Goal: Task Accomplishment & Management: Complete application form

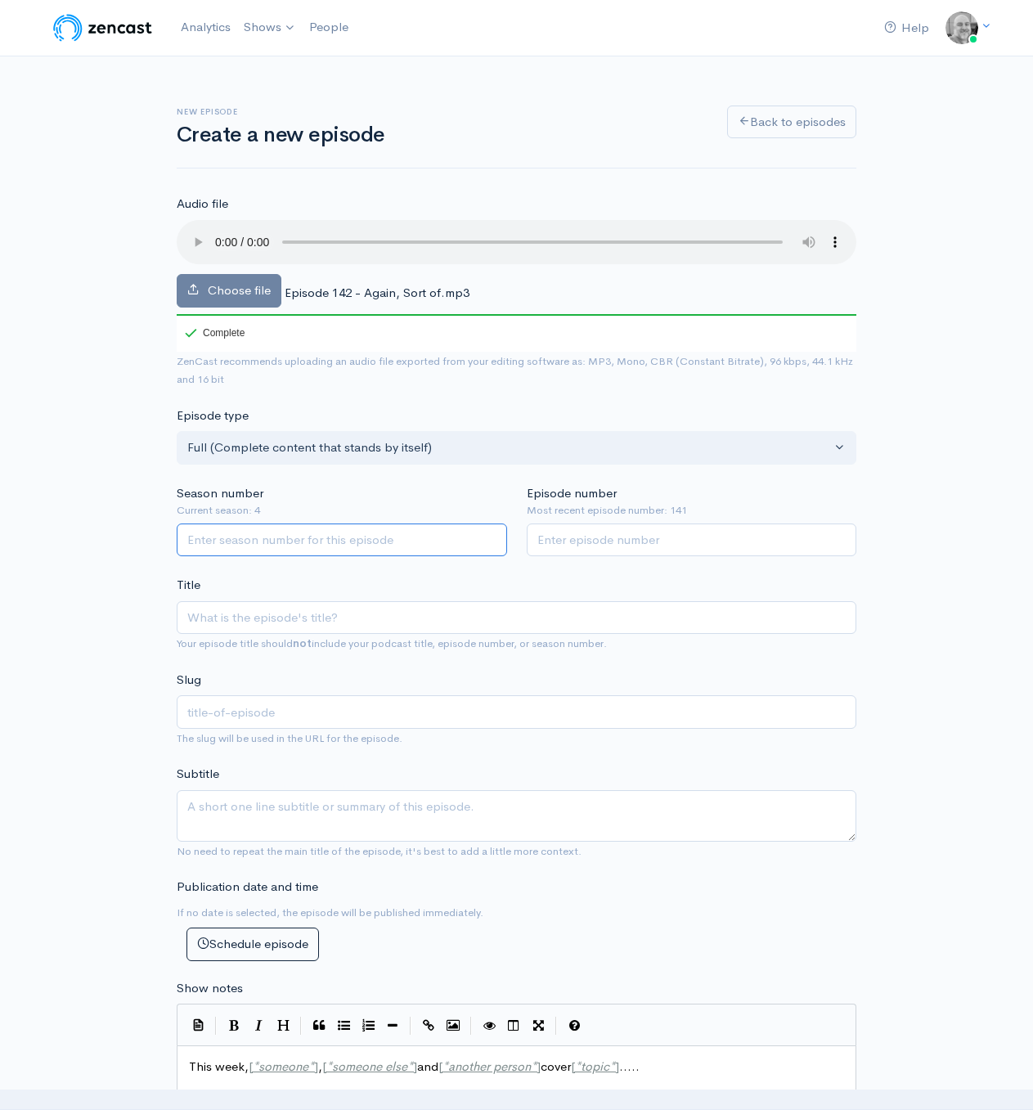
click at [311, 544] on input "Season number" at bounding box center [342, 540] width 330 height 34
type input "4"
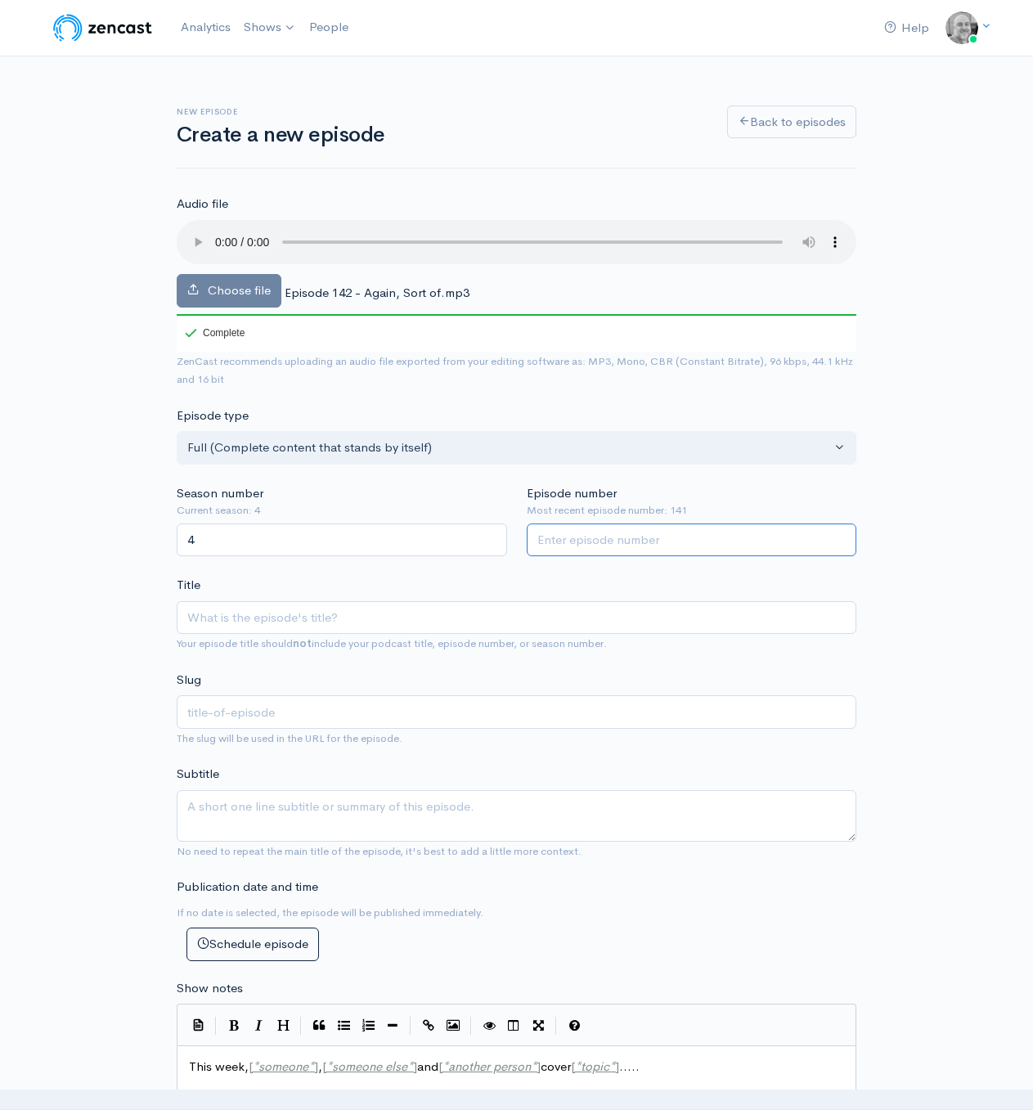
click at [605, 536] on input "Episode number" at bounding box center [692, 540] width 330 height 34
type input "142"
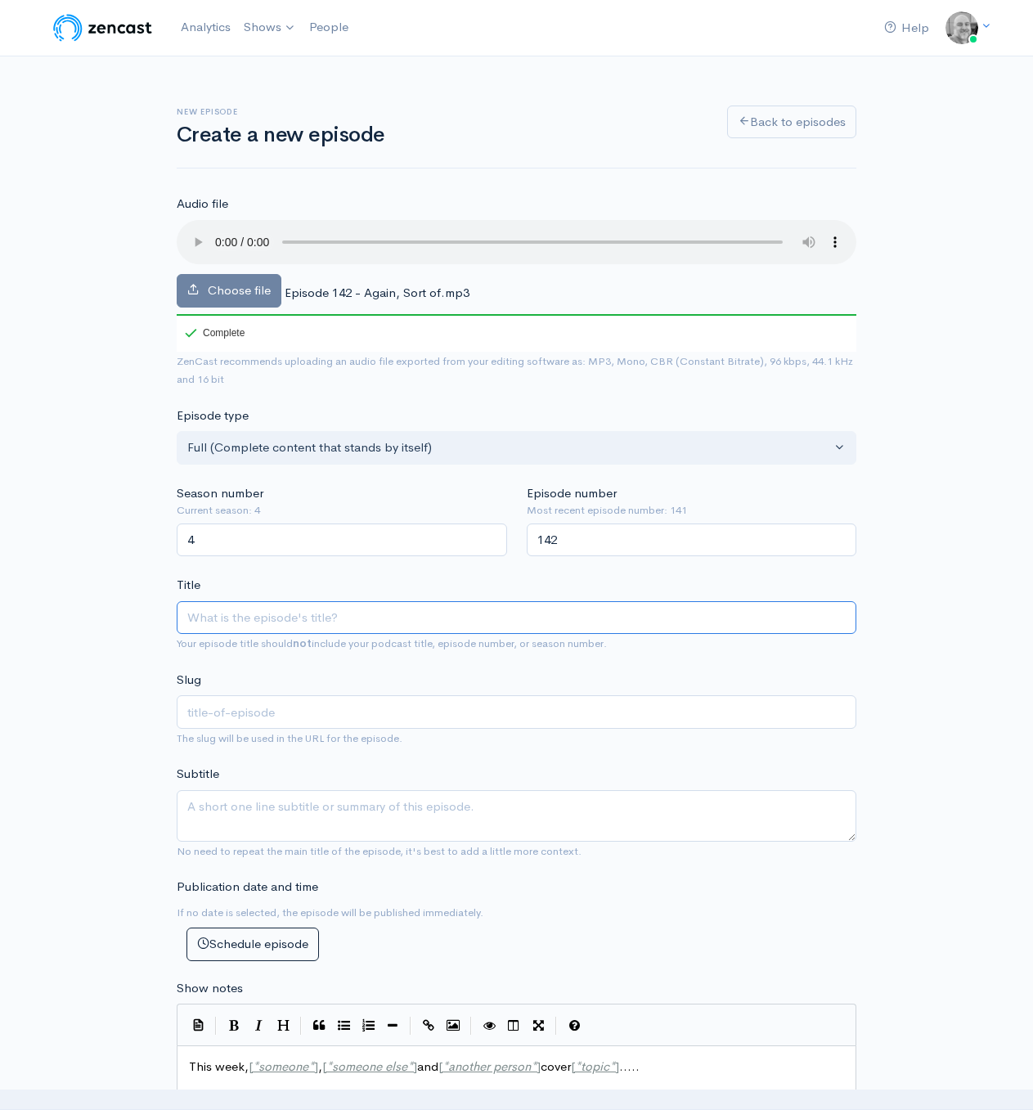
click at [274, 618] on input "Title" at bounding box center [517, 618] width 680 height 34
paste input "Episode 142 - Again, Sort of"
type input "Episode 142 - Again, Sort of"
type input "episode-142-again-sort-of"
type input "Episode 142 - Again, Sort of"
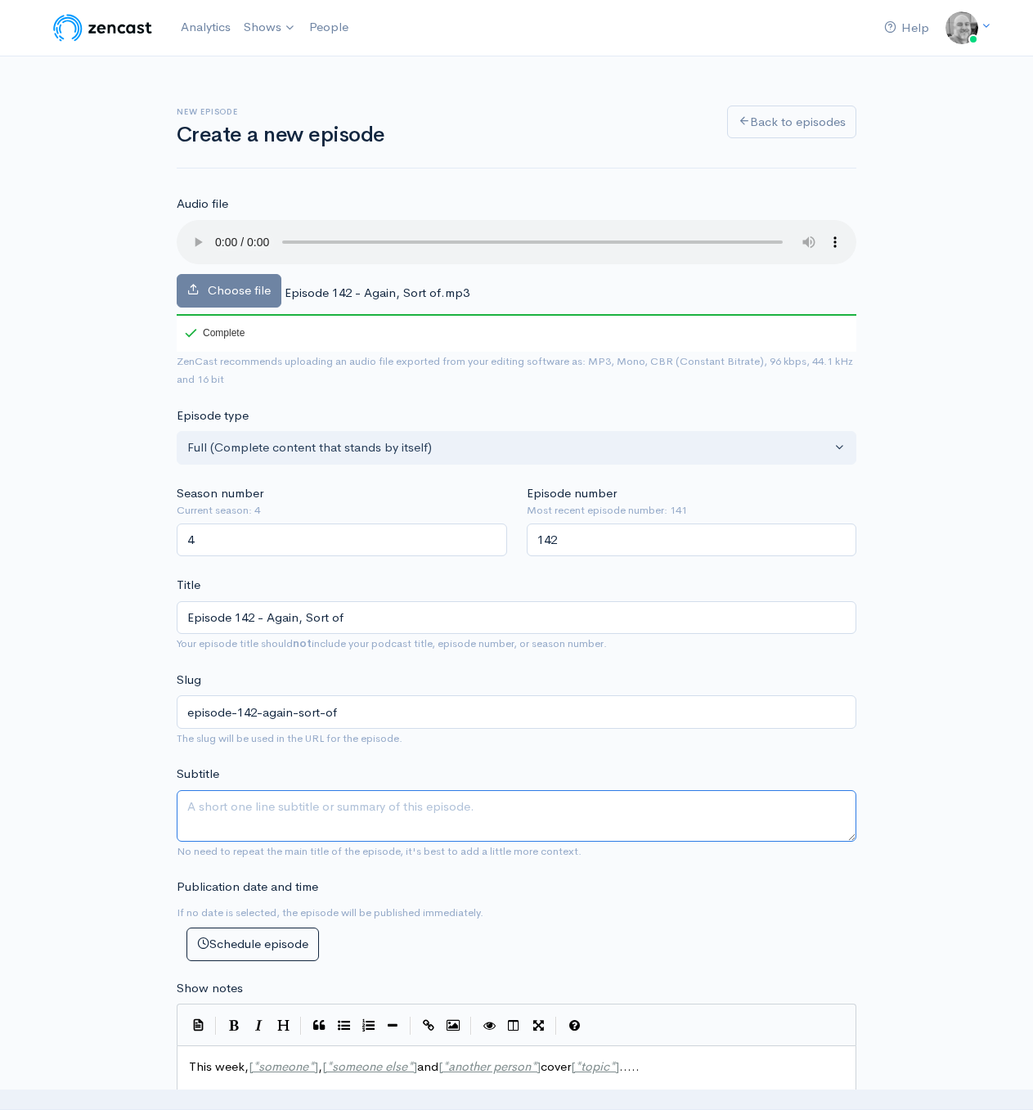
click at [210, 811] on textarea "Subtitle" at bounding box center [517, 816] width 680 height 52
click at [297, 820] on textarea "Subtitle" at bounding box center [517, 816] width 680 height 52
paste textarea "Ep. 142 – Again, Sort of. This week: We have a full crew! SpO2 returns to the A…"
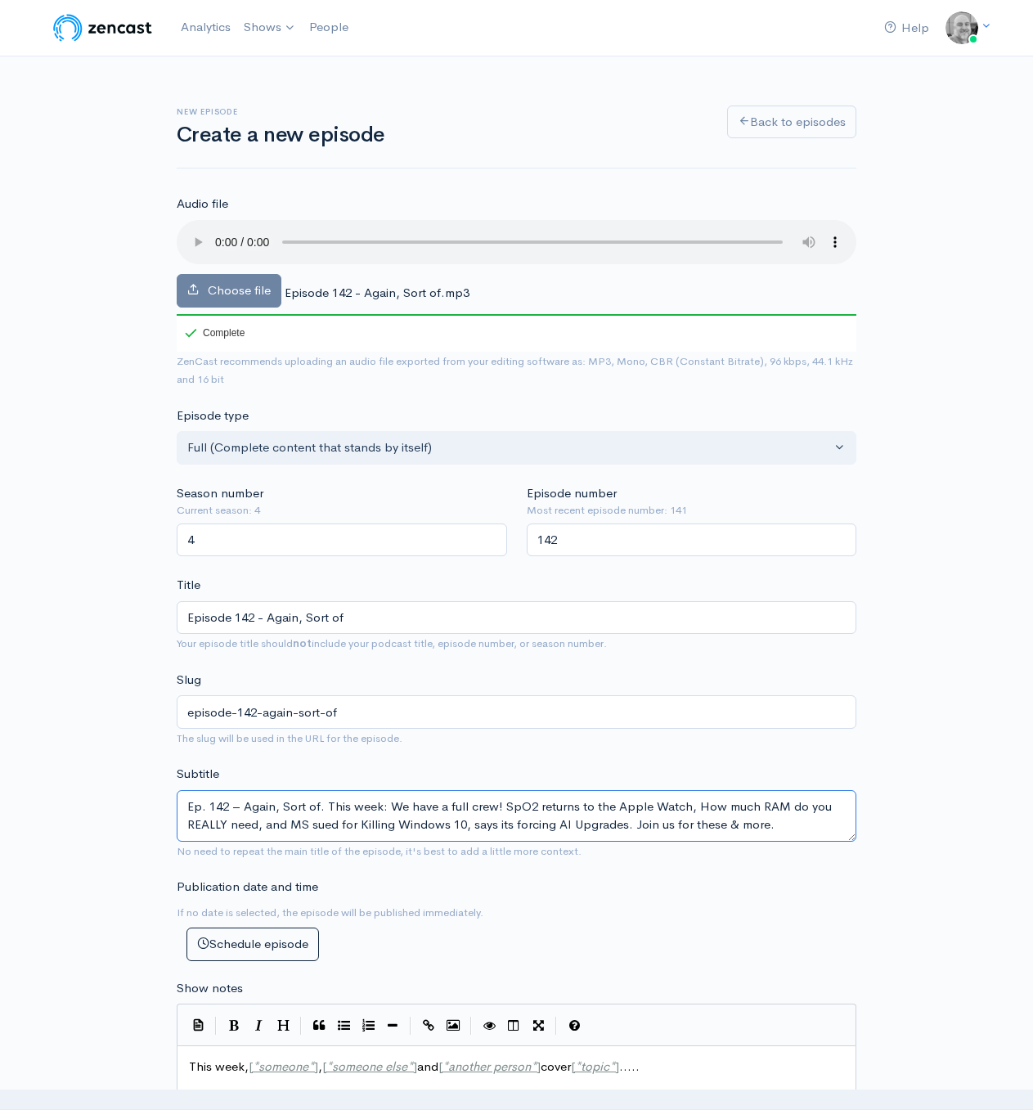
scroll to position [327, 0]
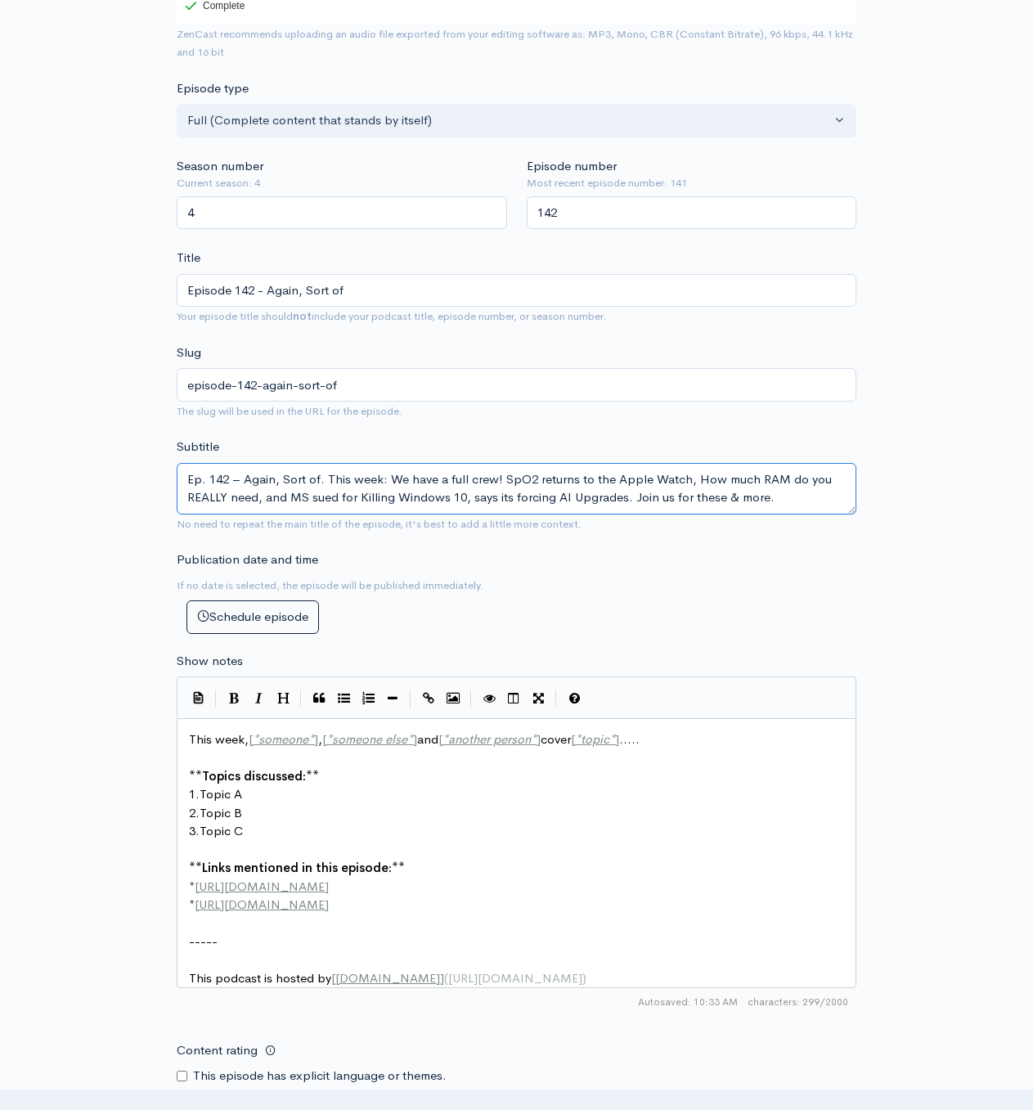
type textarea "Ep. 142 – Again, Sort of. This week: We have a full crew! SpO2 returns to the A…"
click at [290, 878] on span "[URL][DOMAIN_NAME]" at bounding box center [262, 886] width 134 height 16
type textarea "This week, [*someone*], [*someone else*] and [*another person*] cover [*topic*]…"
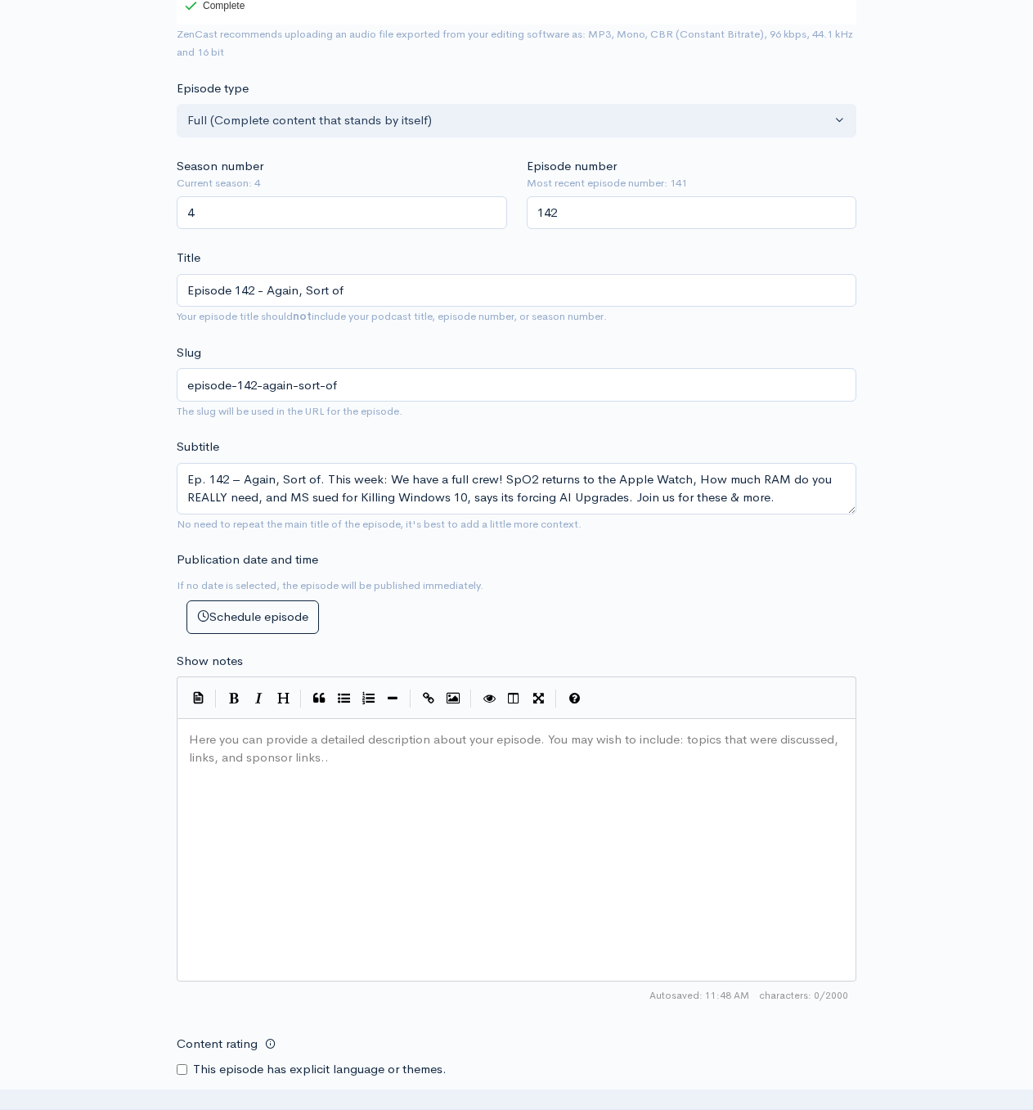
click at [248, 765] on div "Here you can provide a detailed description about your episode. You may wish to…" at bounding box center [537, 870] width 703 height 286
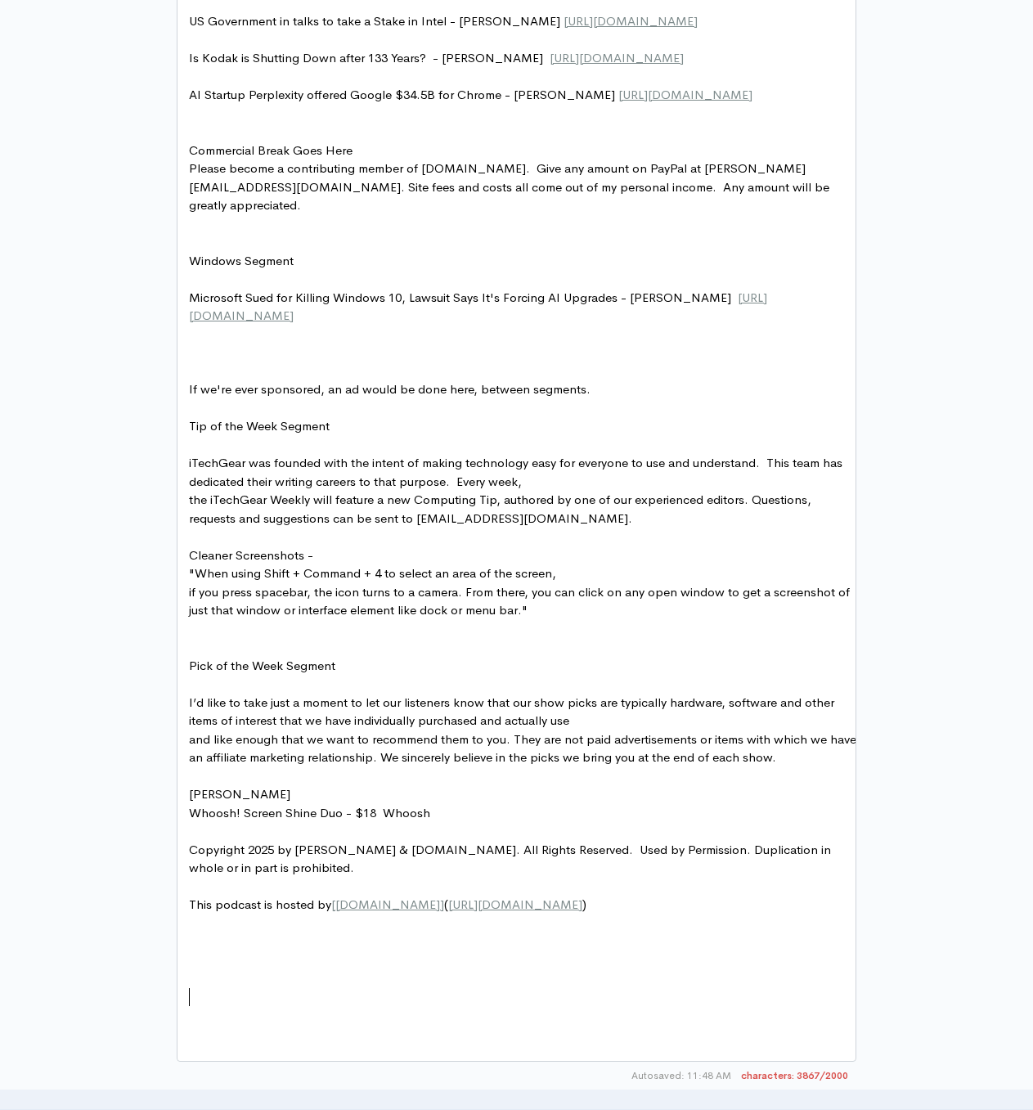
scroll to position [2, 0]
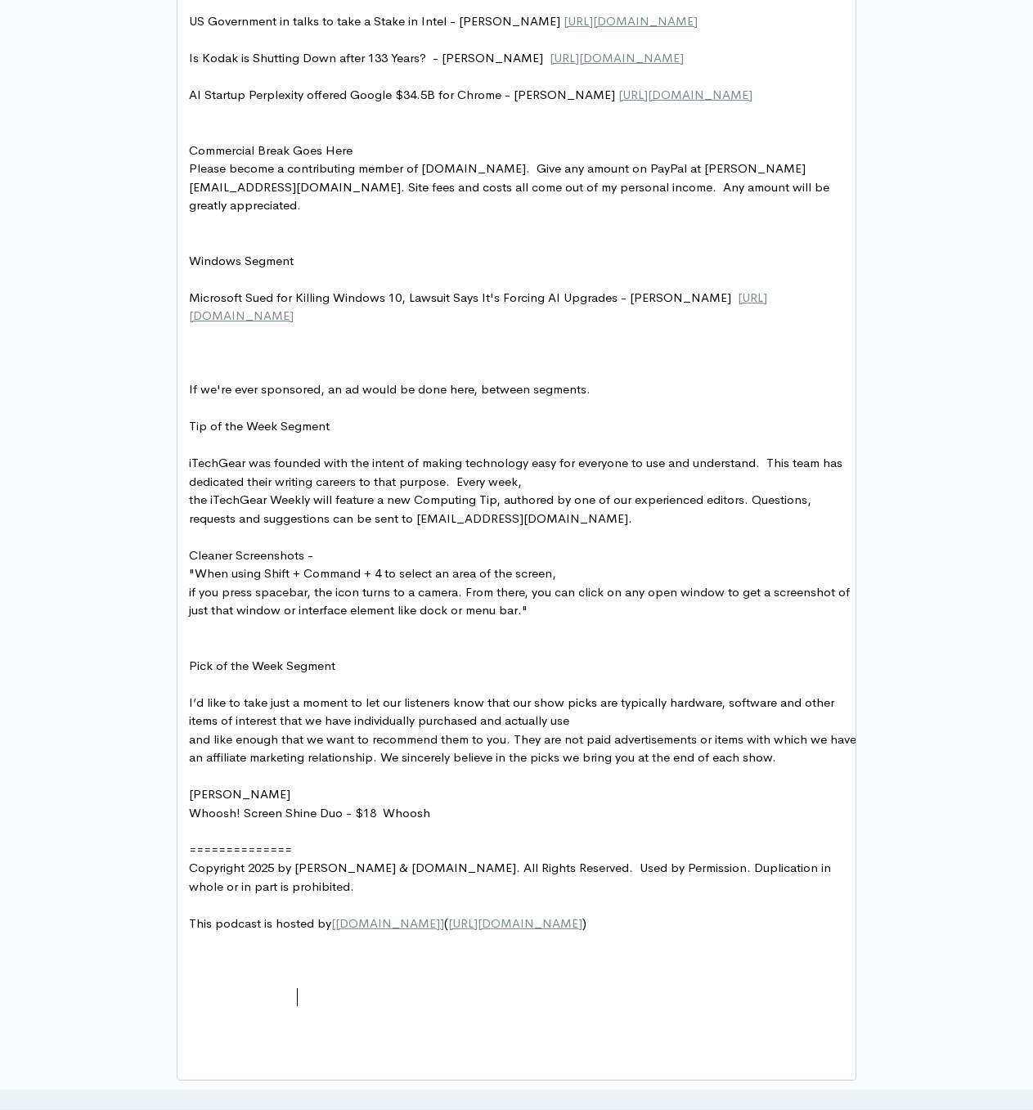
type textarea "================"
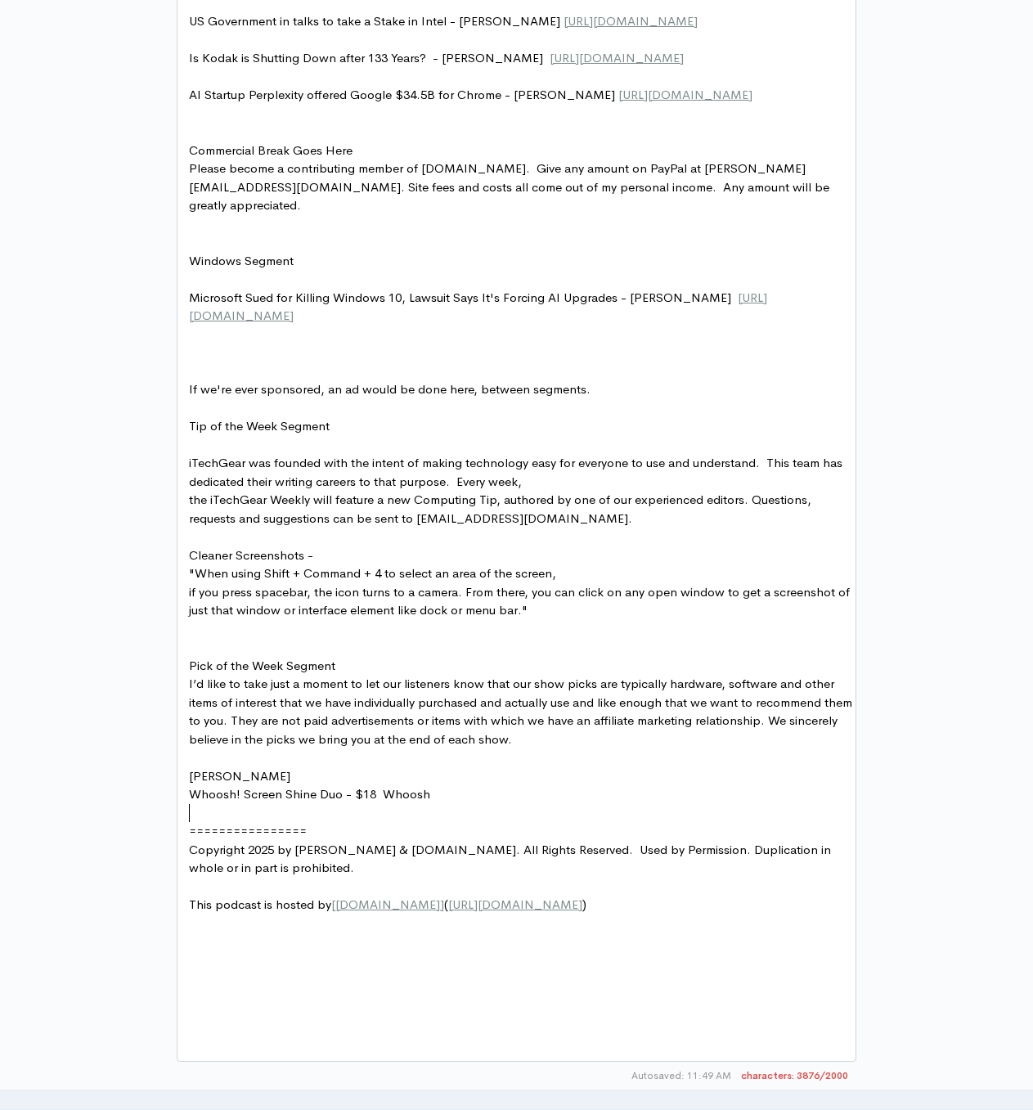
type textarea "Pick of the Week Segment"
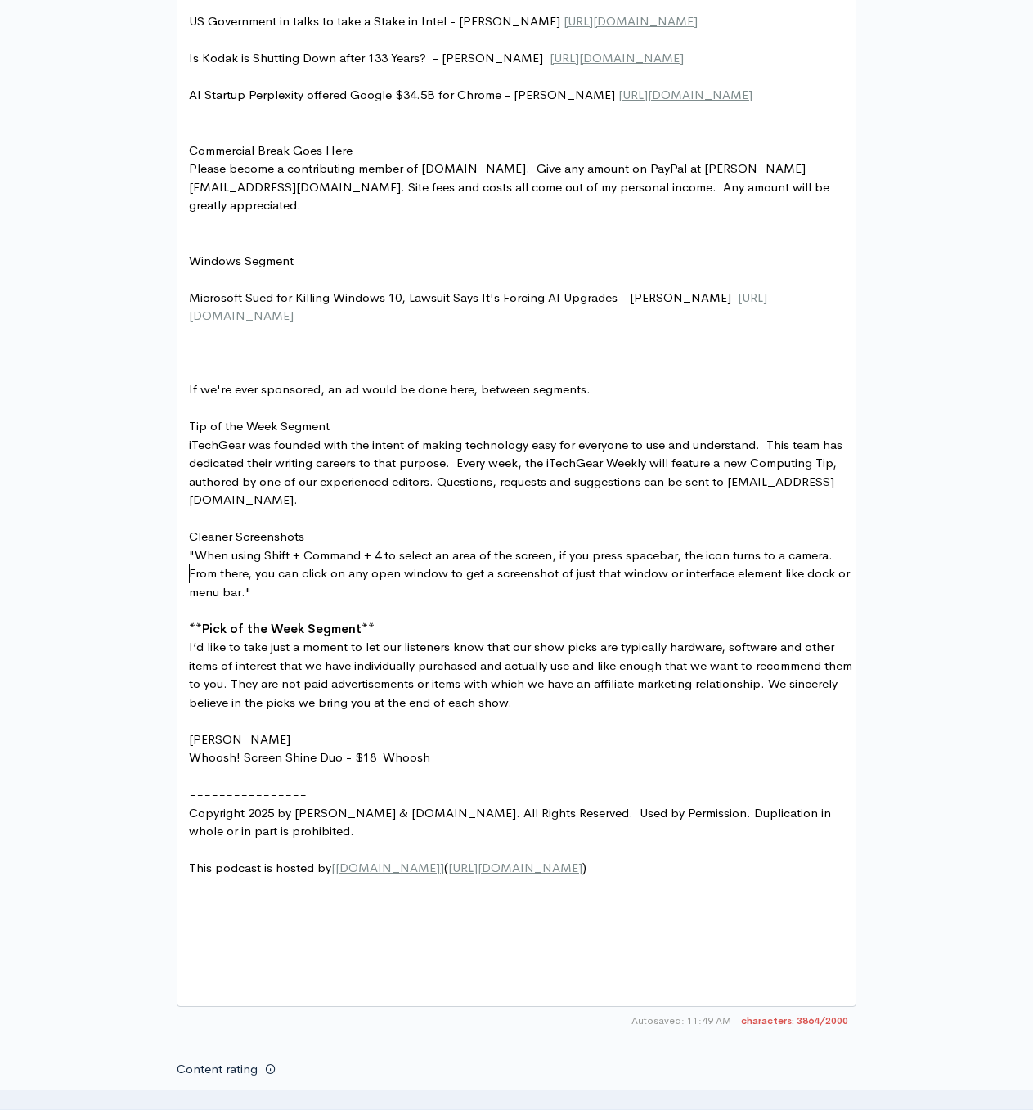
type textarea "Tip of the Week Segment"
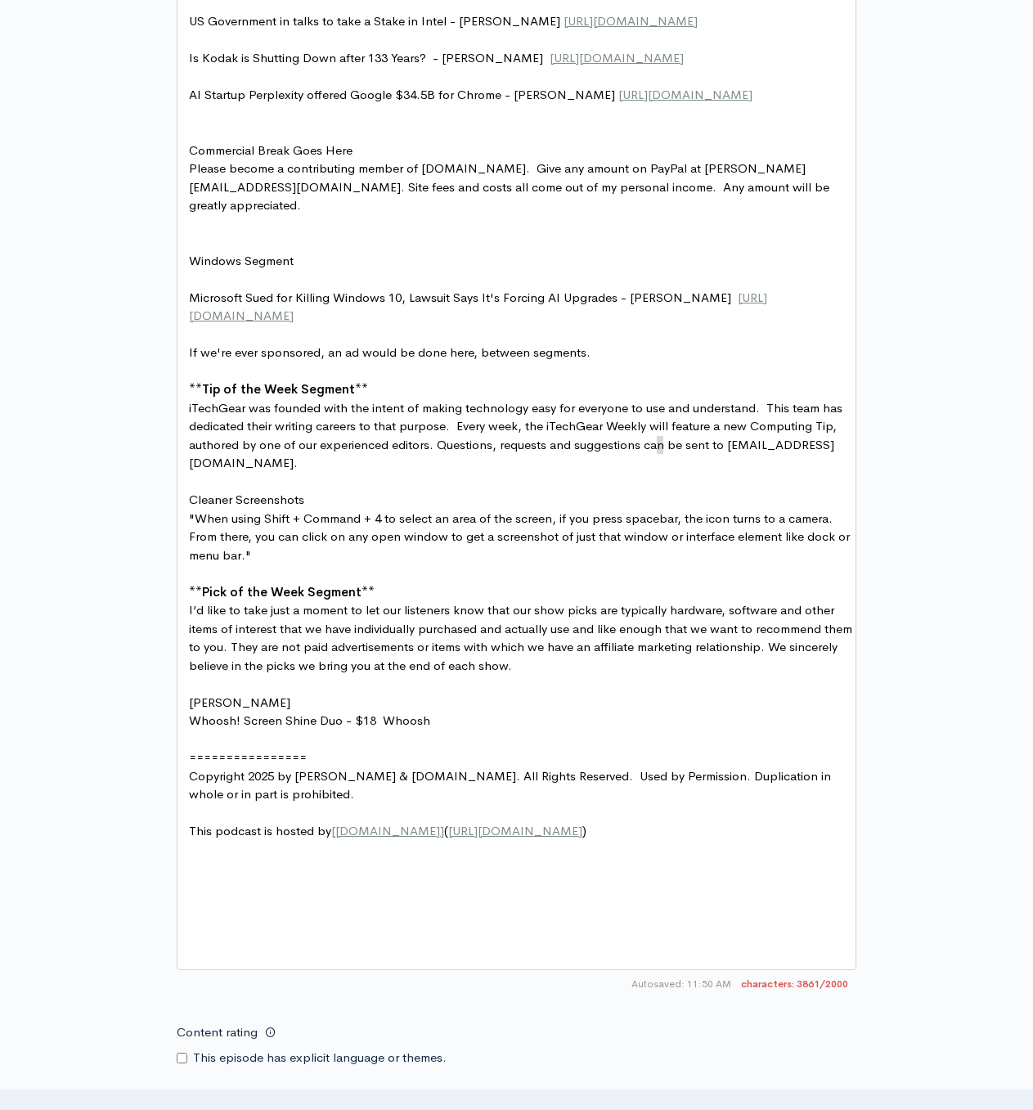
type textarea "s"
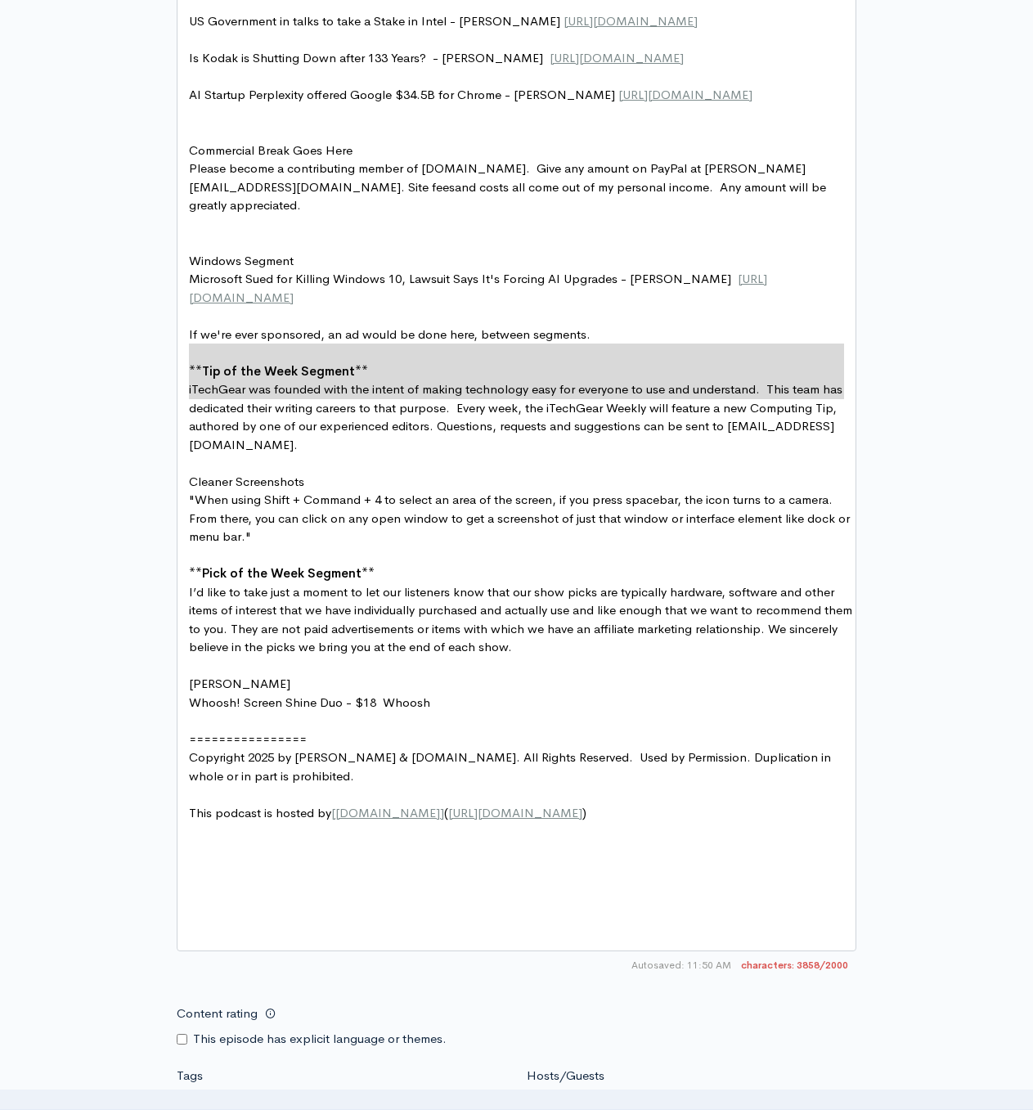
type textarea "and costs all come out of my personal income. Any amount will be greatly apprec…"
type textarea "."
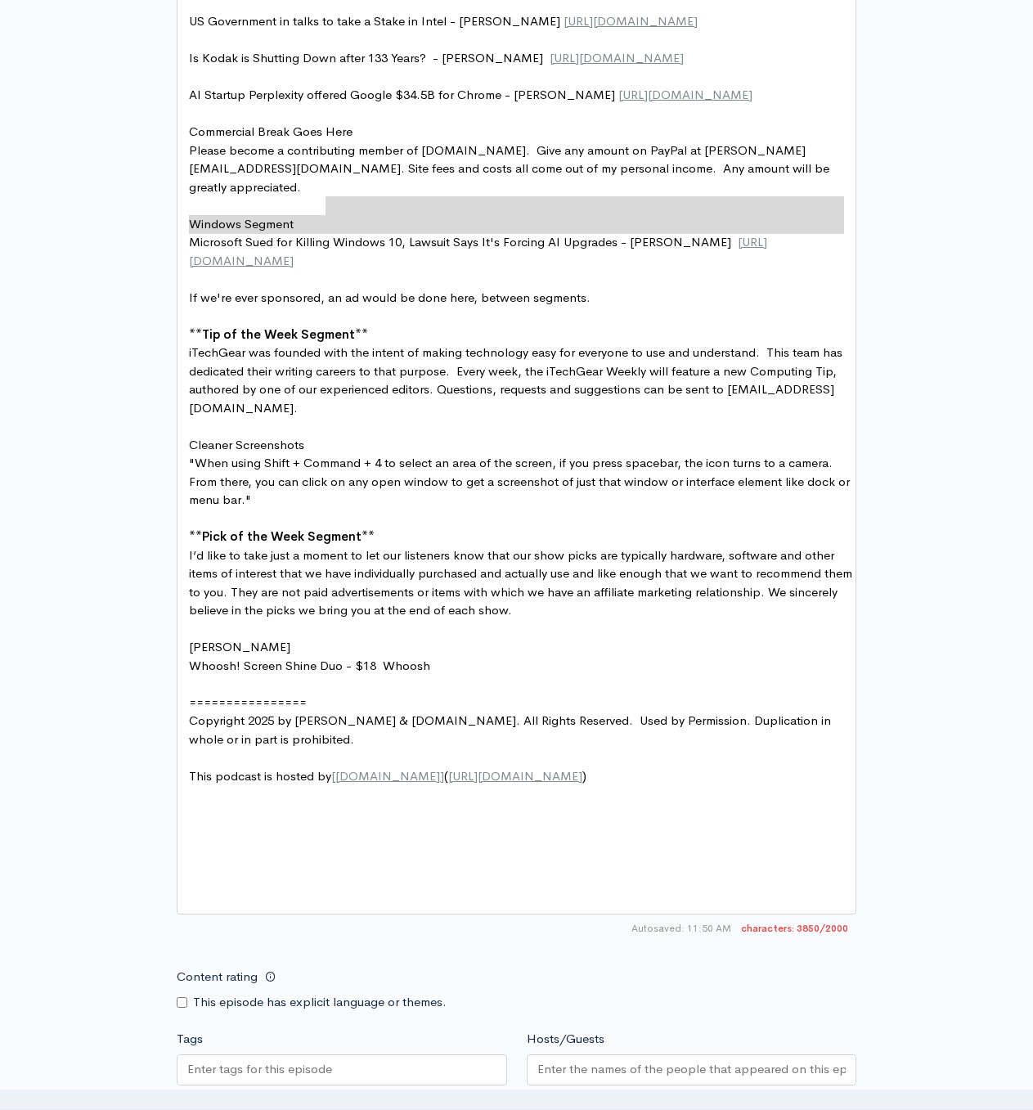
type textarea "/"
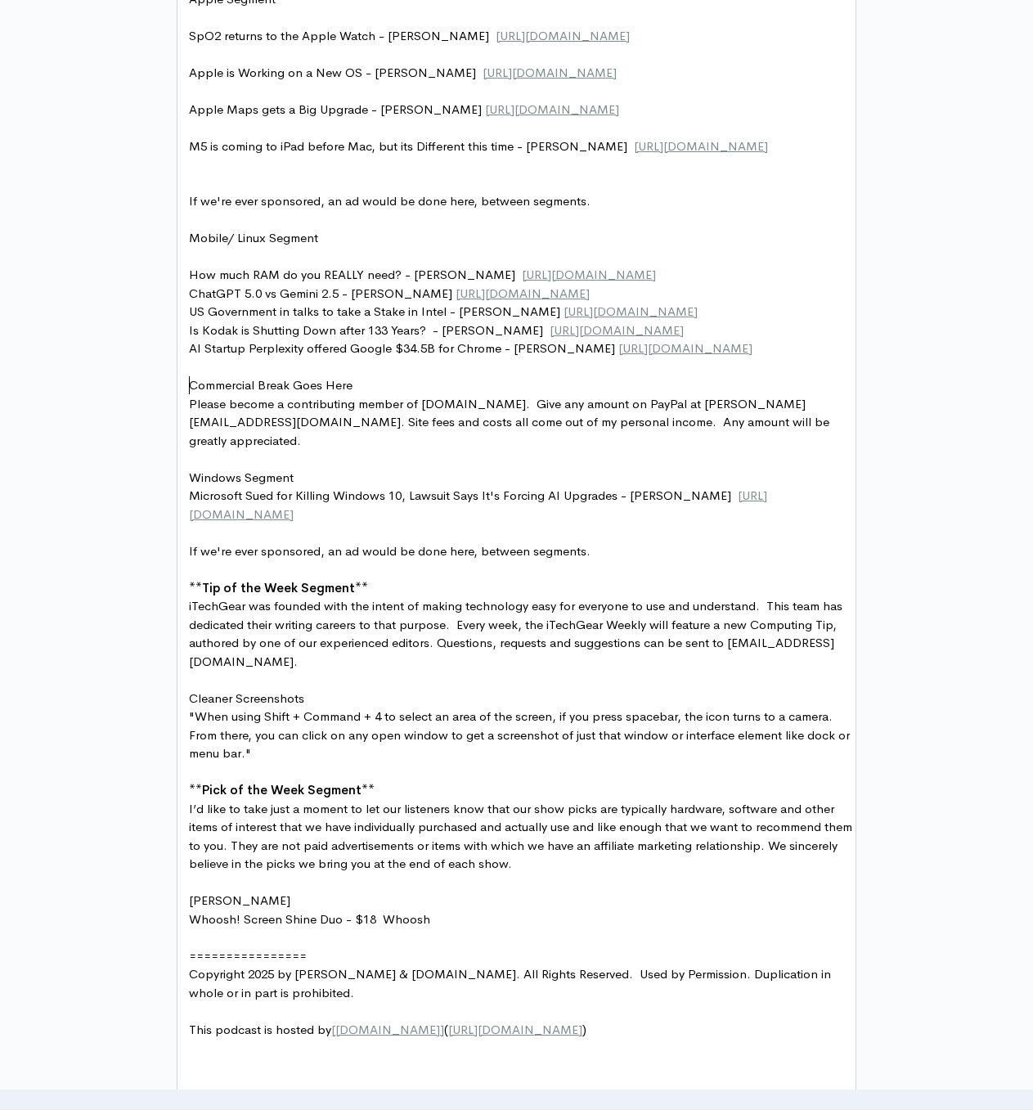
scroll to position [924, 0]
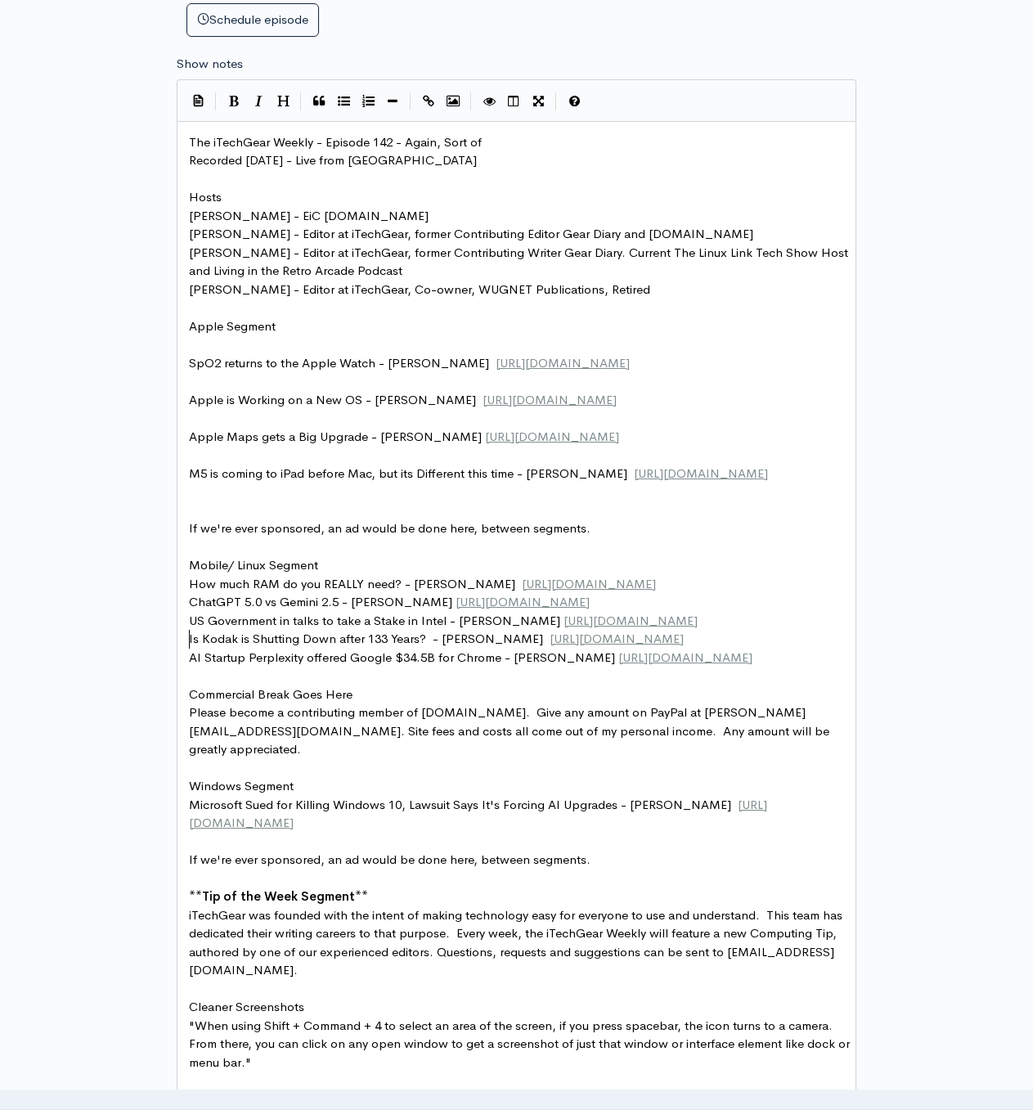
type textarea "Mobile/ Linux Segment"
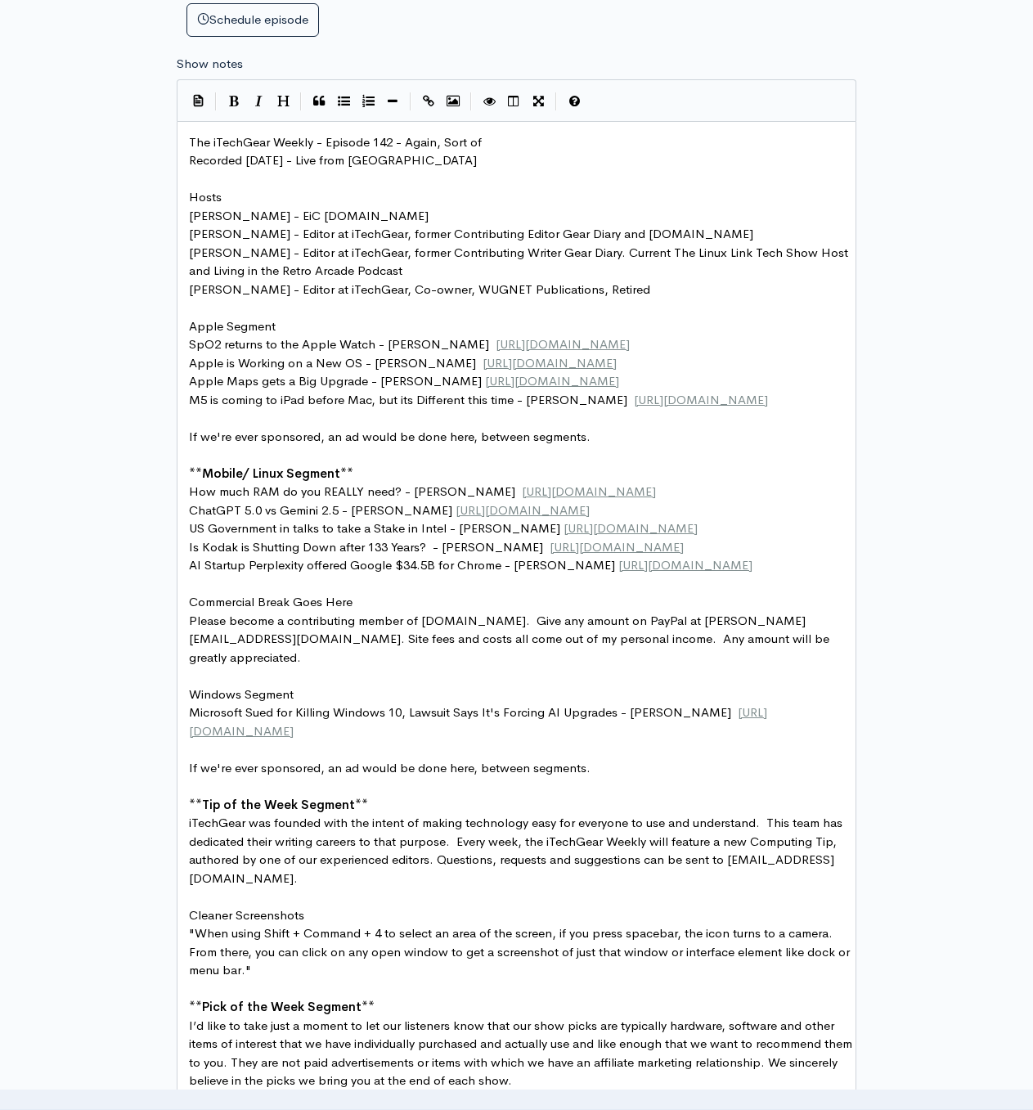
type textarea "Apple Segment"
type textarea "Hosts"
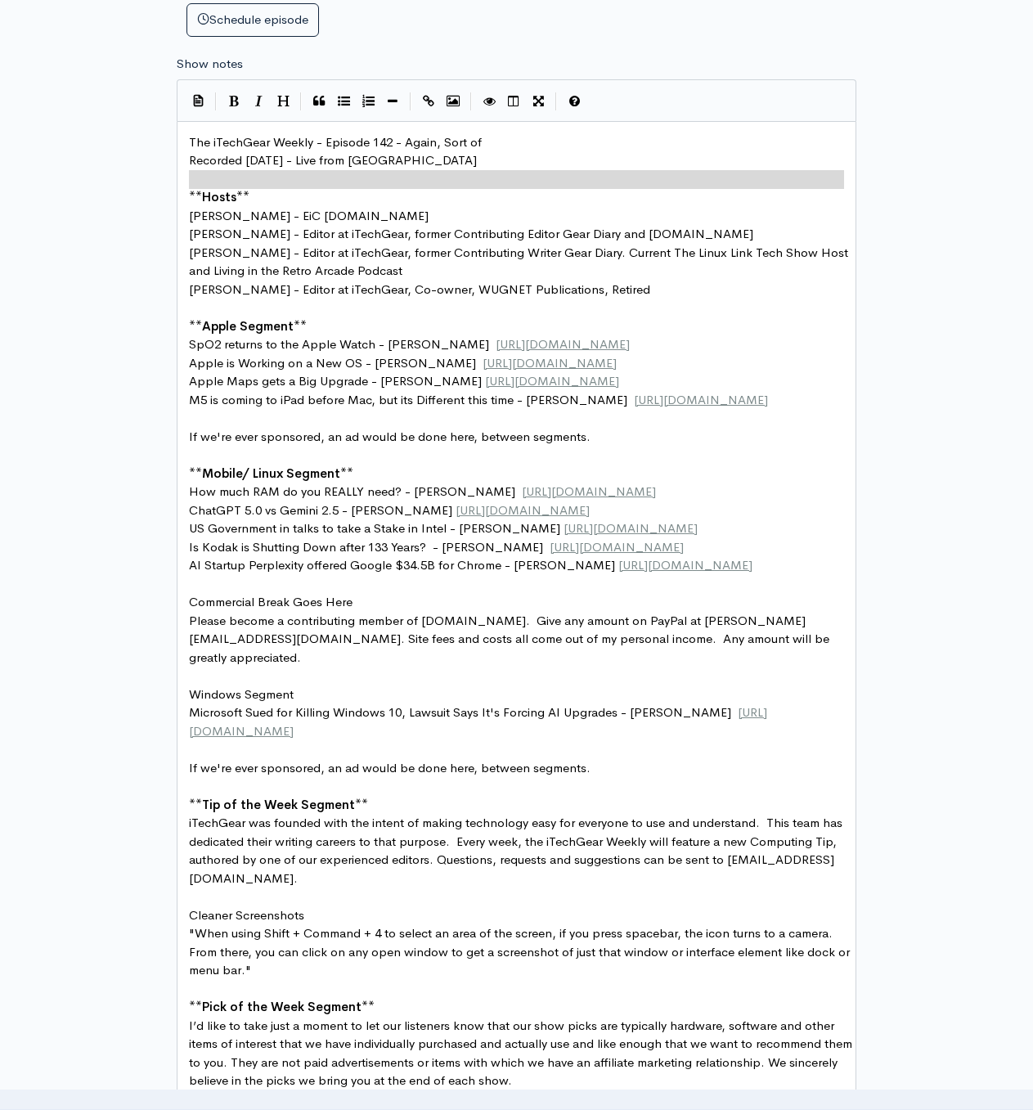
type textarea "Recorded [DATE] - Live from [GEOGRAPHIC_DATA]"
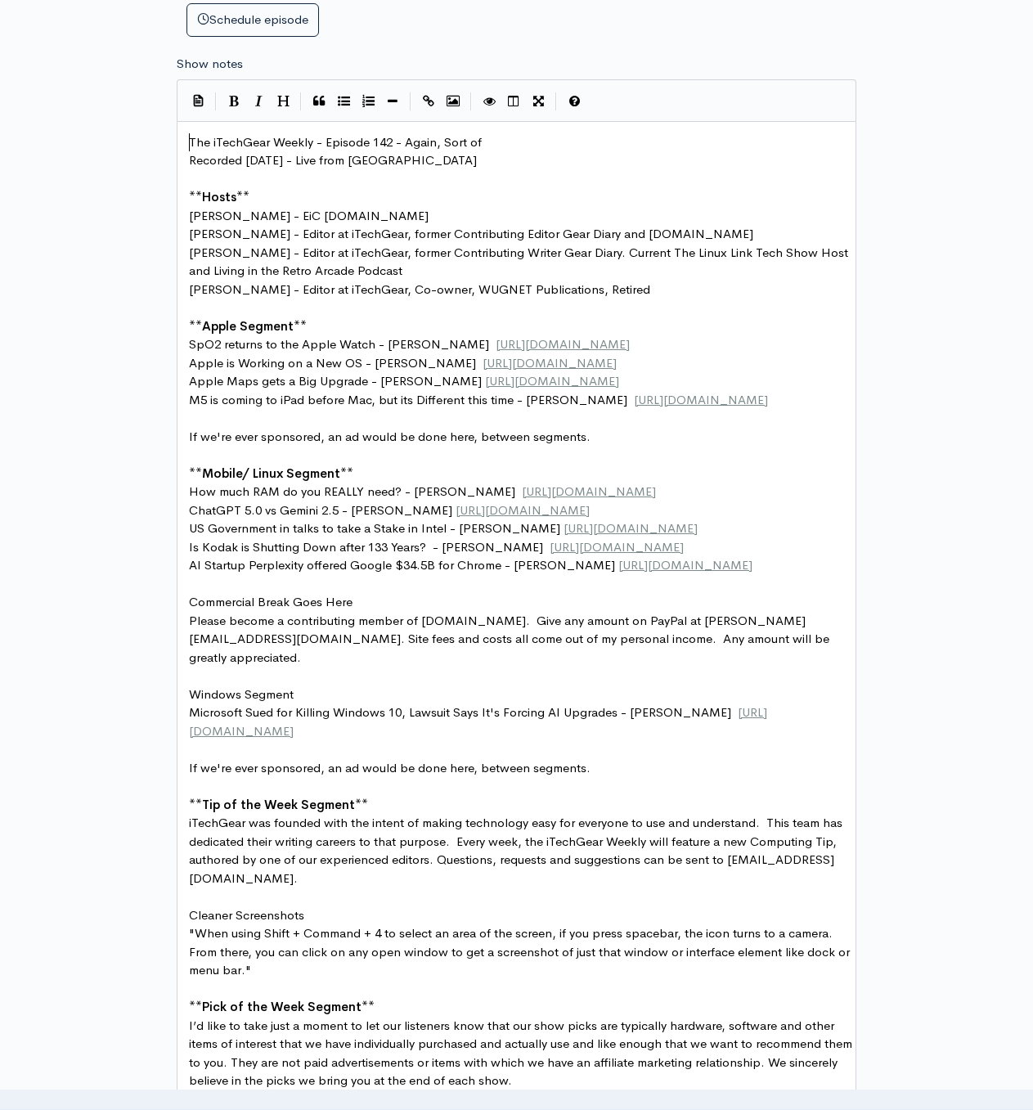
click at [279, 90] on button "Heading" at bounding box center [283, 101] width 25 height 25
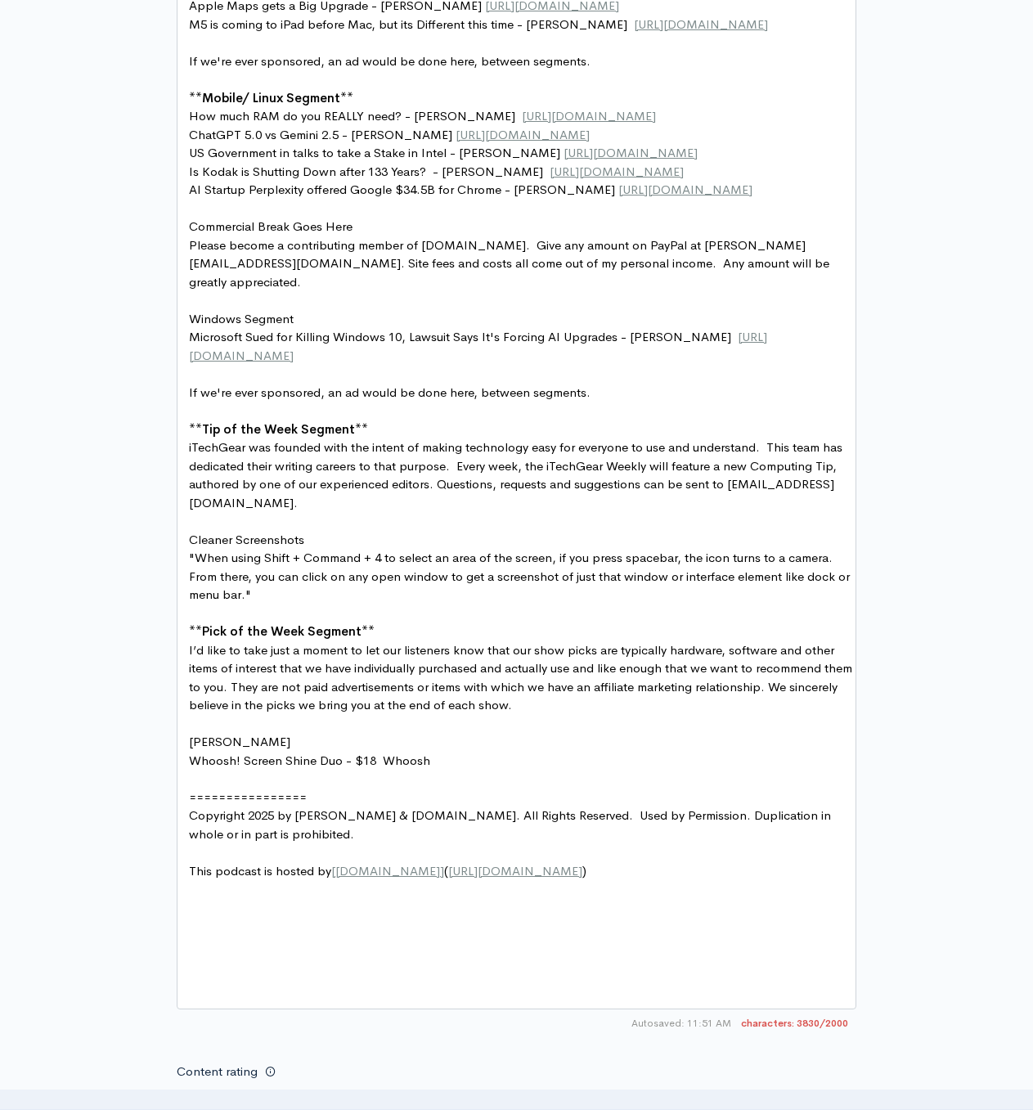
scroll to position [1251, 0]
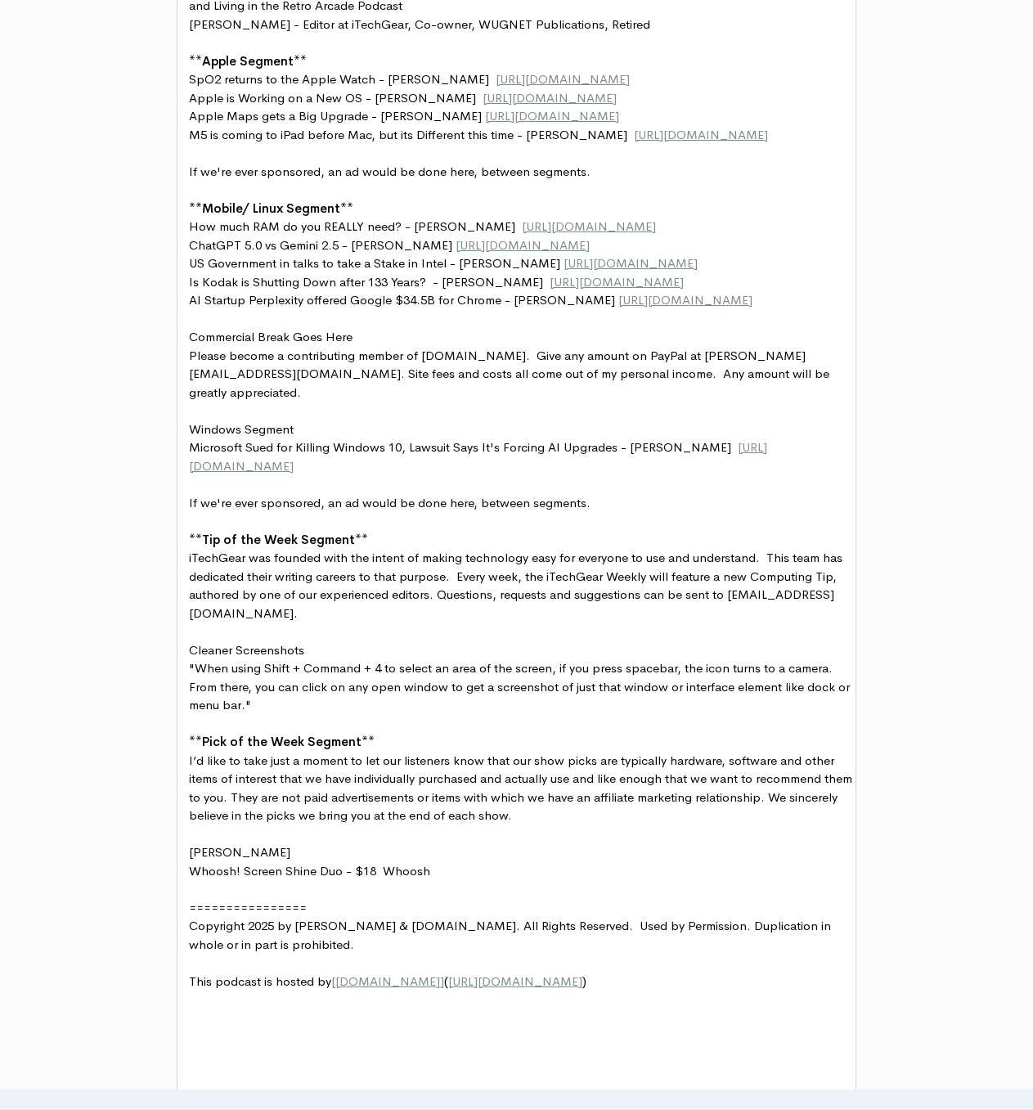
click at [676, 844] on pre "​" at bounding box center [523, 834] width 674 height 19
click at [528, 881] on pre "Whoosh! Screen Shine Duo - $18 Whoosh" at bounding box center [523, 871] width 674 height 19
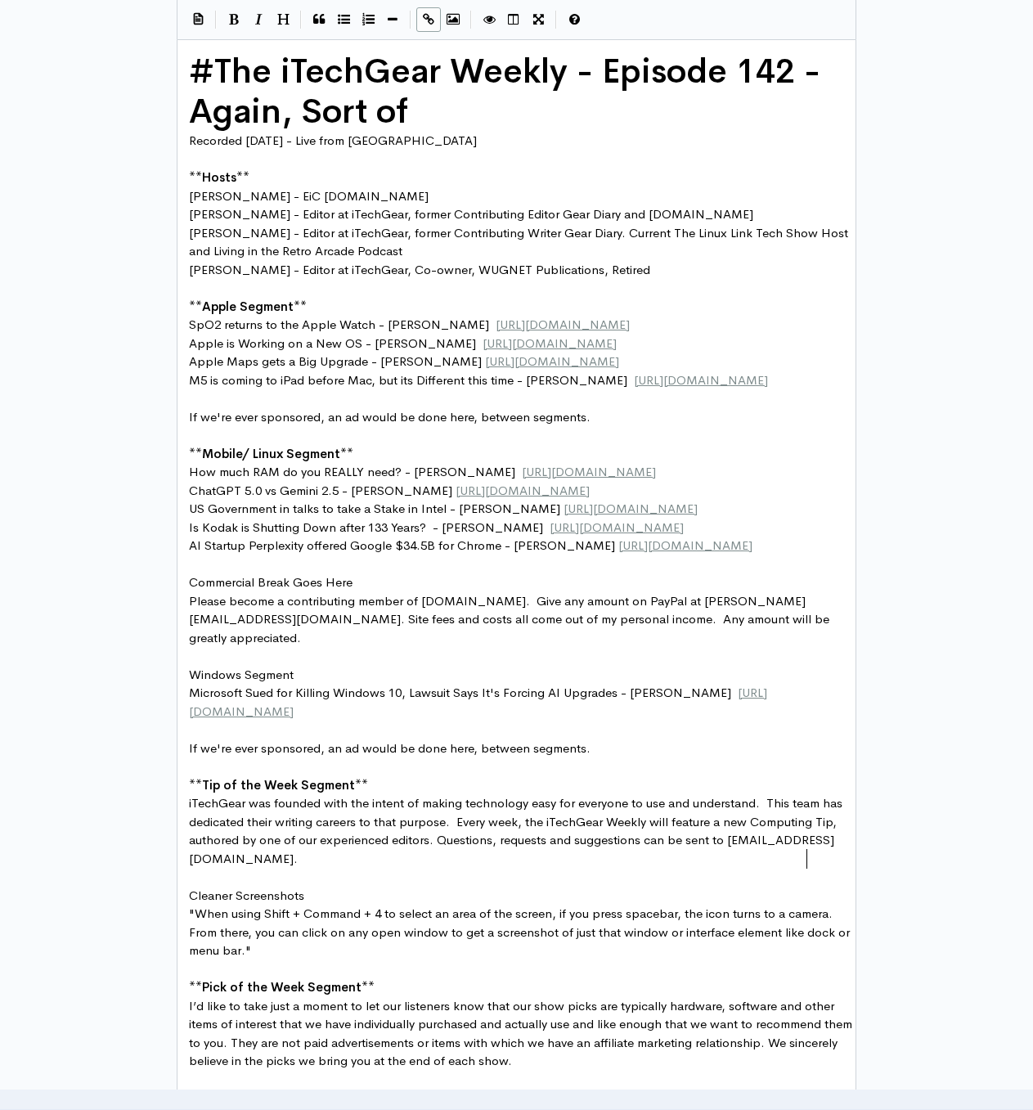
click at [828, 721] on pre "Microsoft Sued for Killing Windows 10, Lawsuit Says It's Forcing AI Upgrades - …" at bounding box center [523, 702] width 674 height 37
type textarea "[URL][DOMAIN_NAME]"
paste textarea
click at [763, 555] on pre "AI Startup Perplexity offered Google $34.5B for Chrome - [PERSON_NAME] [URL][DO…" at bounding box center [523, 545] width 674 height 19
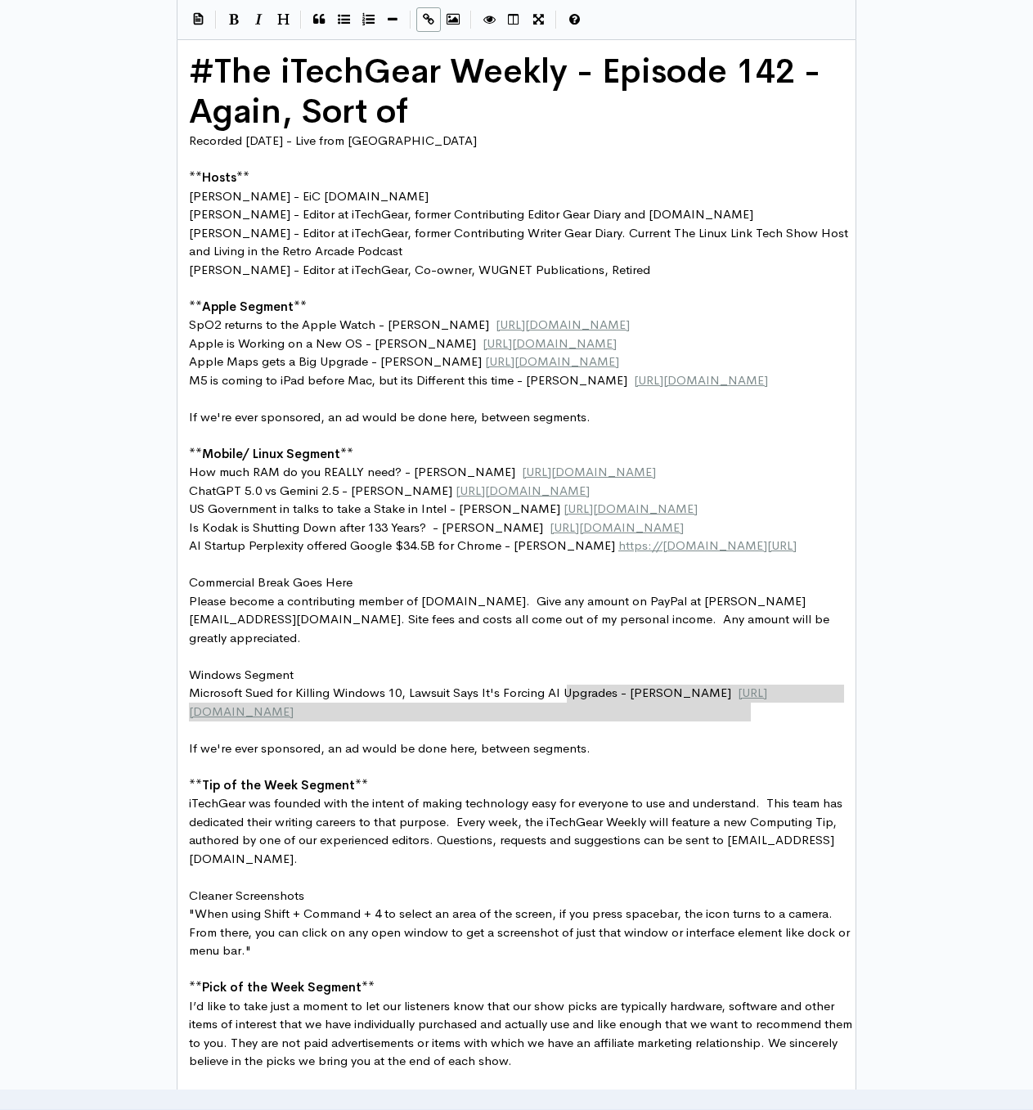
type textarea "[URL][DOMAIN_NAME]"
paste textarea
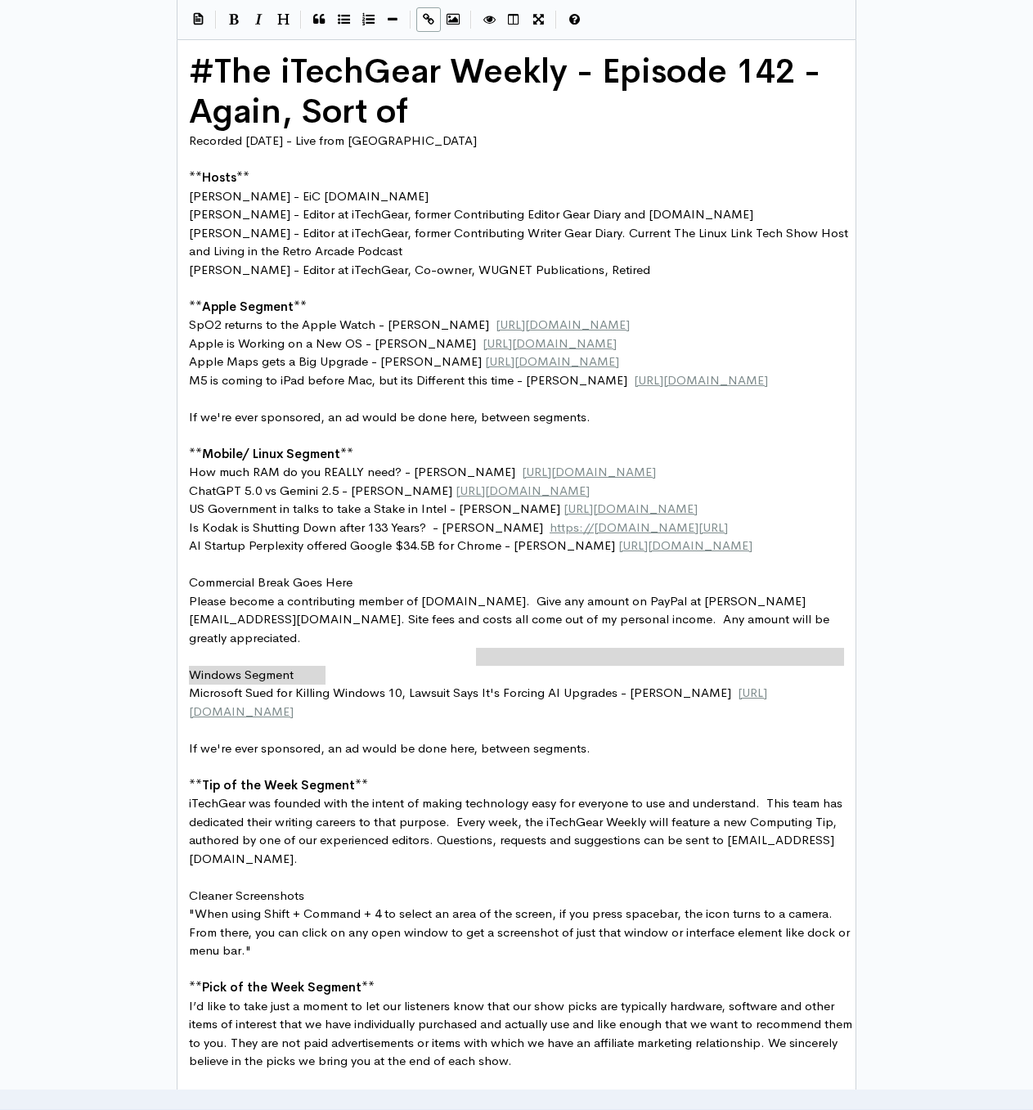
type textarea "[URL][DOMAIN_NAME]"
paste textarea
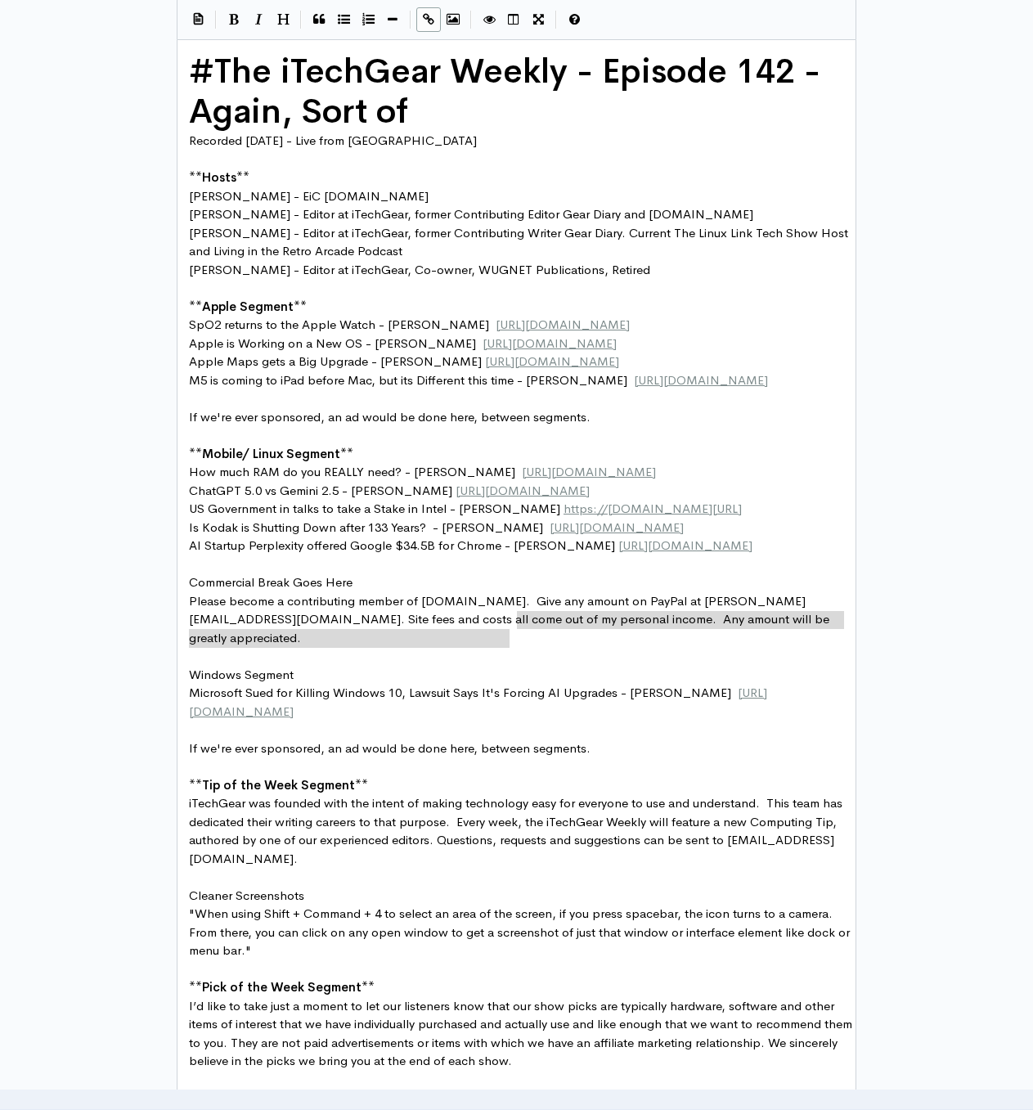
type textarea "[URL][DOMAIN_NAME]"
paste textarea
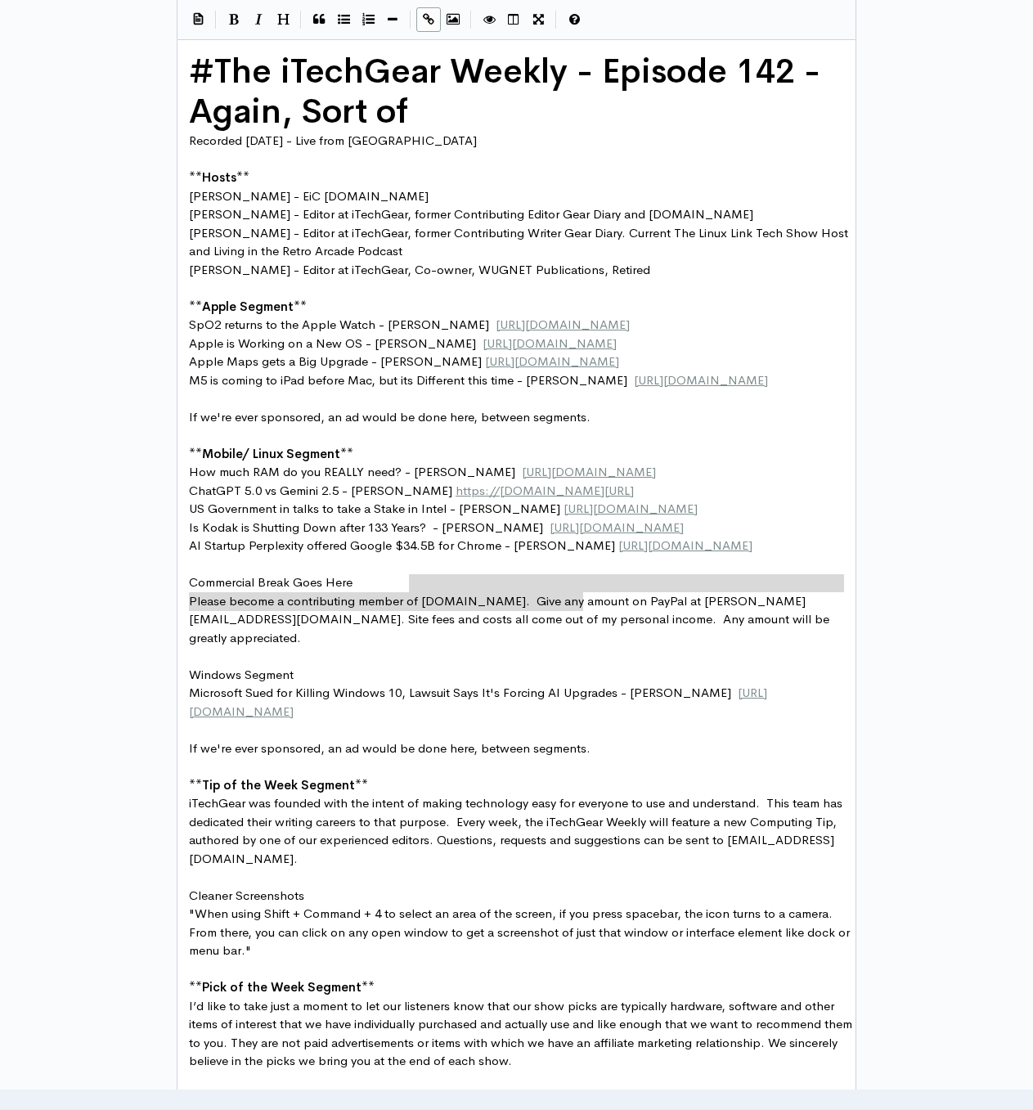
type textarea "[URL][DOMAIN_NAME]"
paste textarea
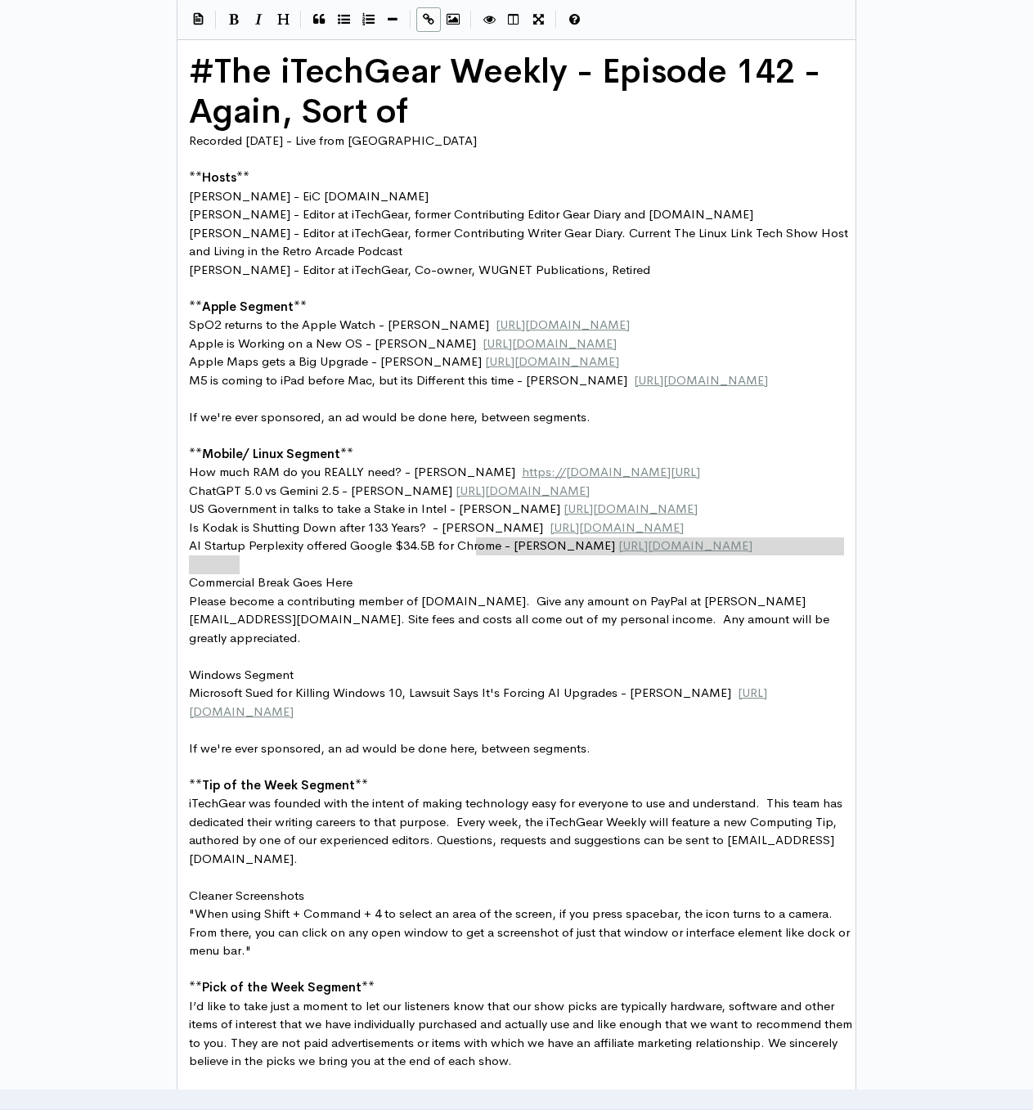
type textarea "[URL][DOMAIN_NAME]"
click at [649, 390] on pre "M5 is coming to iPad before Mac, but its Different this time - [PERSON_NAME] [U…" at bounding box center [523, 380] width 674 height 19
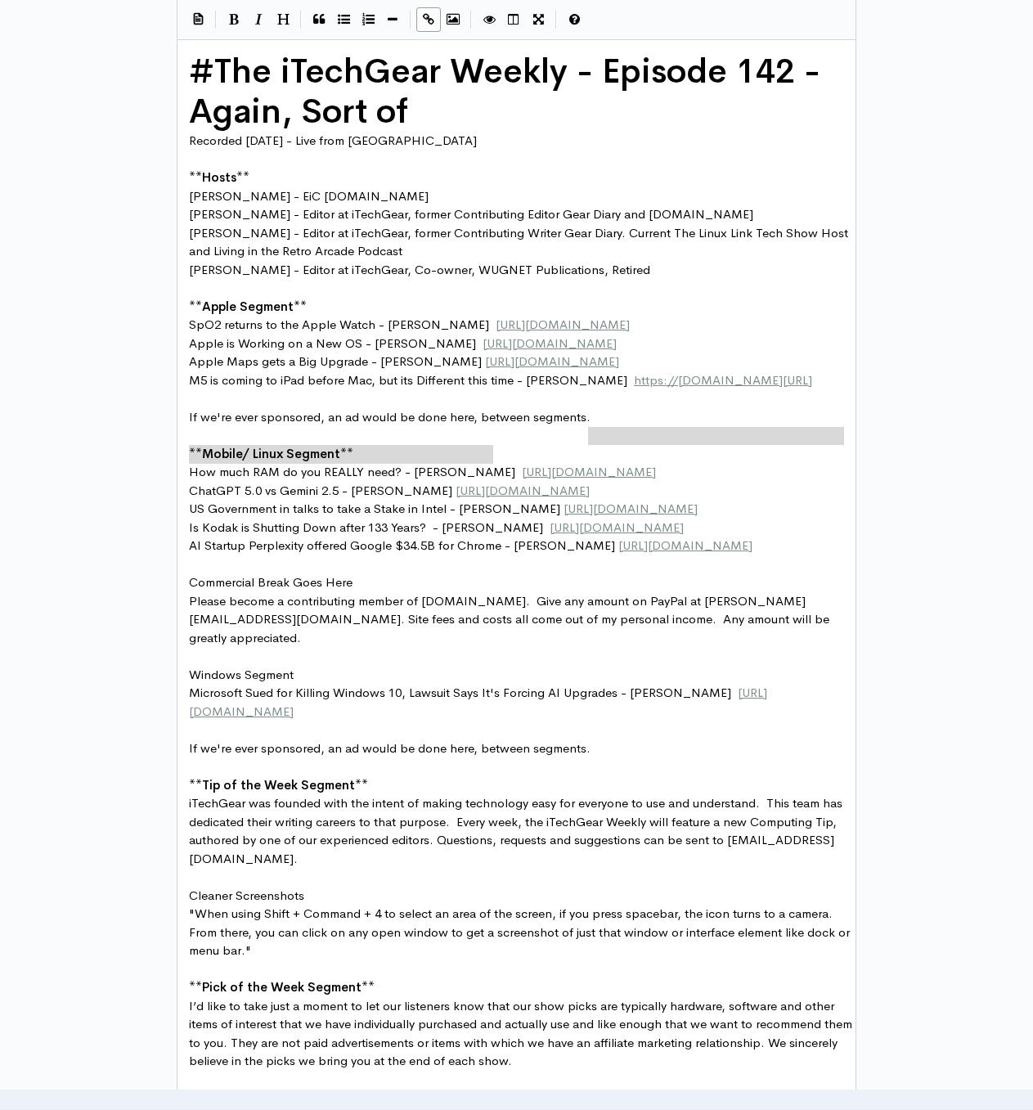
type textarea "[URL][DOMAIN_NAME]"
paste textarea
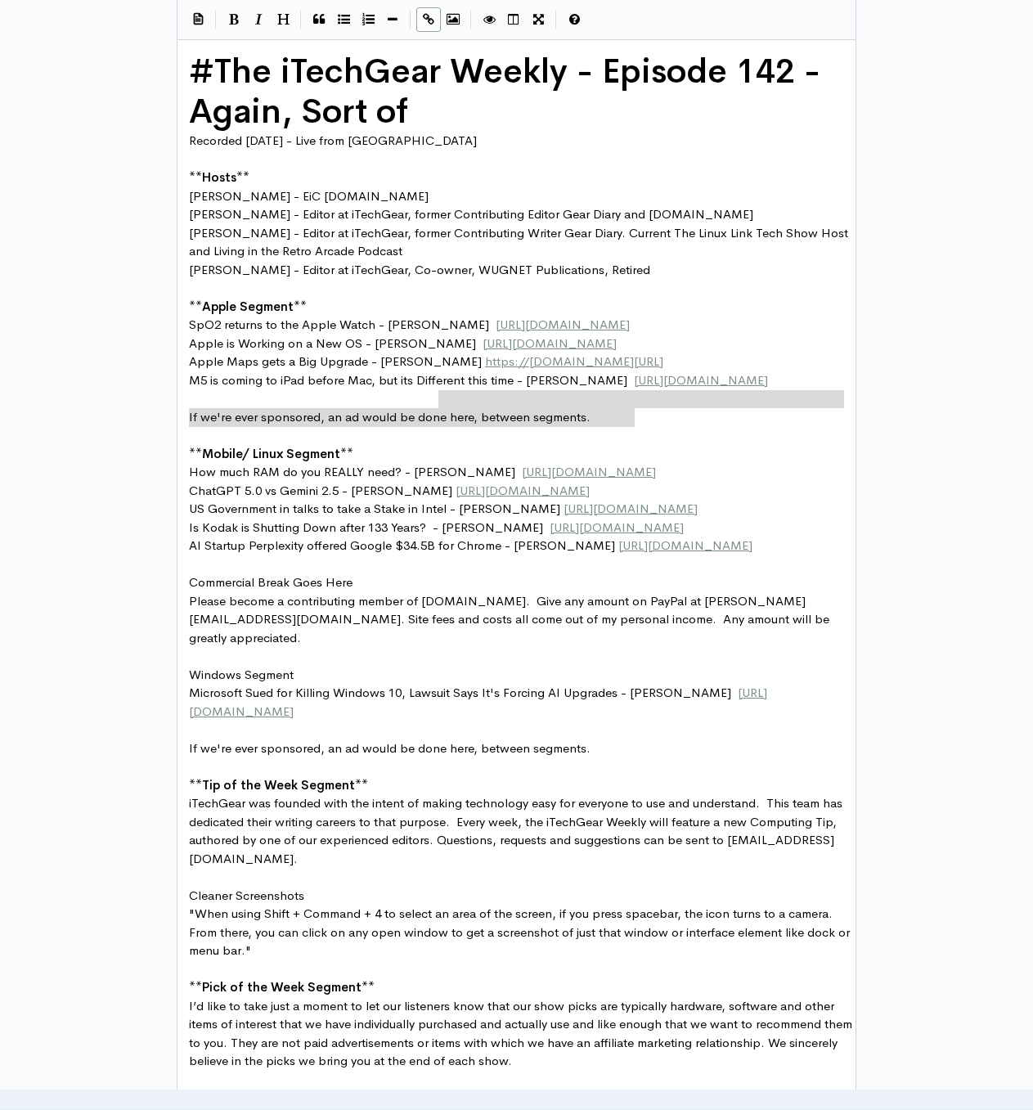
type textarea "[URL][DOMAIN_NAME]"
paste textarea
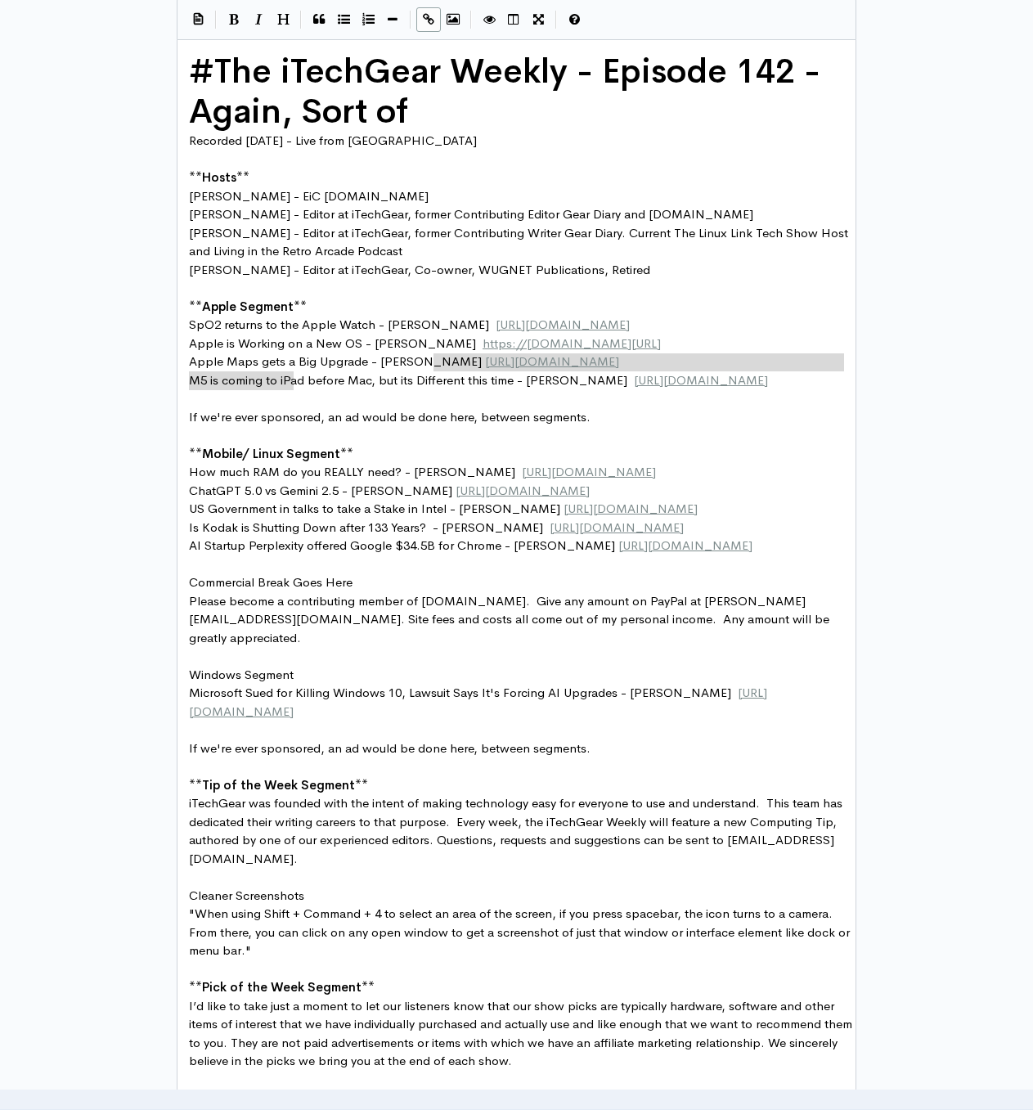
type textarea "[URL][DOMAIN_NAME]"
paste textarea
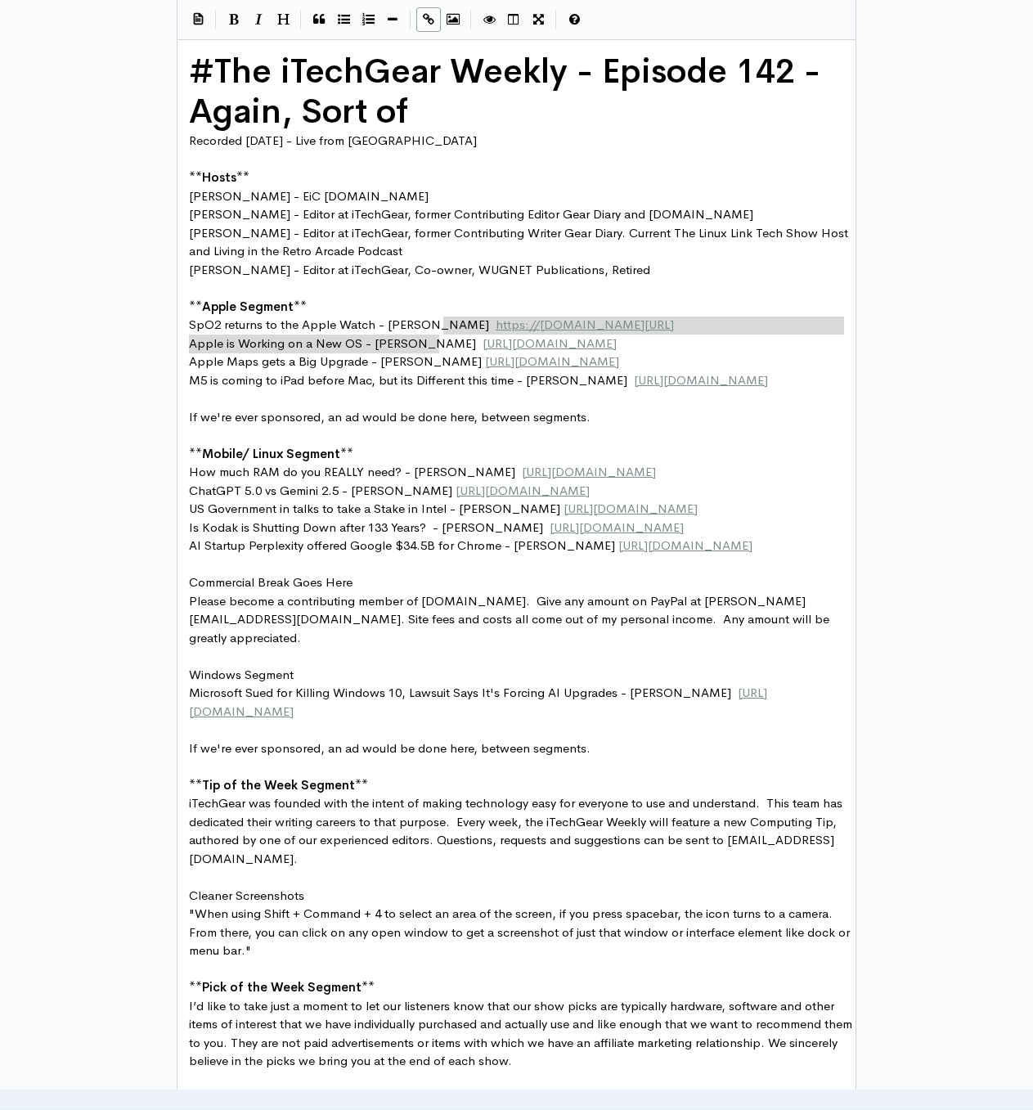
type textarea "[URL][DOMAIN_NAME]"
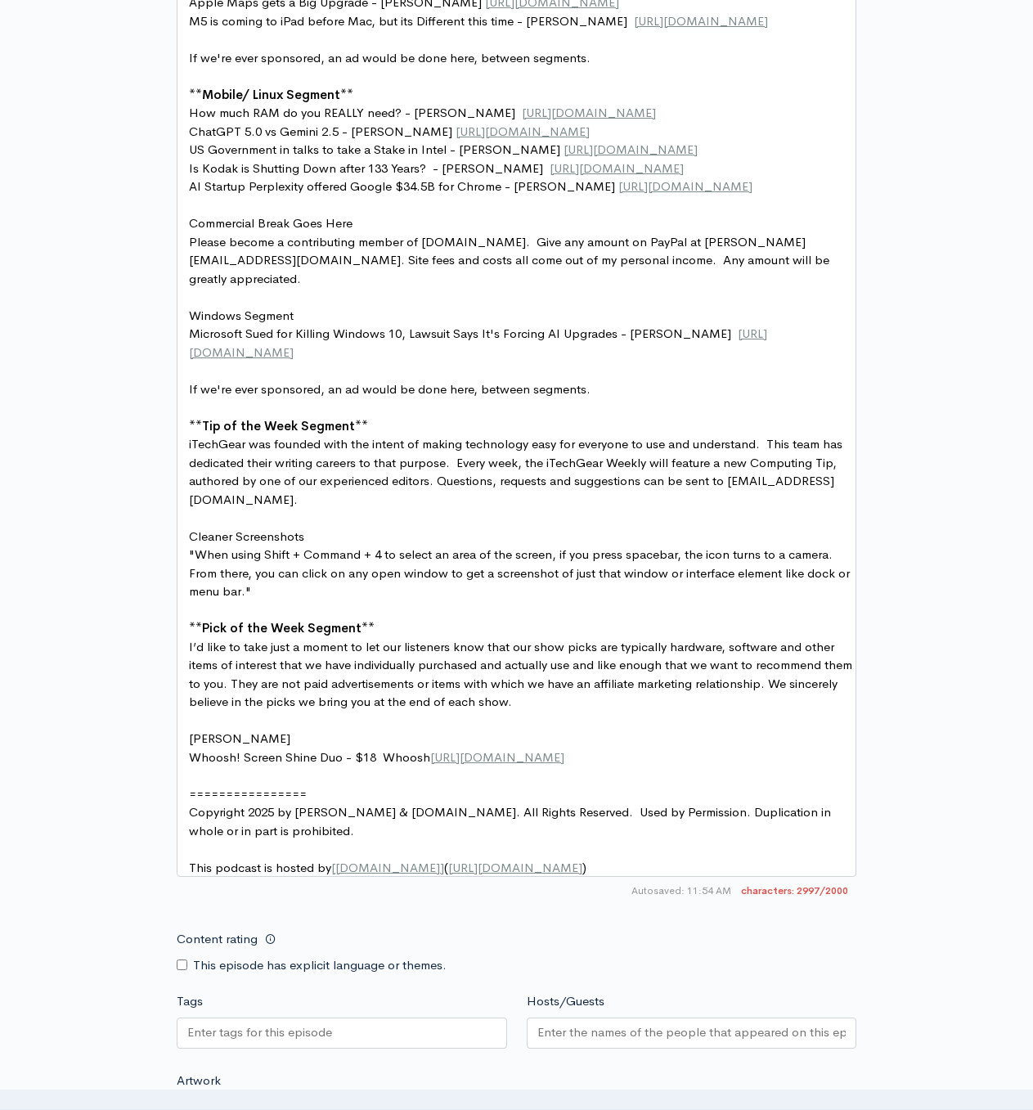
scroll to position [1415, 0]
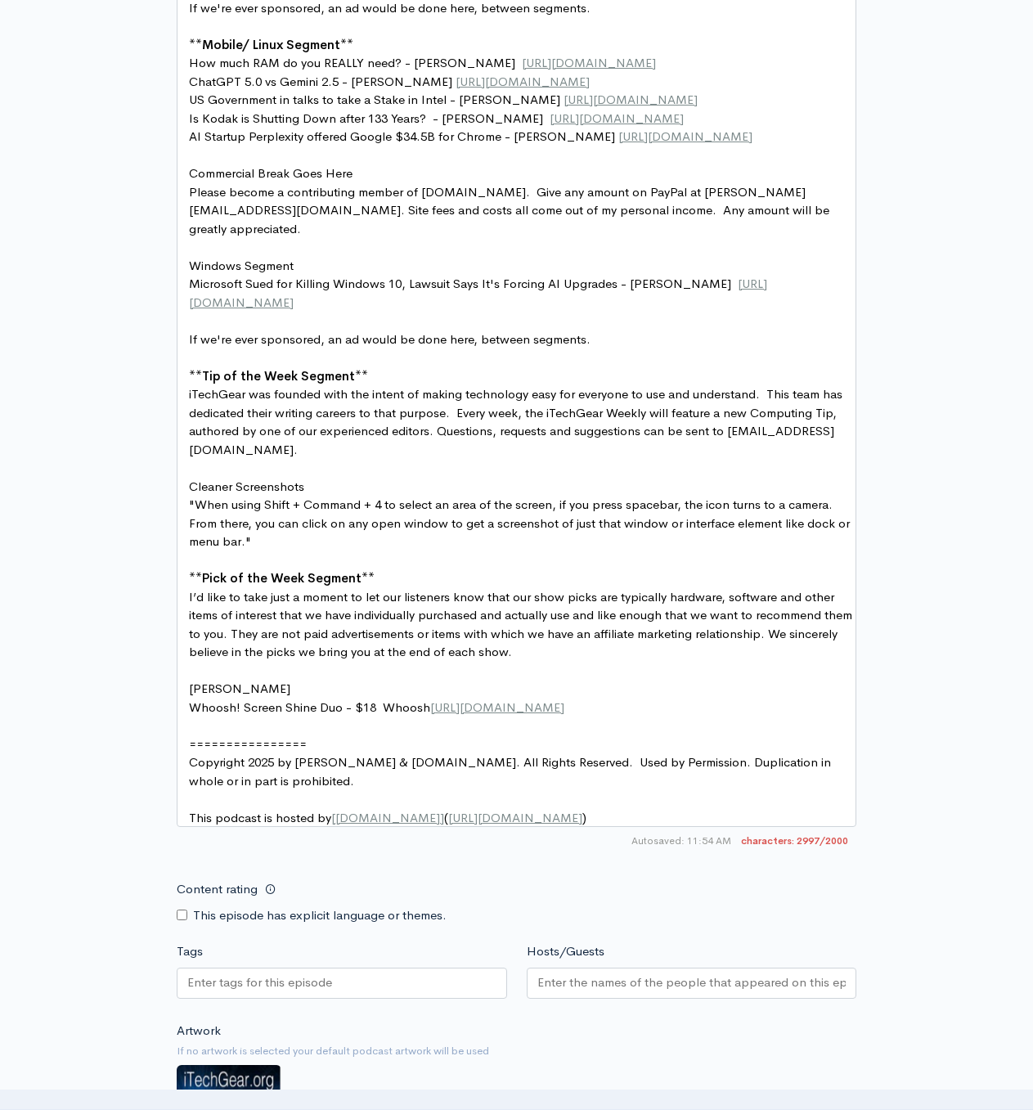
click at [594, 973] on input "Hosts/Guests" at bounding box center [691, 982] width 309 height 19
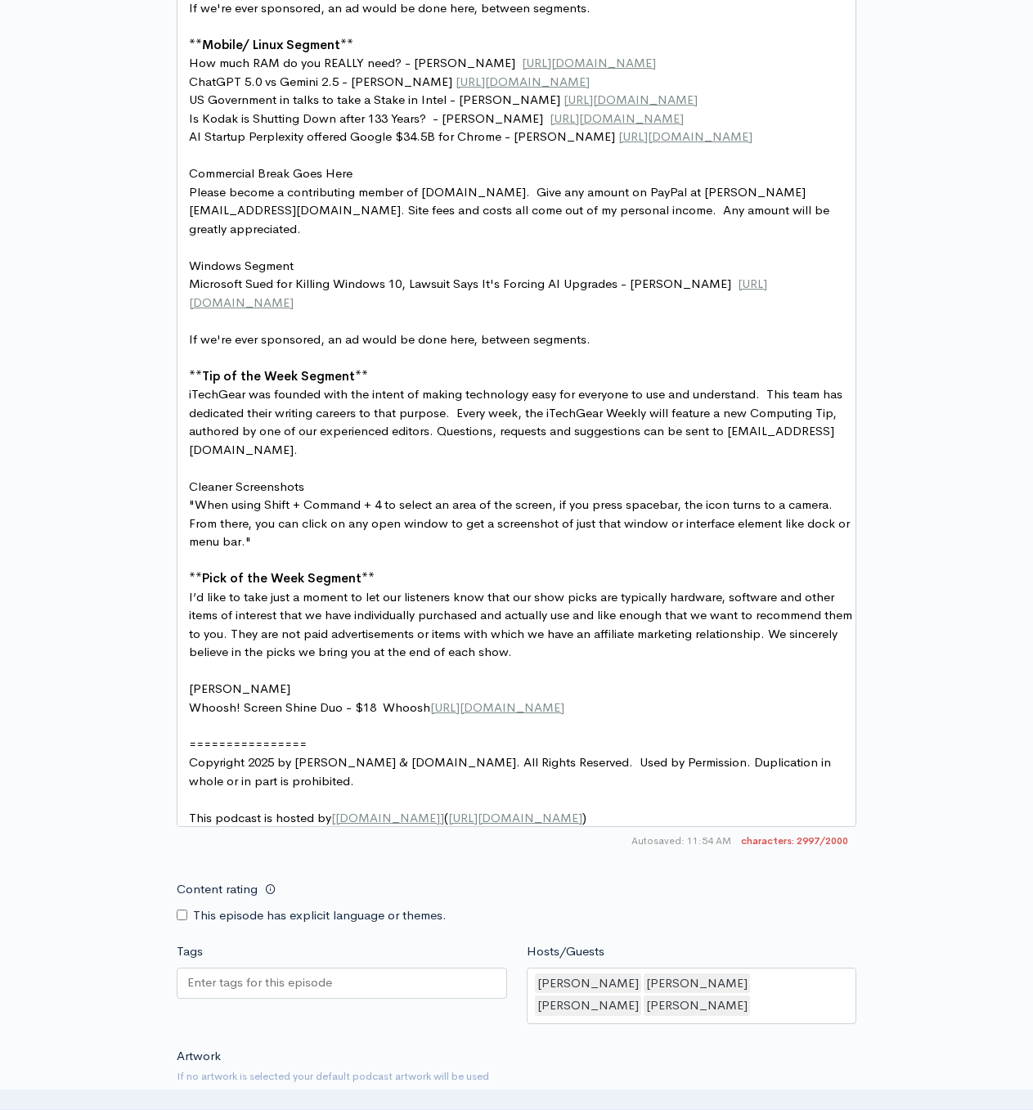
click at [249, 973] on input "Tags" at bounding box center [260, 982] width 147 height 19
type input "Sp02"
type input "Blood"
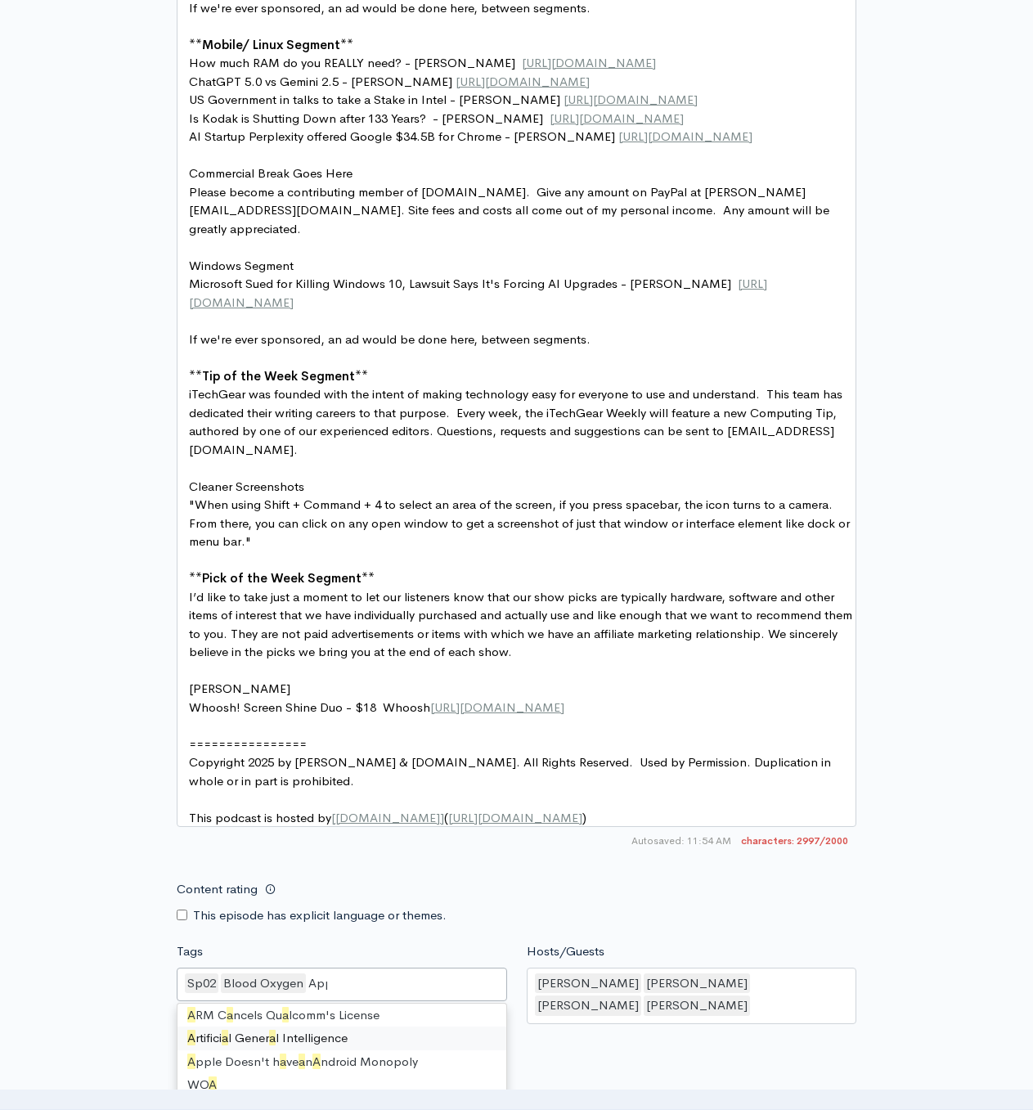
scroll to position [23, 0]
type input "Apple w"
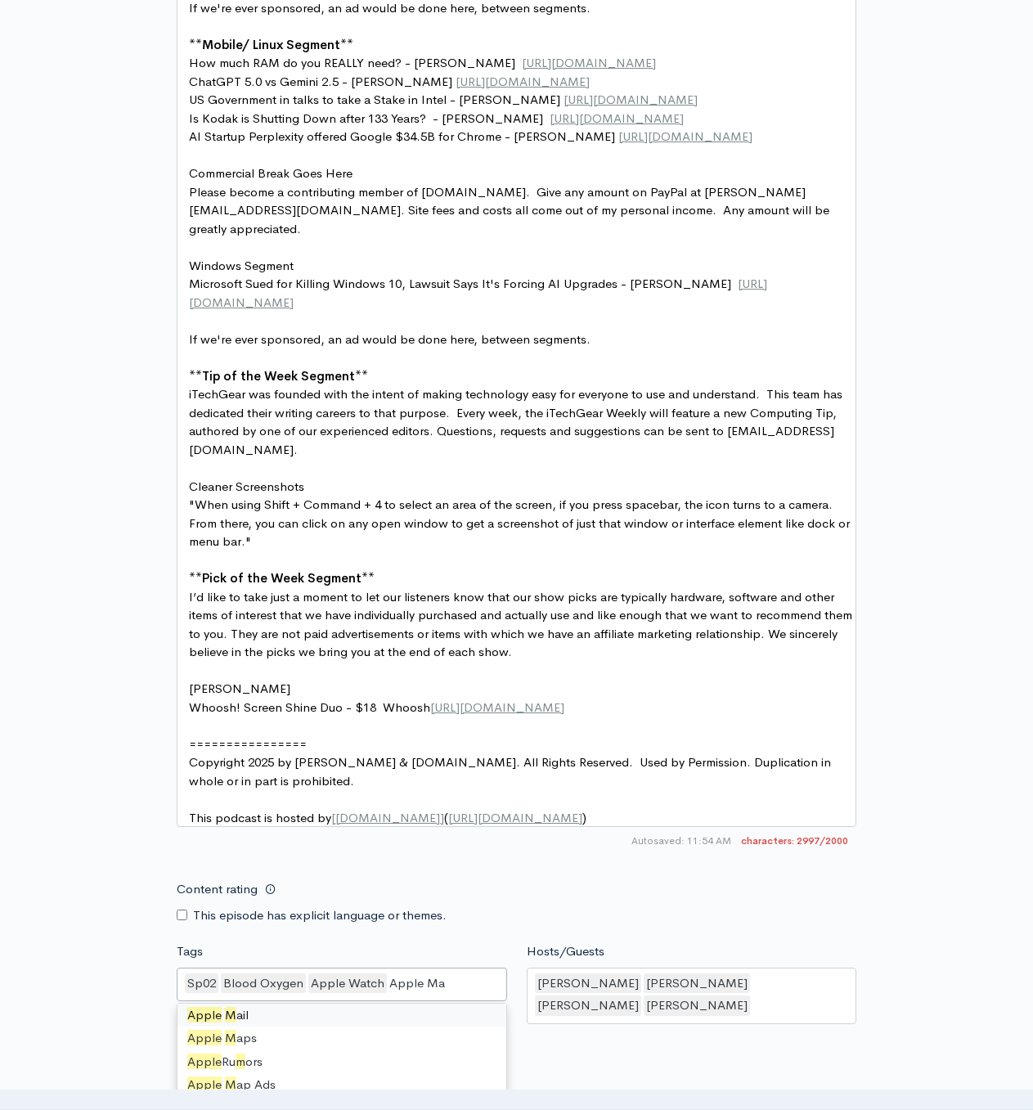
scroll to position [0, 0]
type input "Apple Map"
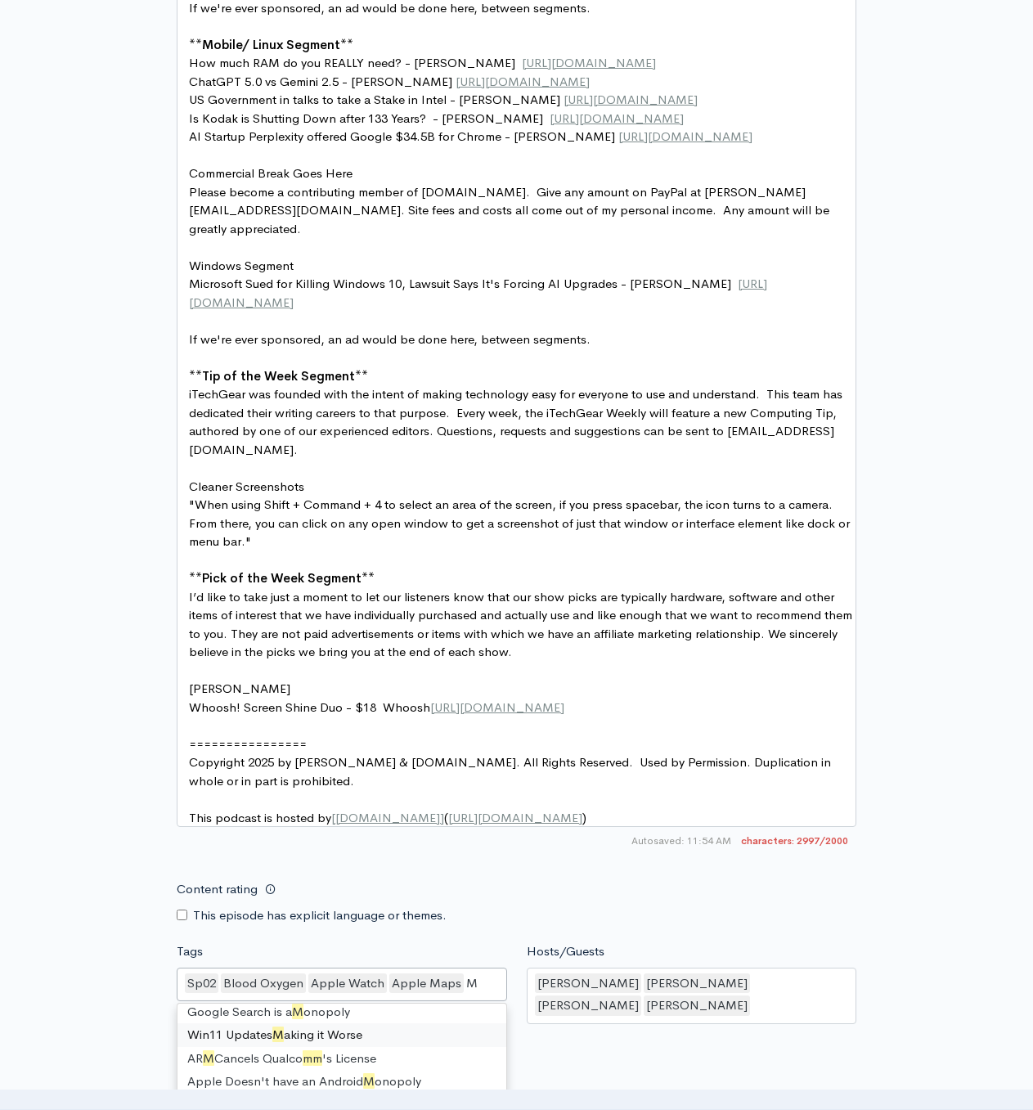
type input "M5"
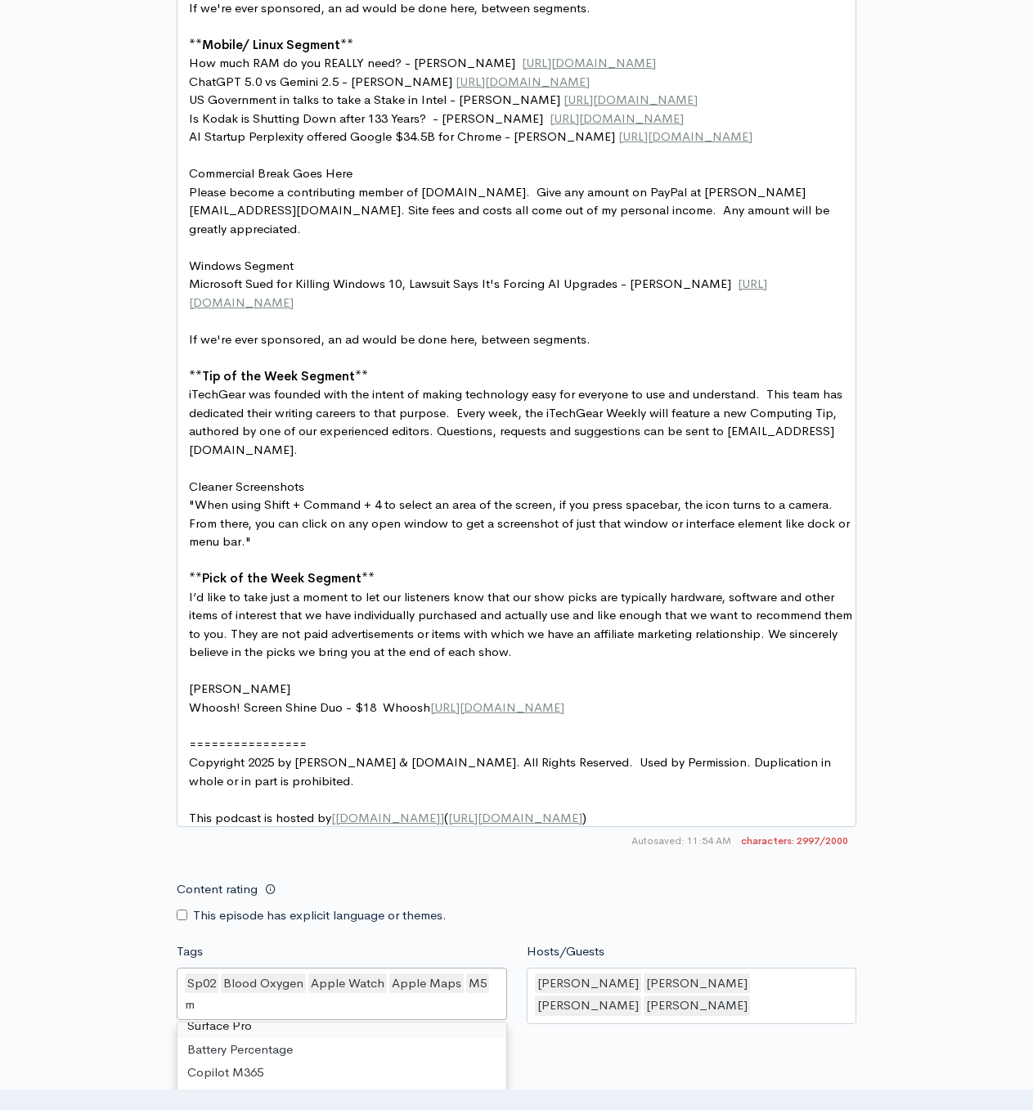
scroll to position [23, 0]
type input "m5"
type input "RAM"
type input "Chat"
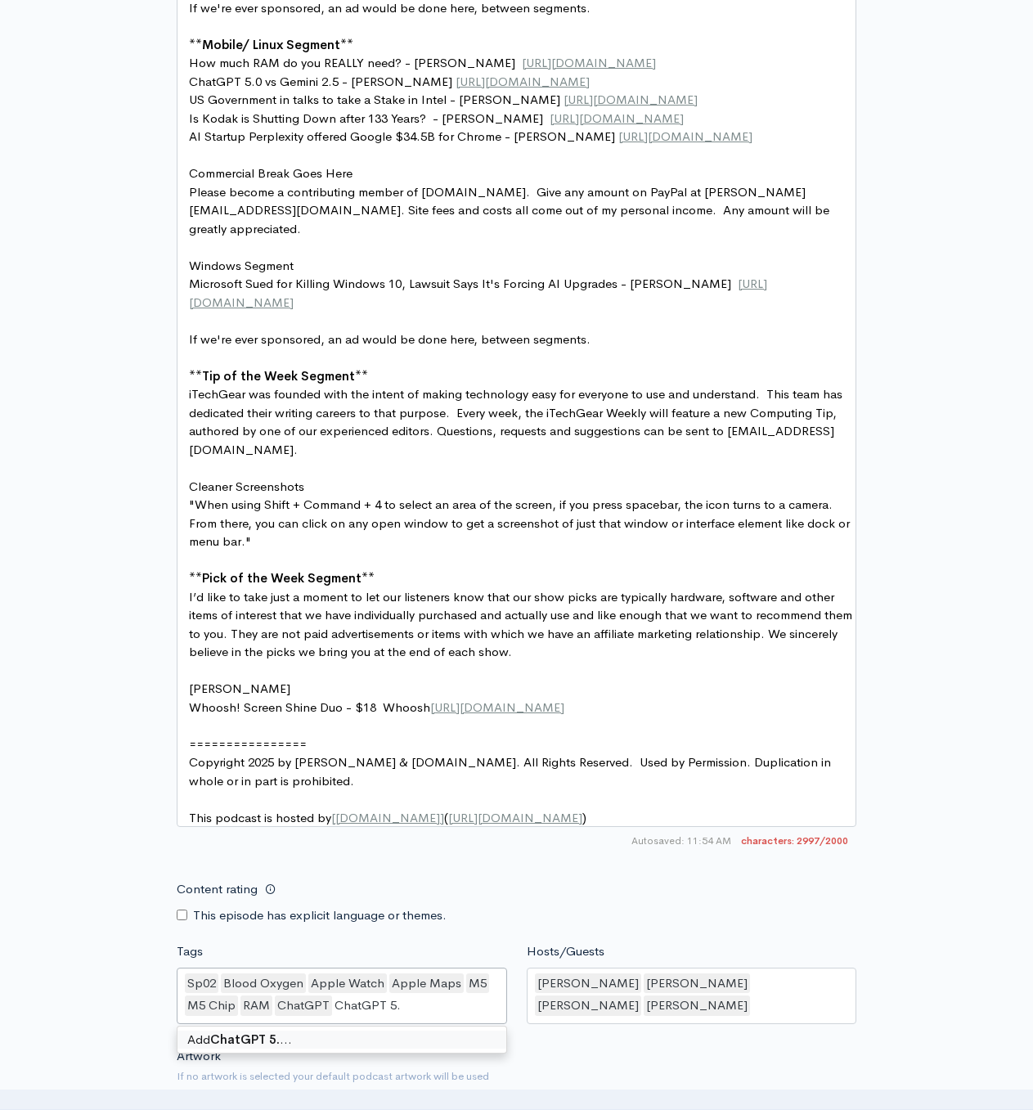
type input "ChatGPT 5.0"
type input "Gemini 2.5"
type input "US Government"
type input "Intel"
type input "Kodak"
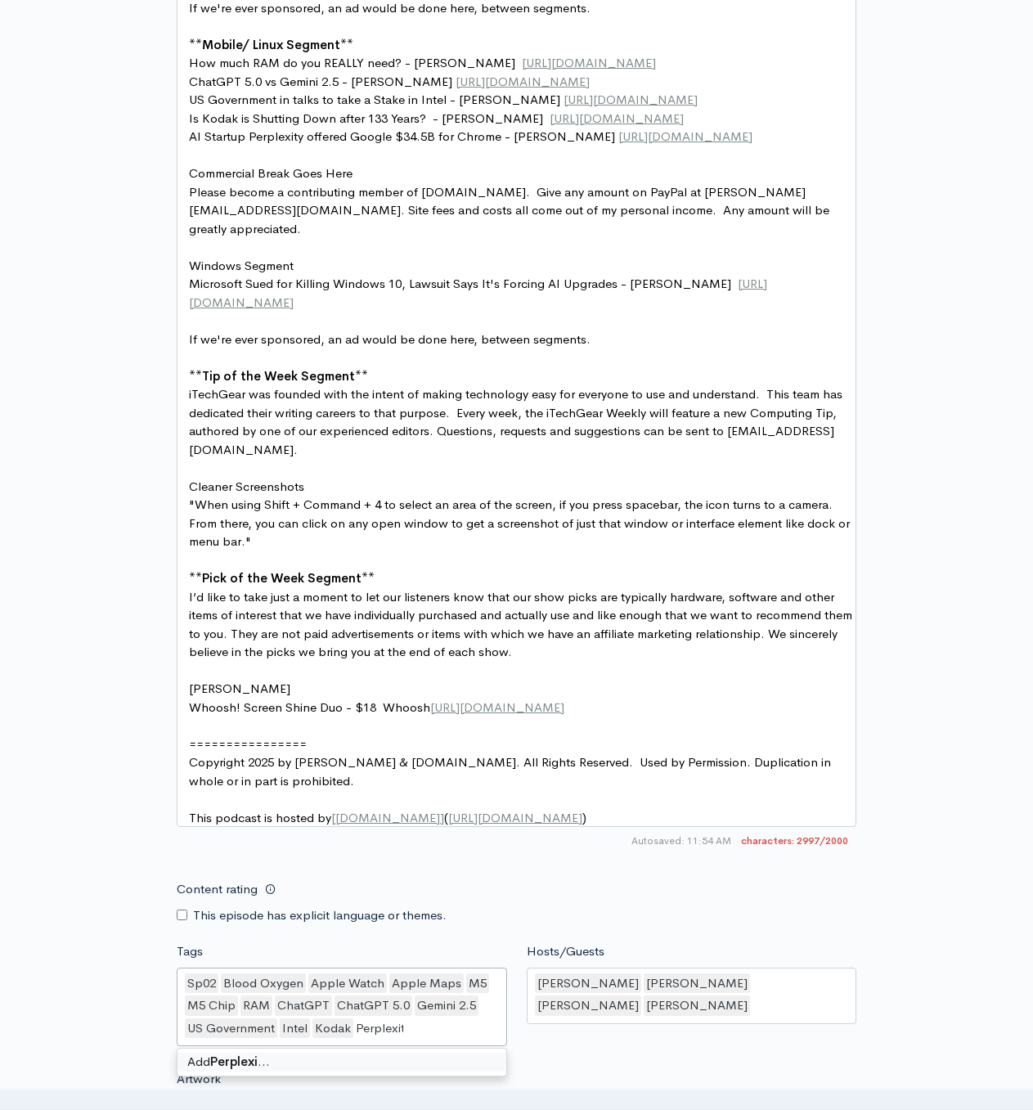
type input "Perplexity"
type input "Chro"
type input "chro"
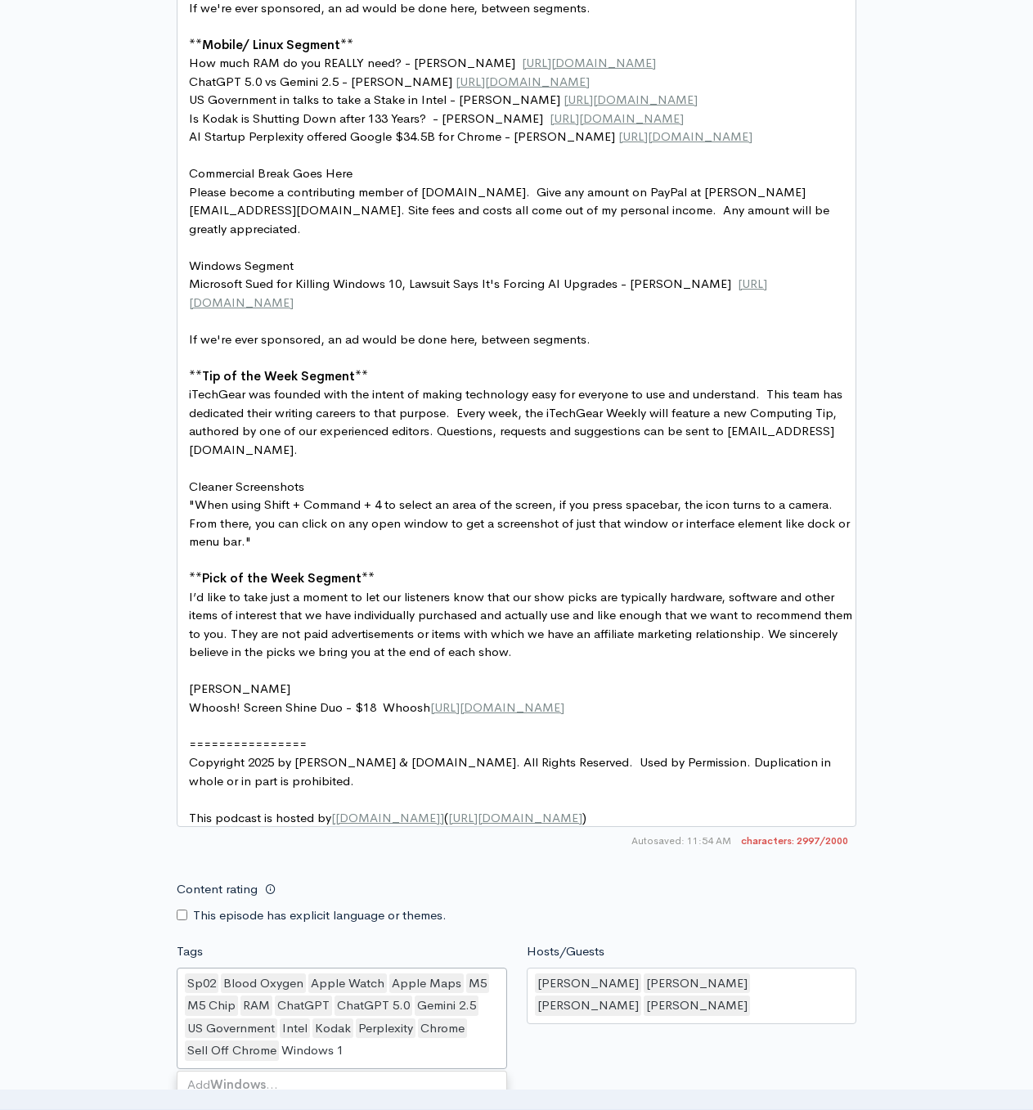
type input "Windows 10"
type input "Windows 1"
click at [586, 1016] on div "Hosts/Guests [PERSON_NAME],[PERSON_NAME],[PERSON_NAME],[PERSON_NAME] [PERSON_NA…" at bounding box center [692, 1008] width 350 height 132
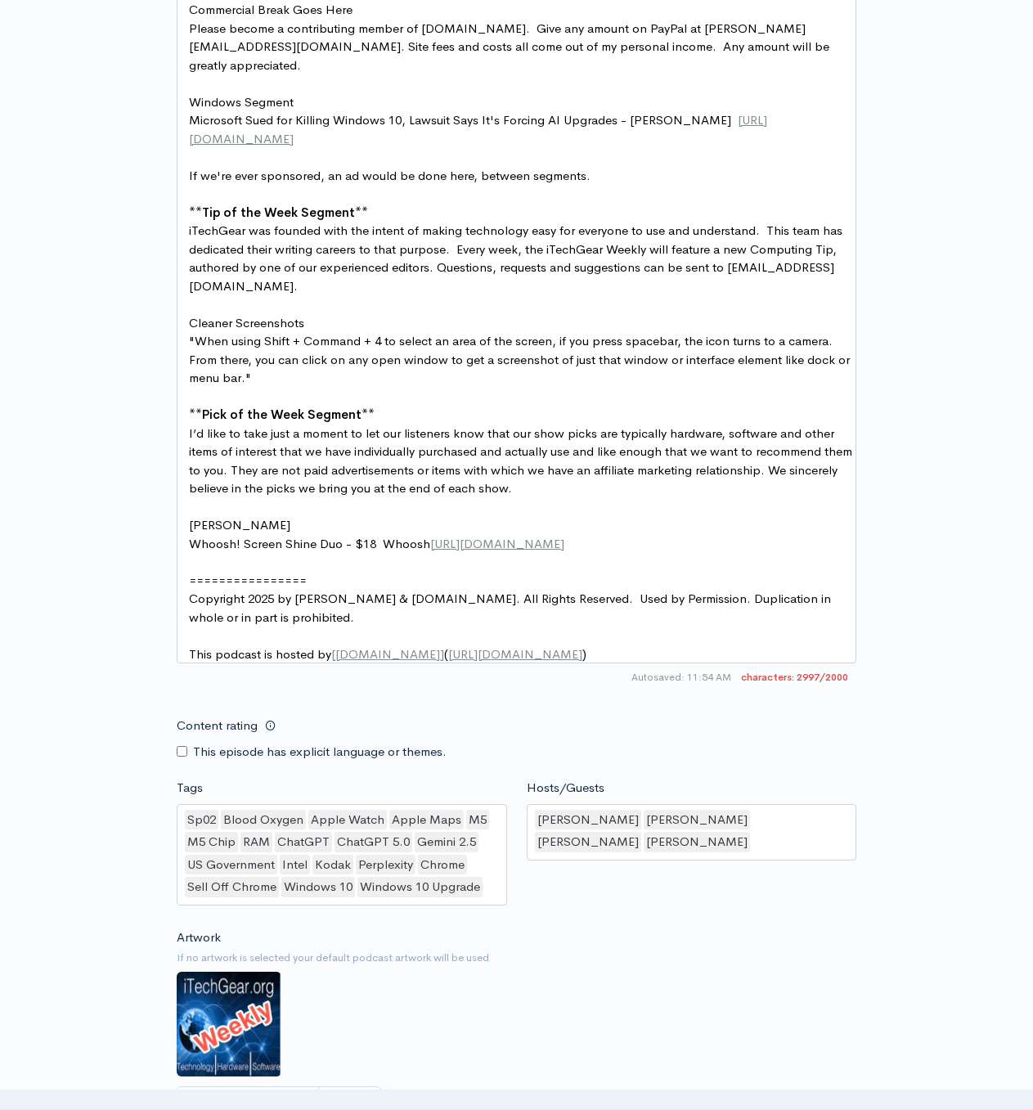
scroll to position [1742, 0]
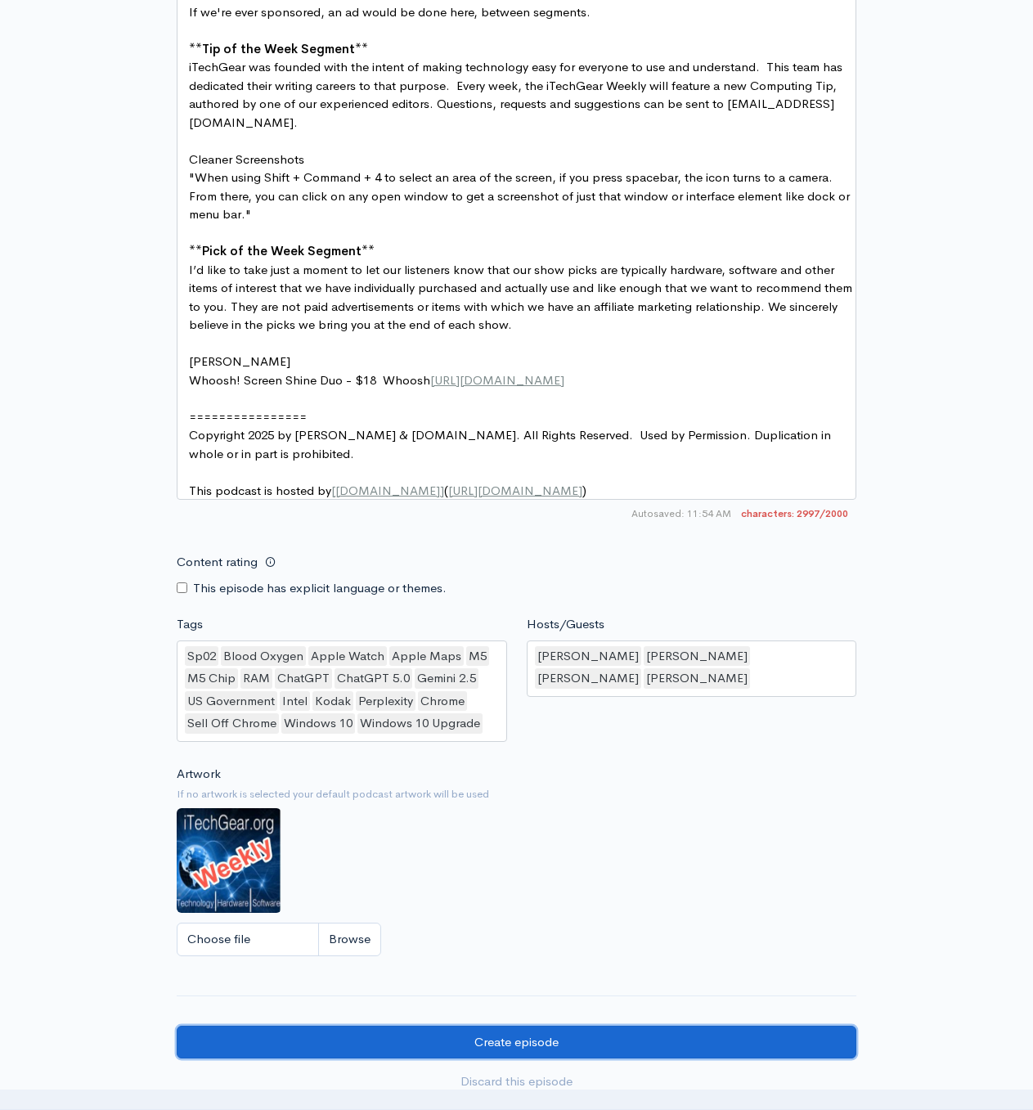
click at [559, 1026] on input "Create episode" at bounding box center [517, 1043] width 680 height 34
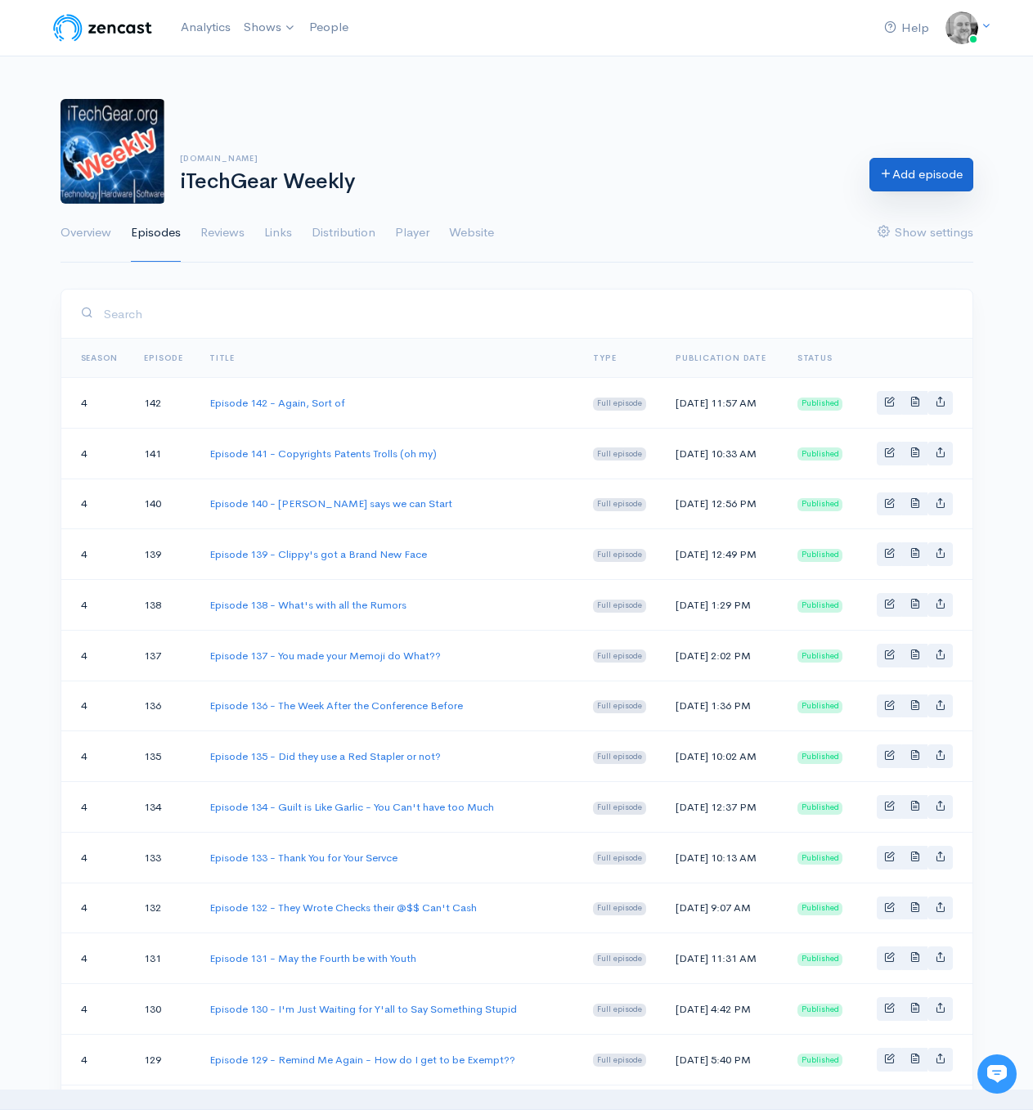
click at [900, 182] on link "Add episode" at bounding box center [921, 175] width 104 height 34
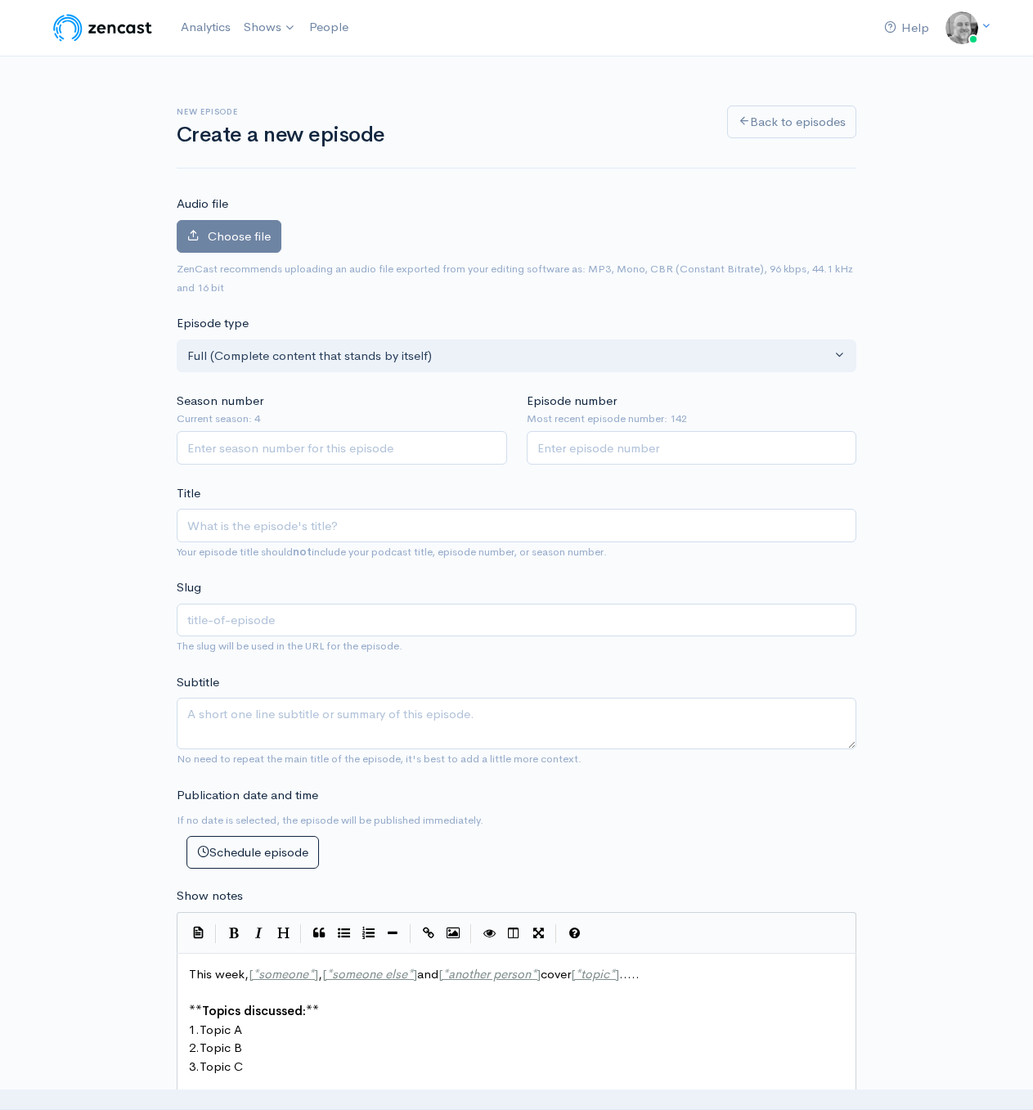
click at [241, 236] on span "Choose file" at bounding box center [239, 236] width 63 height 16
click at [0, 0] on input "Choose file" at bounding box center [0, 0] width 0 height 0
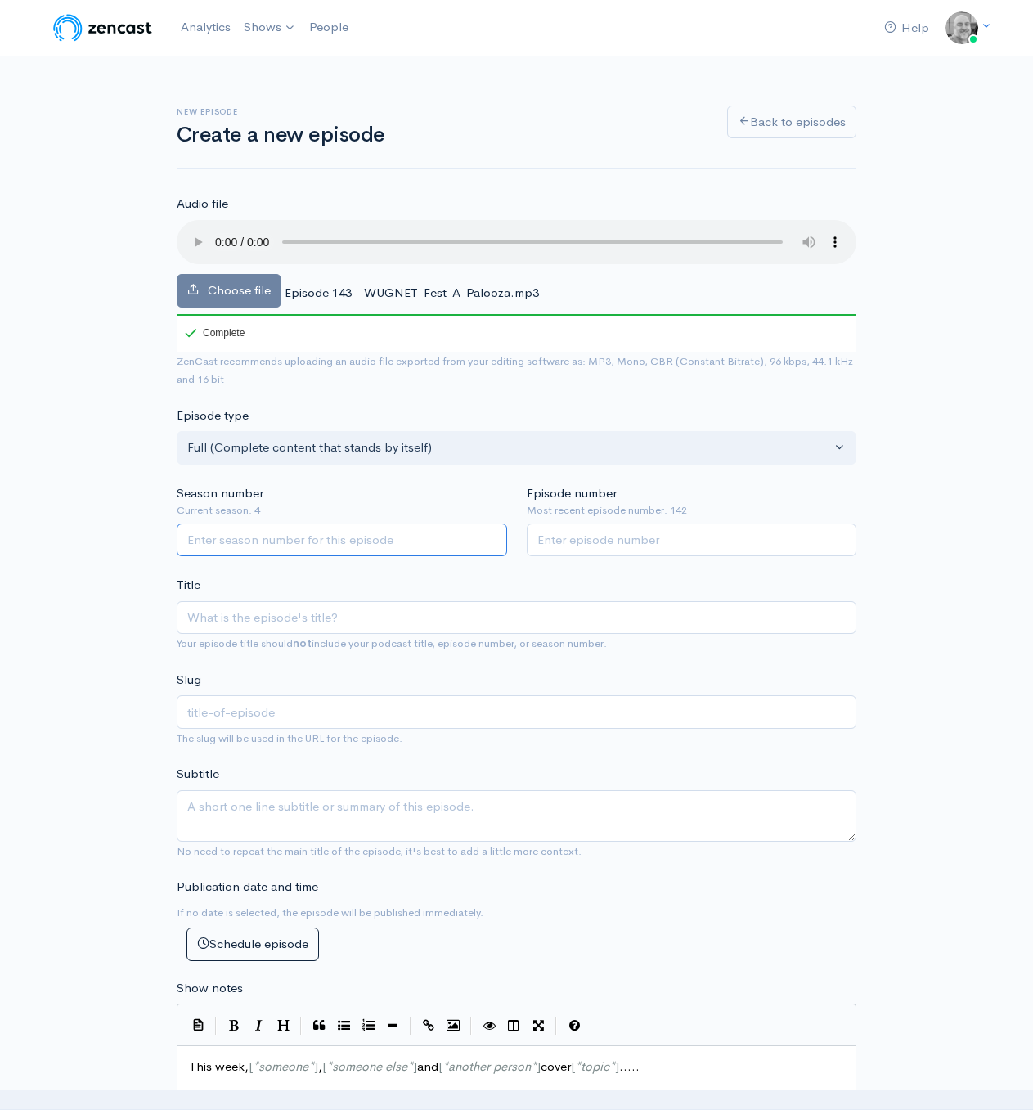
click at [403, 550] on input "Season number" at bounding box center [342, 540] width 330 height 34
type input "4"
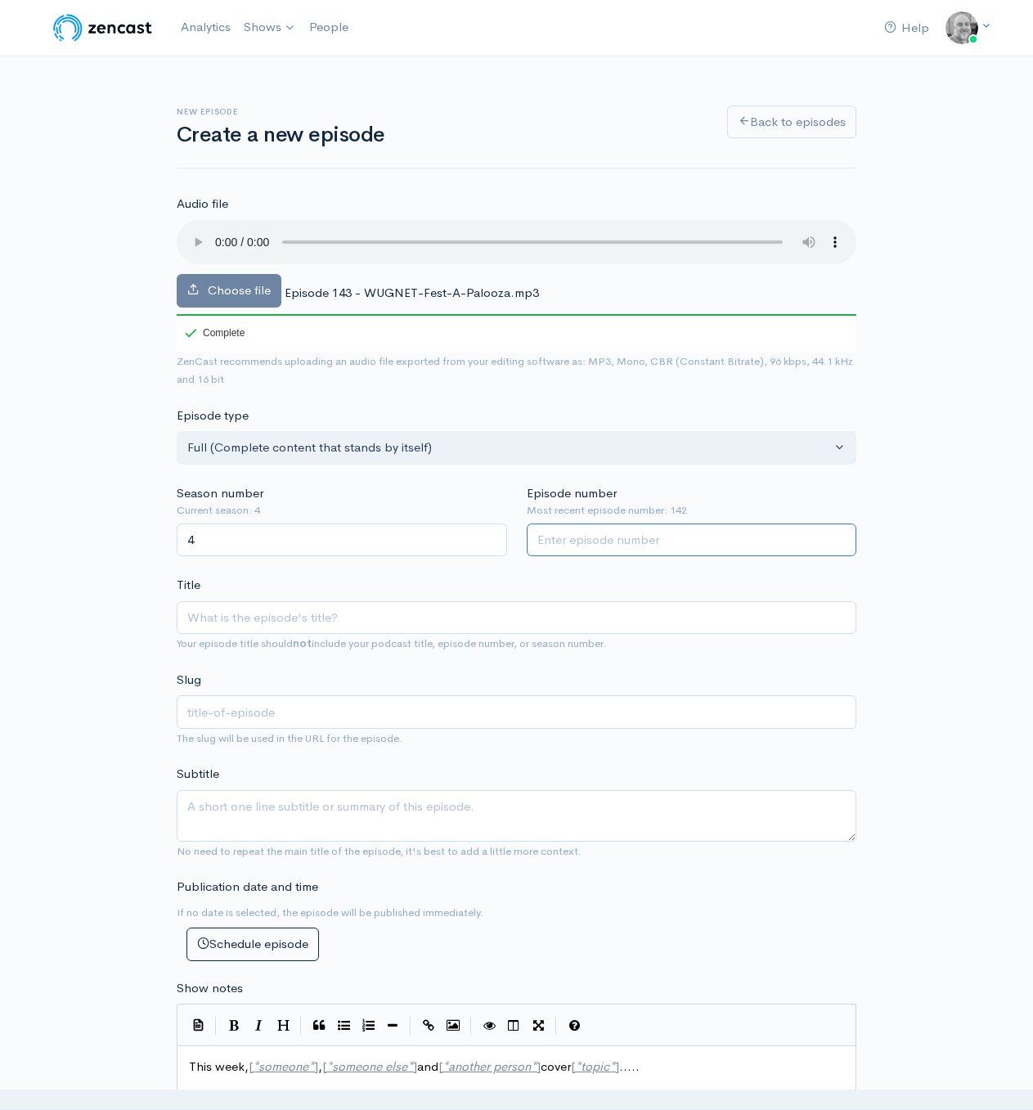
click at [576, 543] on input "Episode number" at bounding box center [692, 540] width 330 height 34
type input "143"
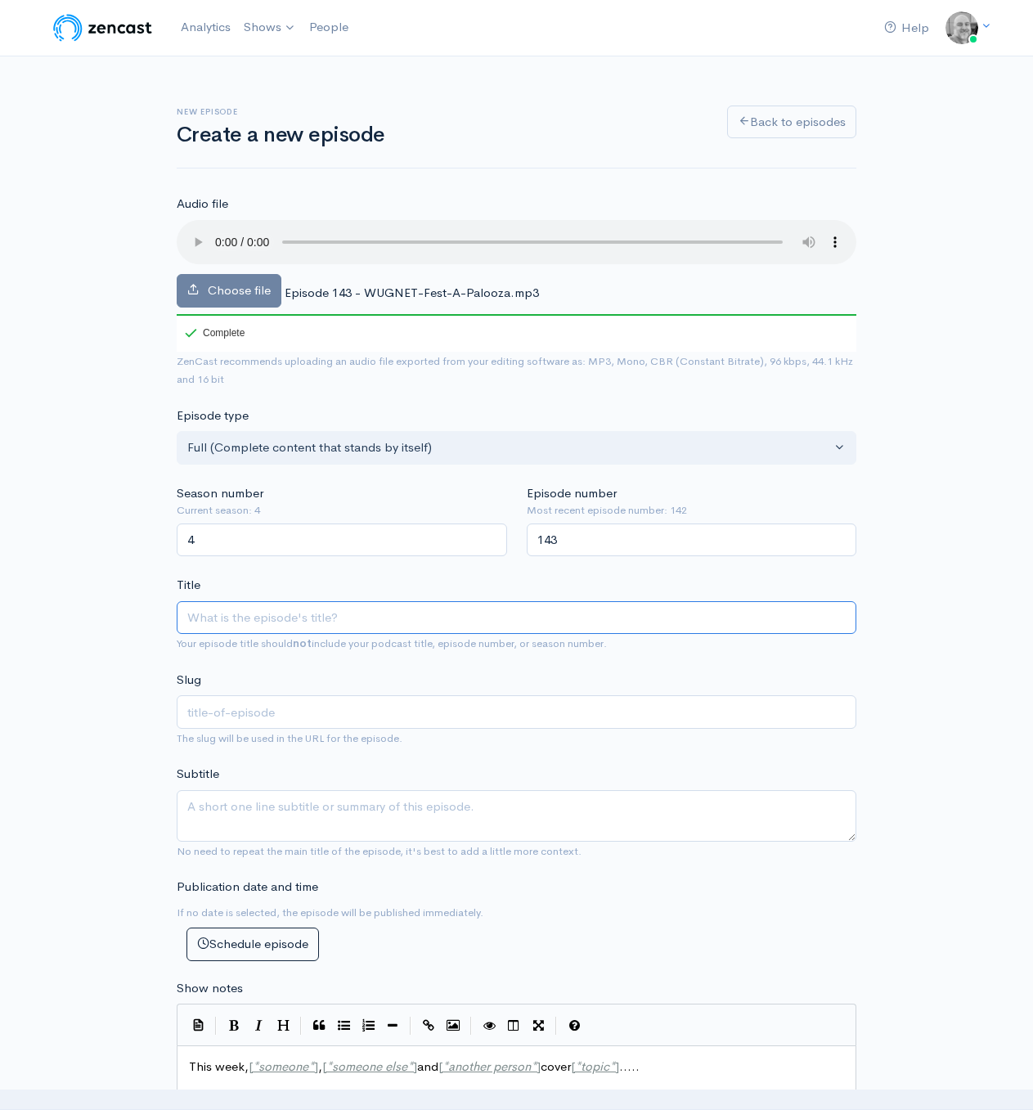
click at [330, 618] on input "Title" at bounding box center [517, 618] width 680 height 34
paste input "Episode 143 - WUGNET-Fest-A-Palooza"
type input "Episode 143 - WUGNET-Fest-A-Palooza"
type input "episode-143-wugnet-fest-a-palooza"
type input "Episode 143 - WUGNET-Fest-A-Palooza"
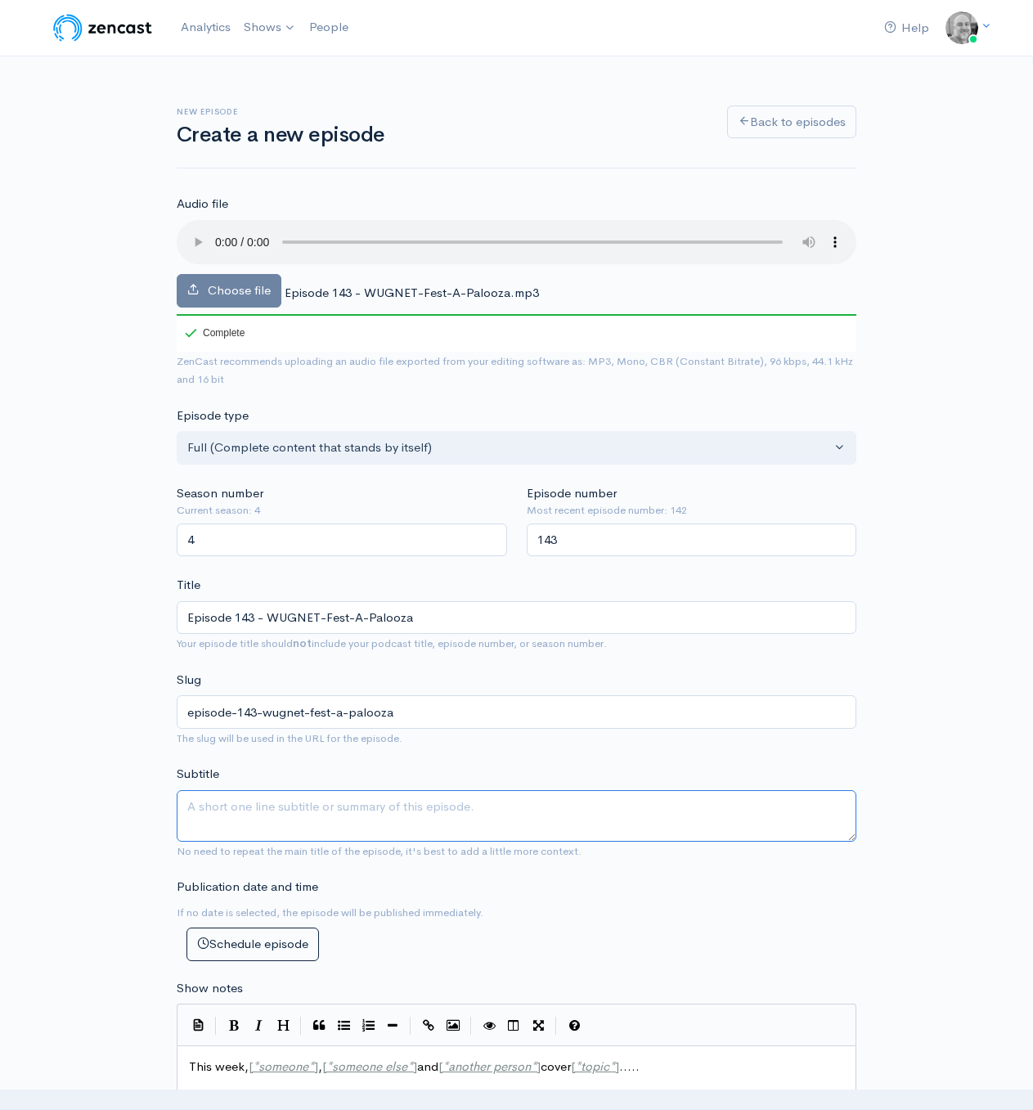
click at [213, 811] on textarea "Subtitle" at bounding box center [517, 816] width 680 height 52
click at [238, 810] on textarea "Subtitle" at bounding box center [517, 816] width 680 height 52
paste textarea "Ep. 143 - WUGNET-Fest-A-Palooza. We’re missing Chris G, but have Paull Thurrot …"
type textarea "Ep. 143 - WUGNET-Fest-A-Palooza. We’re missing Chris G, but have Paull Thurrot …"
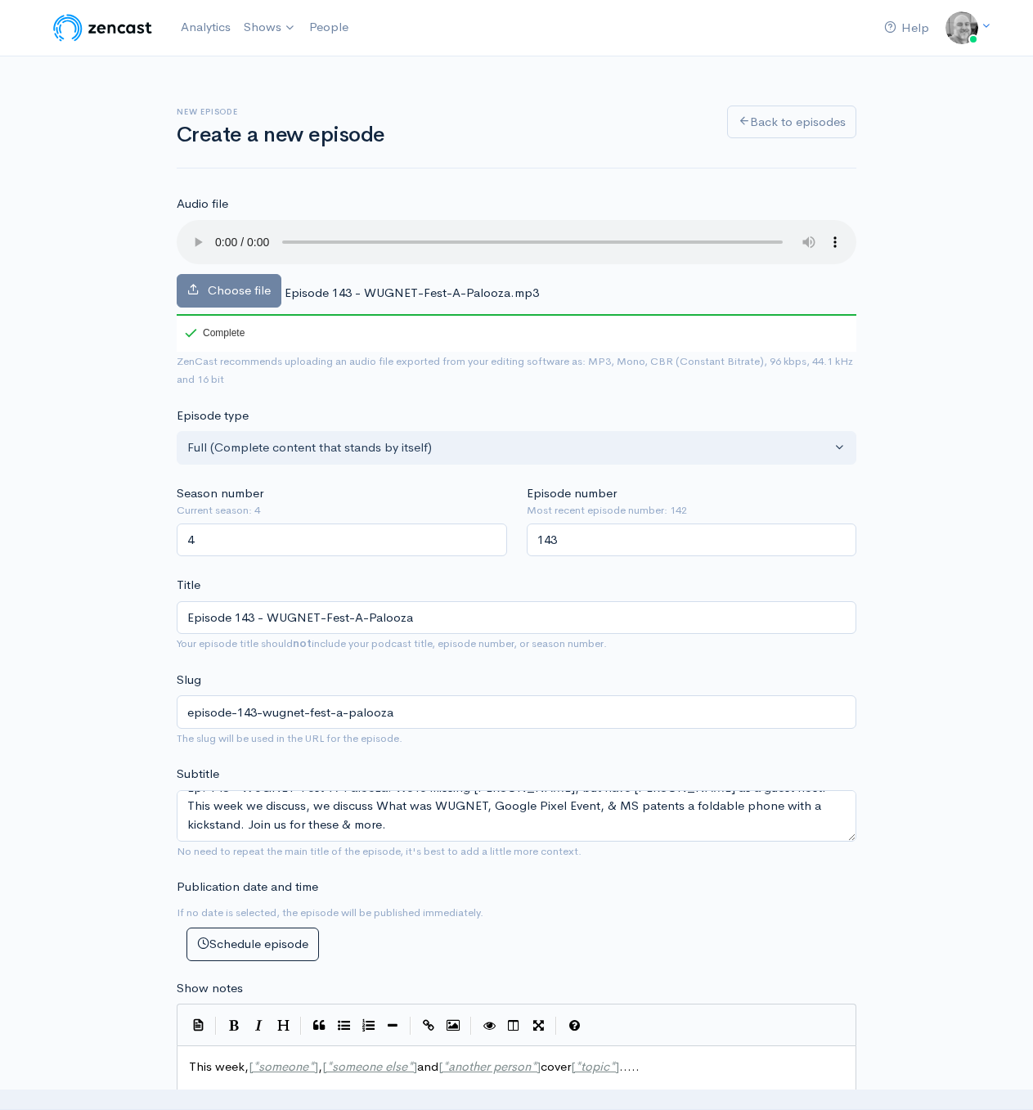
click at [706, 1067] on pre "This week, [ * someone * ] , [ * someone else * ] and [ * another person * ] co…" at bounding box center [523, 1066] width 674 height 19
type textarea "This week, [*someone*], [*someone else*] and [*another person*] cover [*topic*]…"
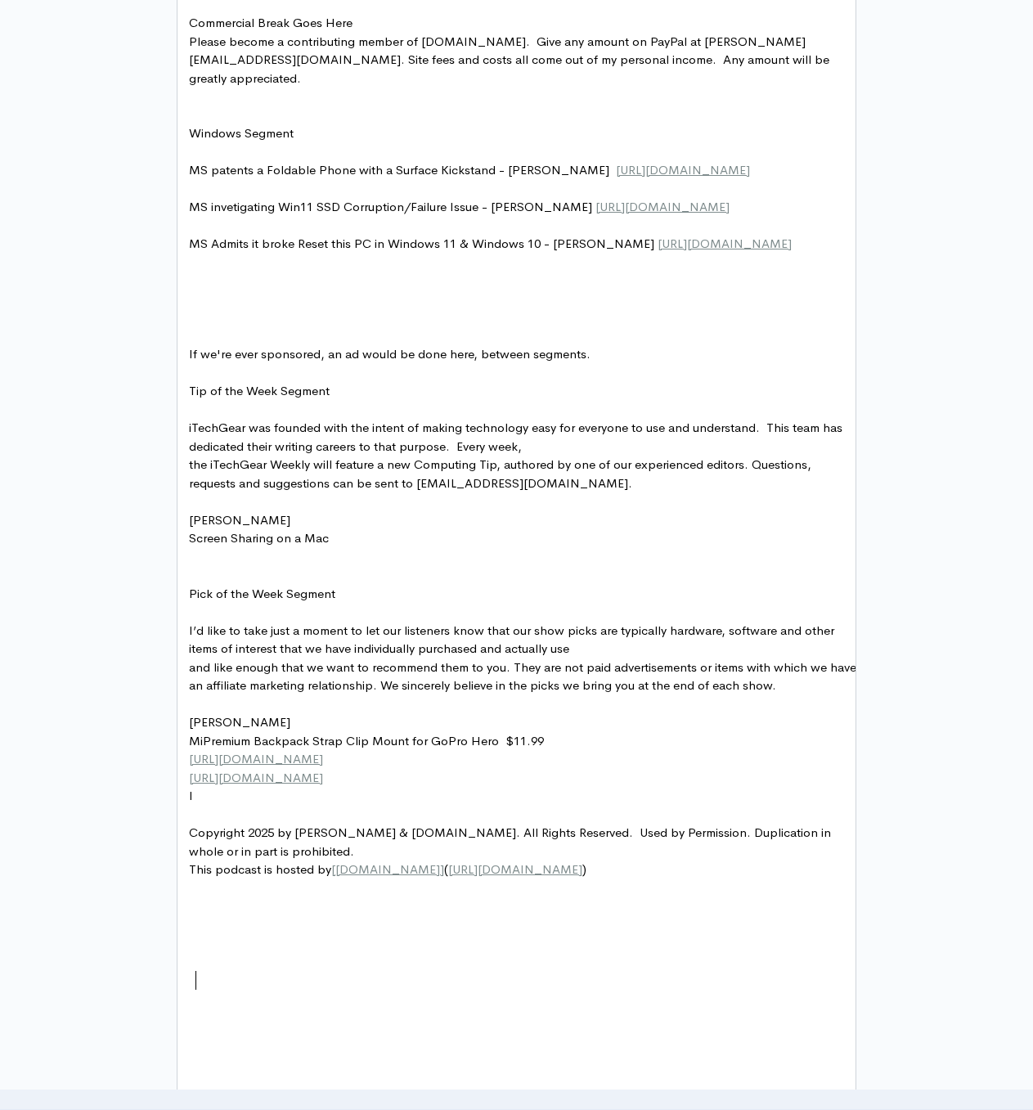
click at [313, 806] on pre "l" at bounding box center [523, 796] width 674 height 19
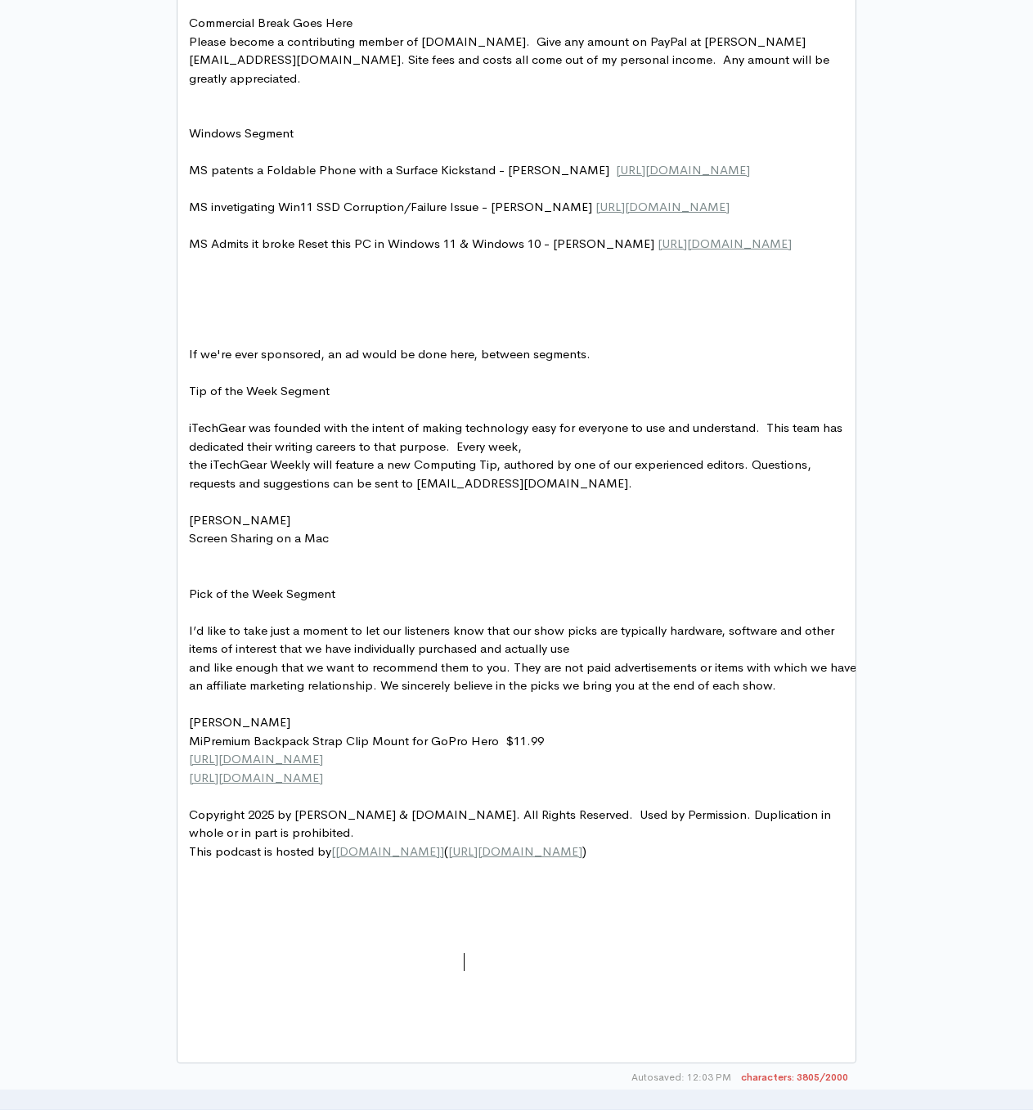
type textarea "https://photos.app.goo.gl/m2RProFoX5PgKt4y8"
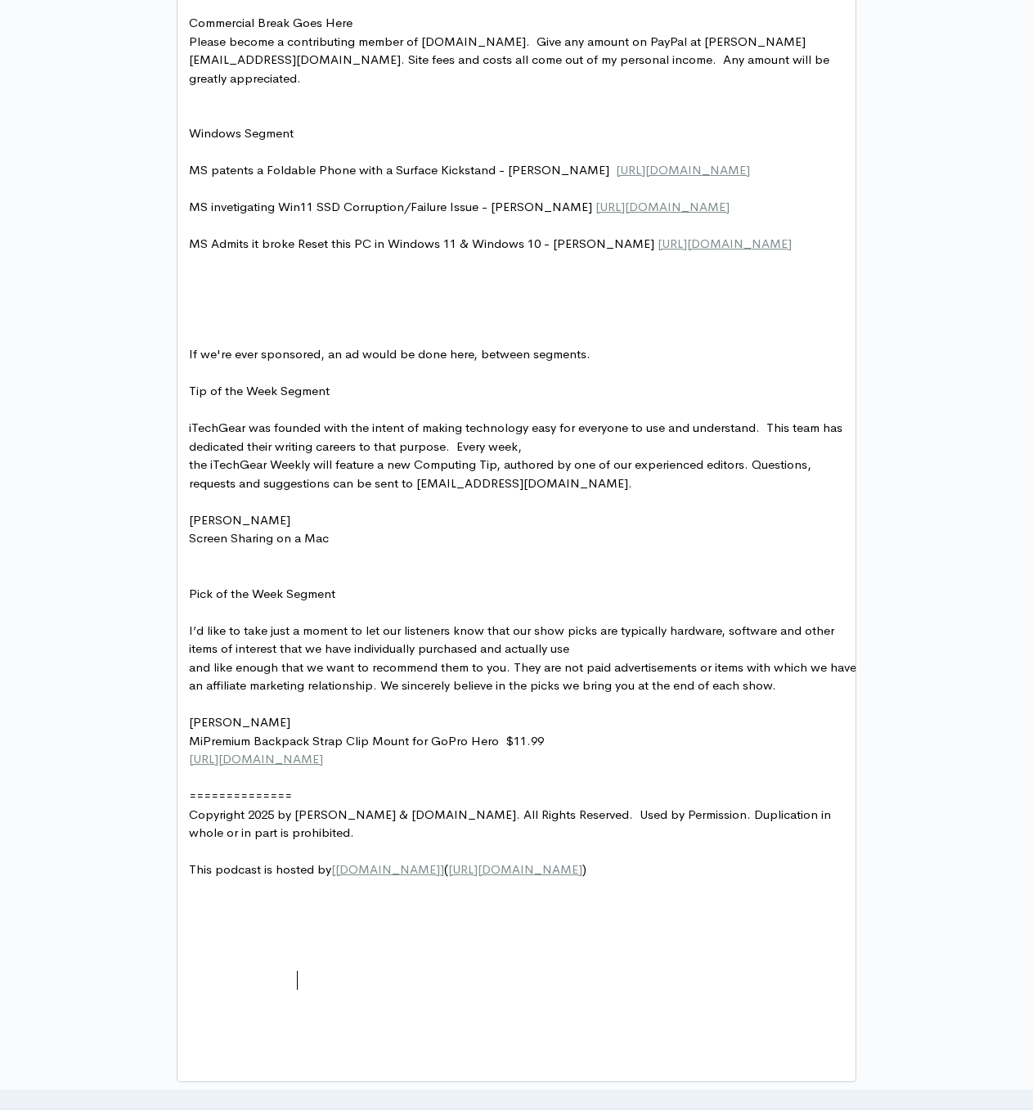
type textarea "================="
type textarea "https://a.co/d/22CnYX8"
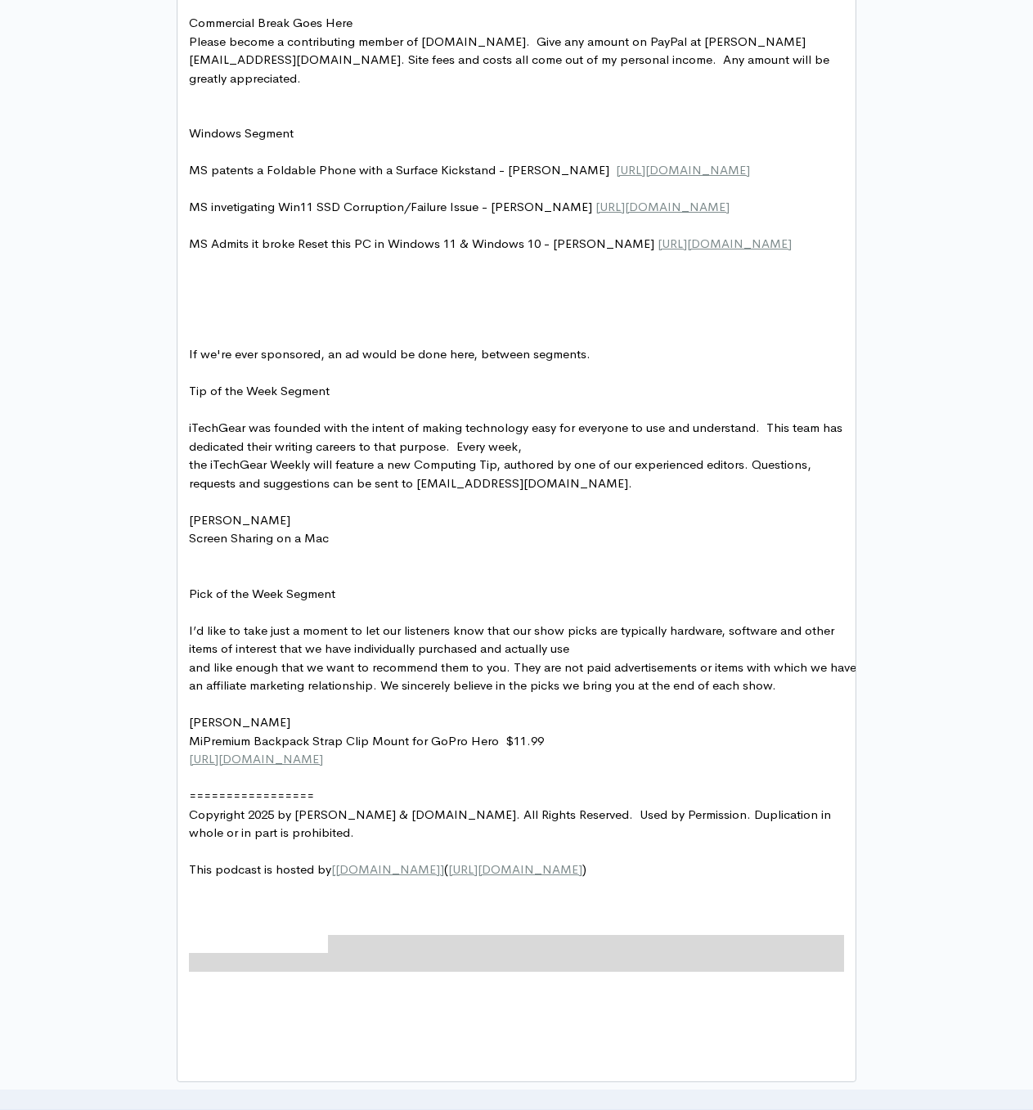
type textarea "8"
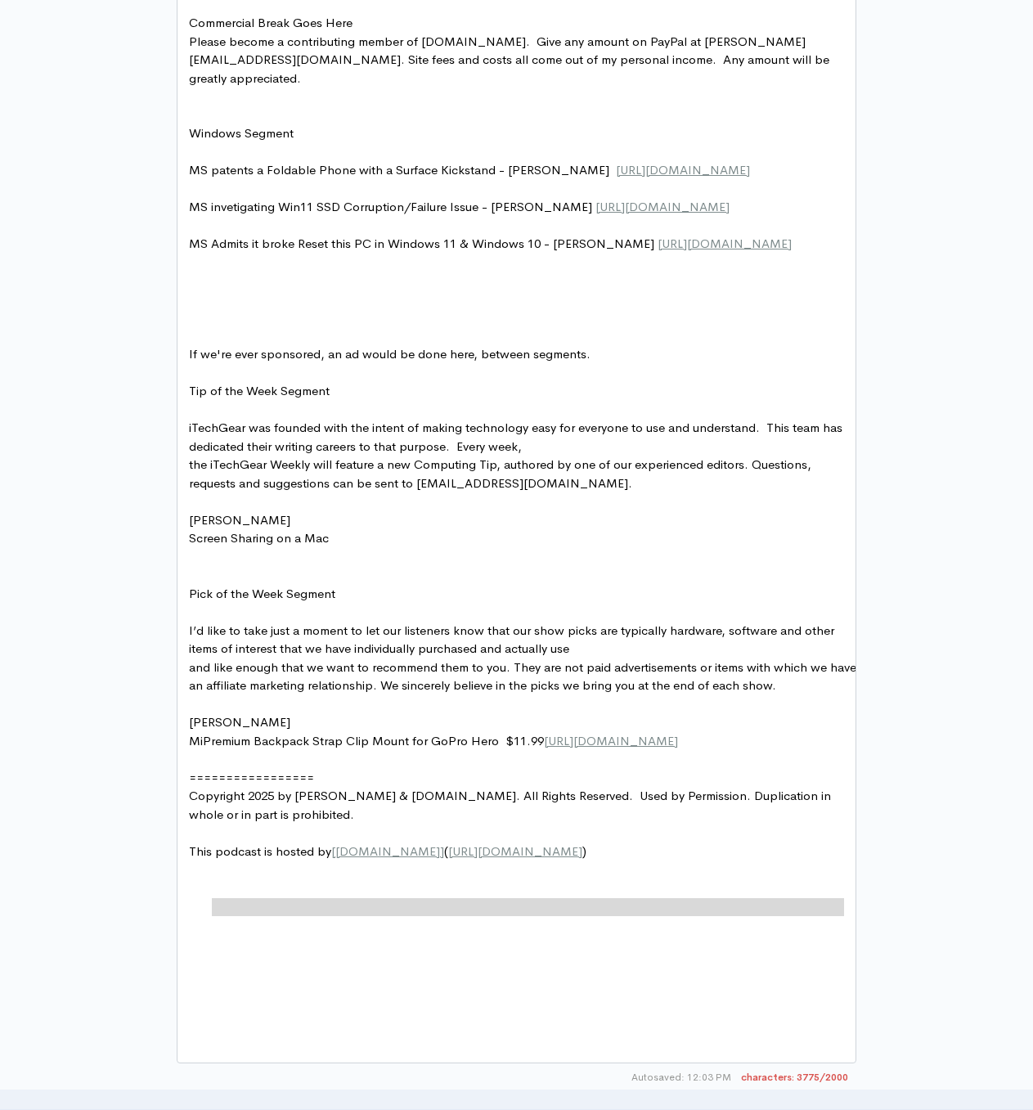
type textarea "l"
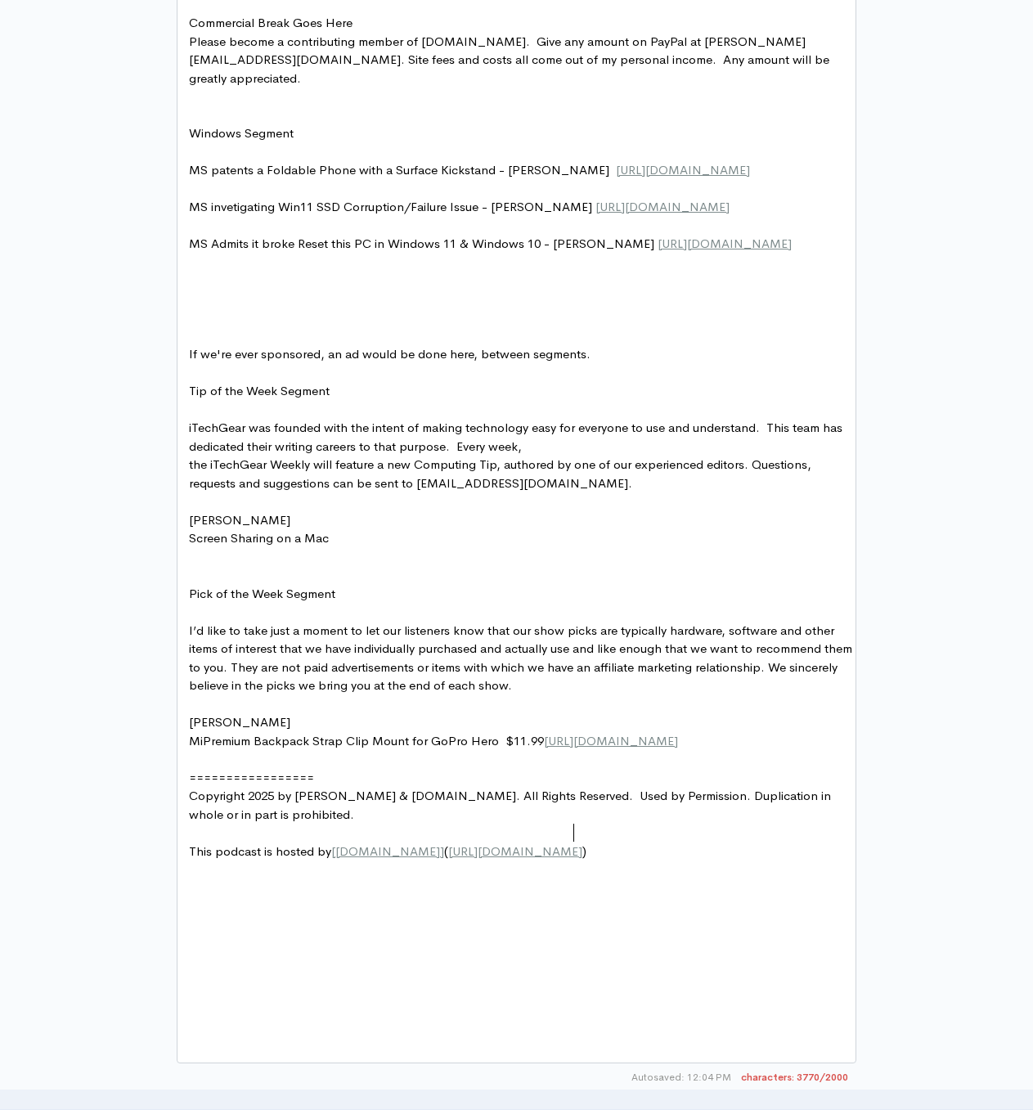
scroll to position [7, 2]
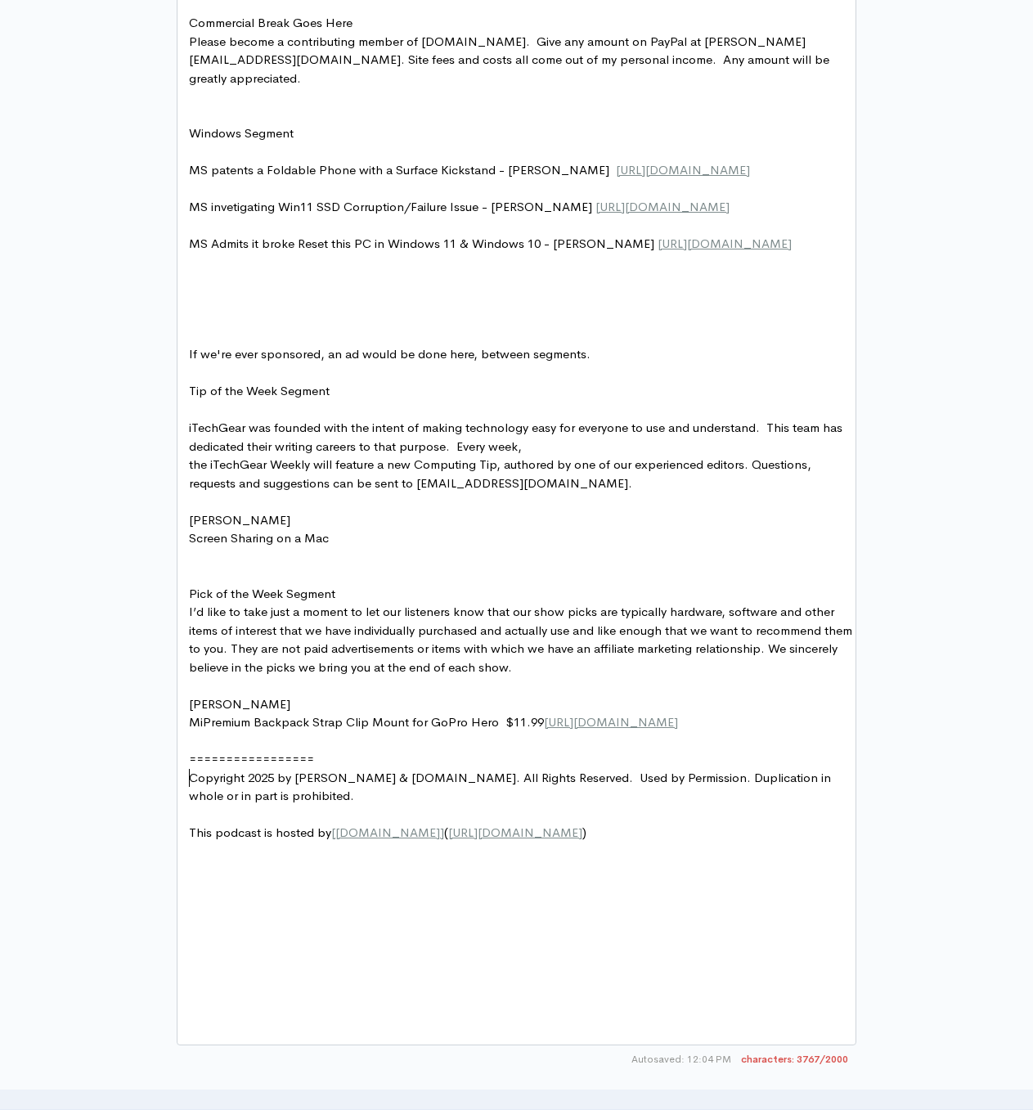
type textarea "Pick of the Week Segment"
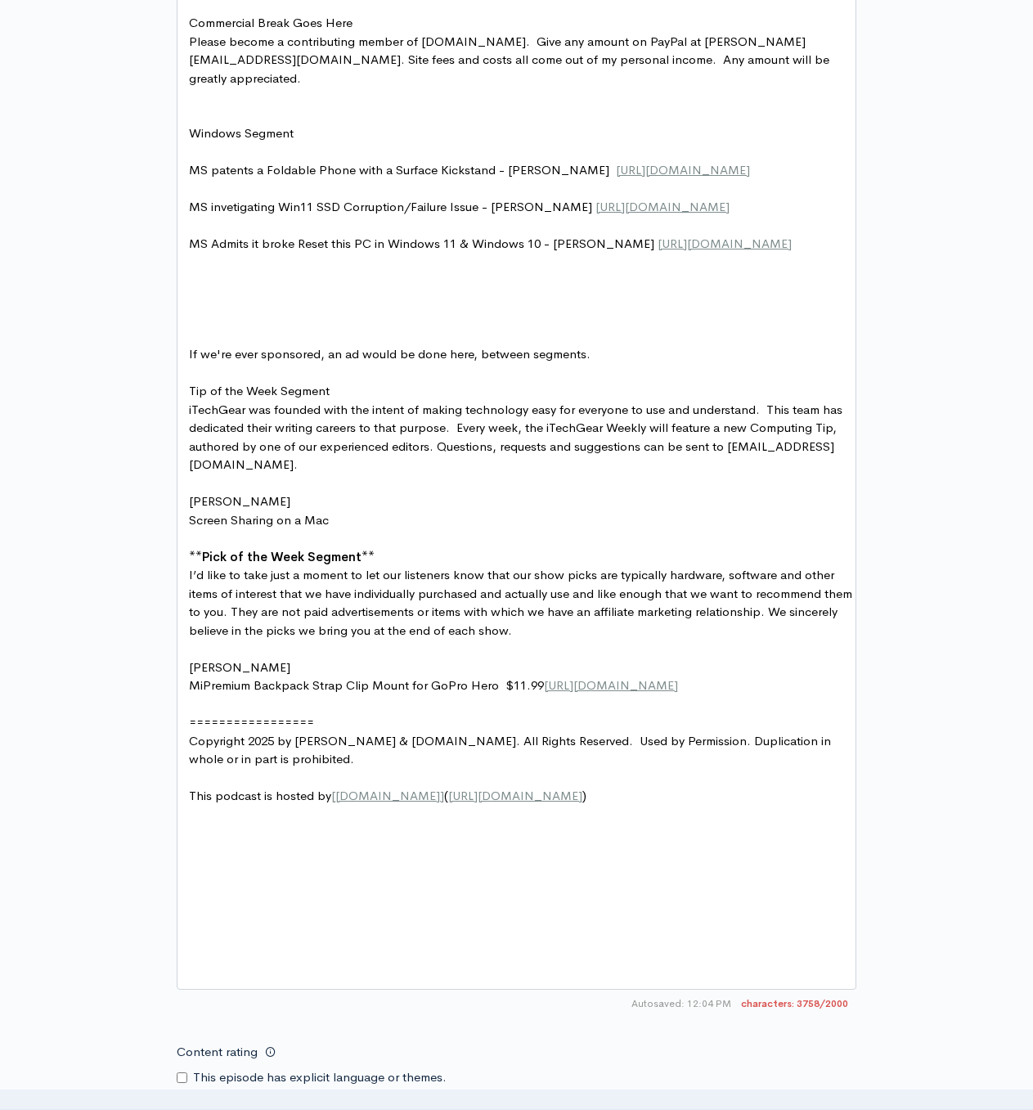
type textarea "Tip of the Week Segment"
type textarea "If we're ever sponsored, an ad would be done here, between segments."
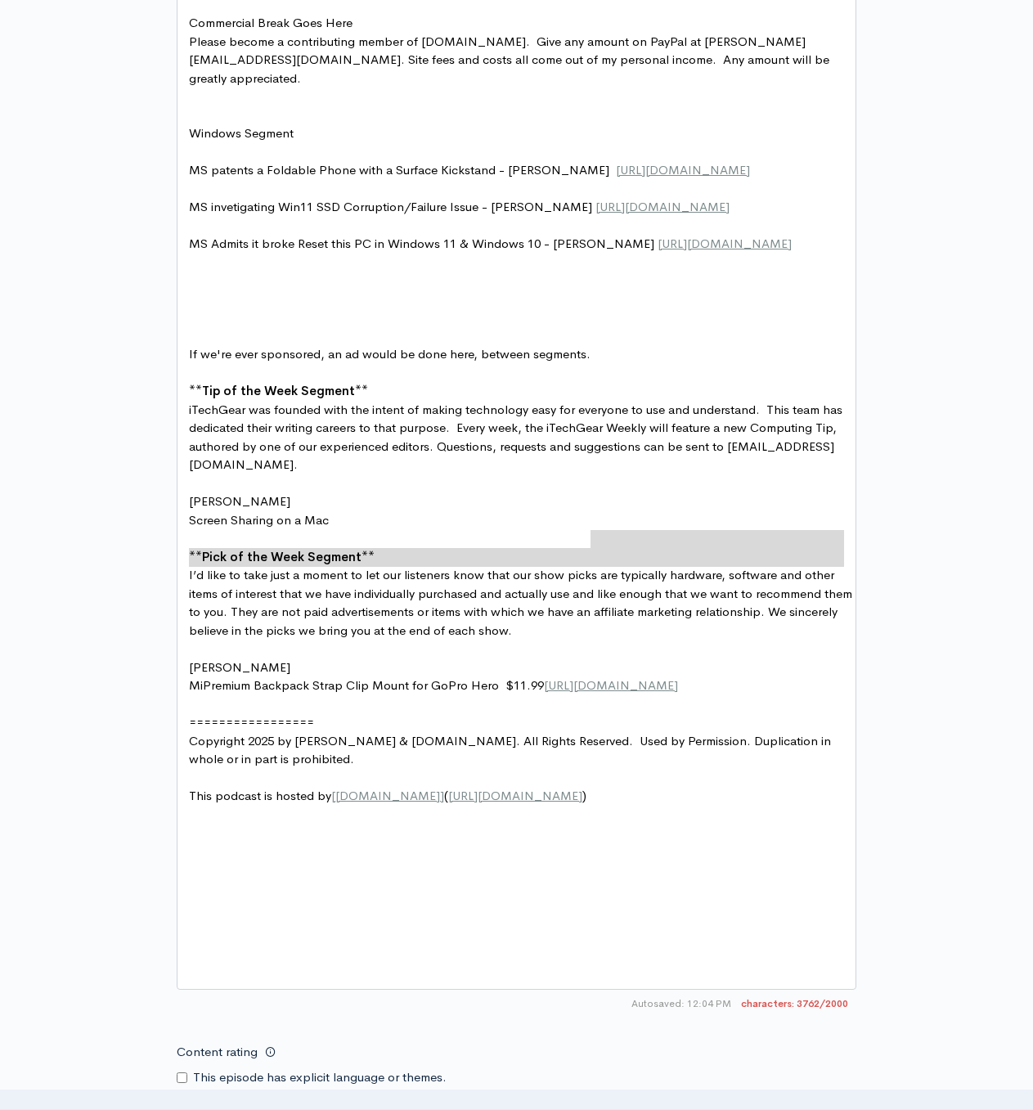
type textarea "."
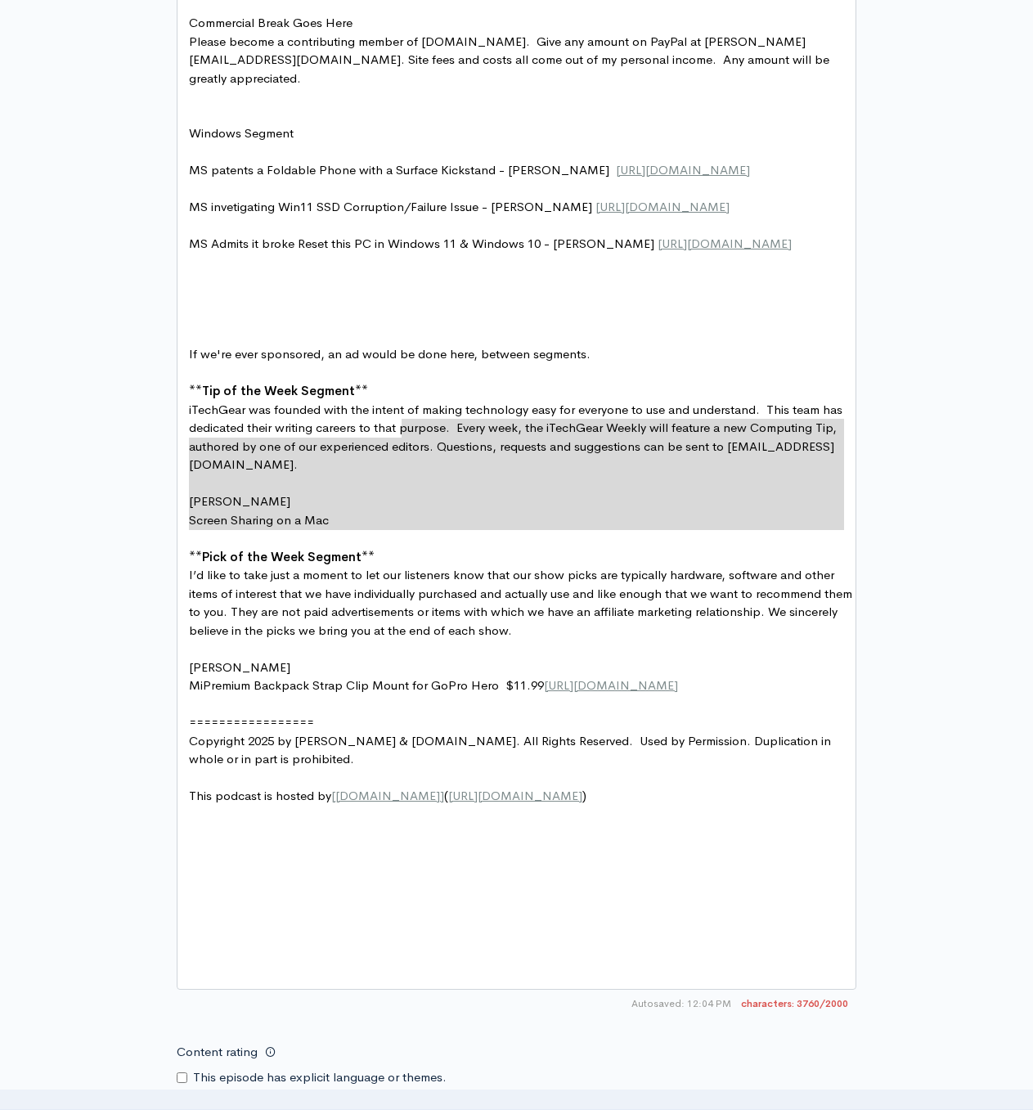
type textarea "/"
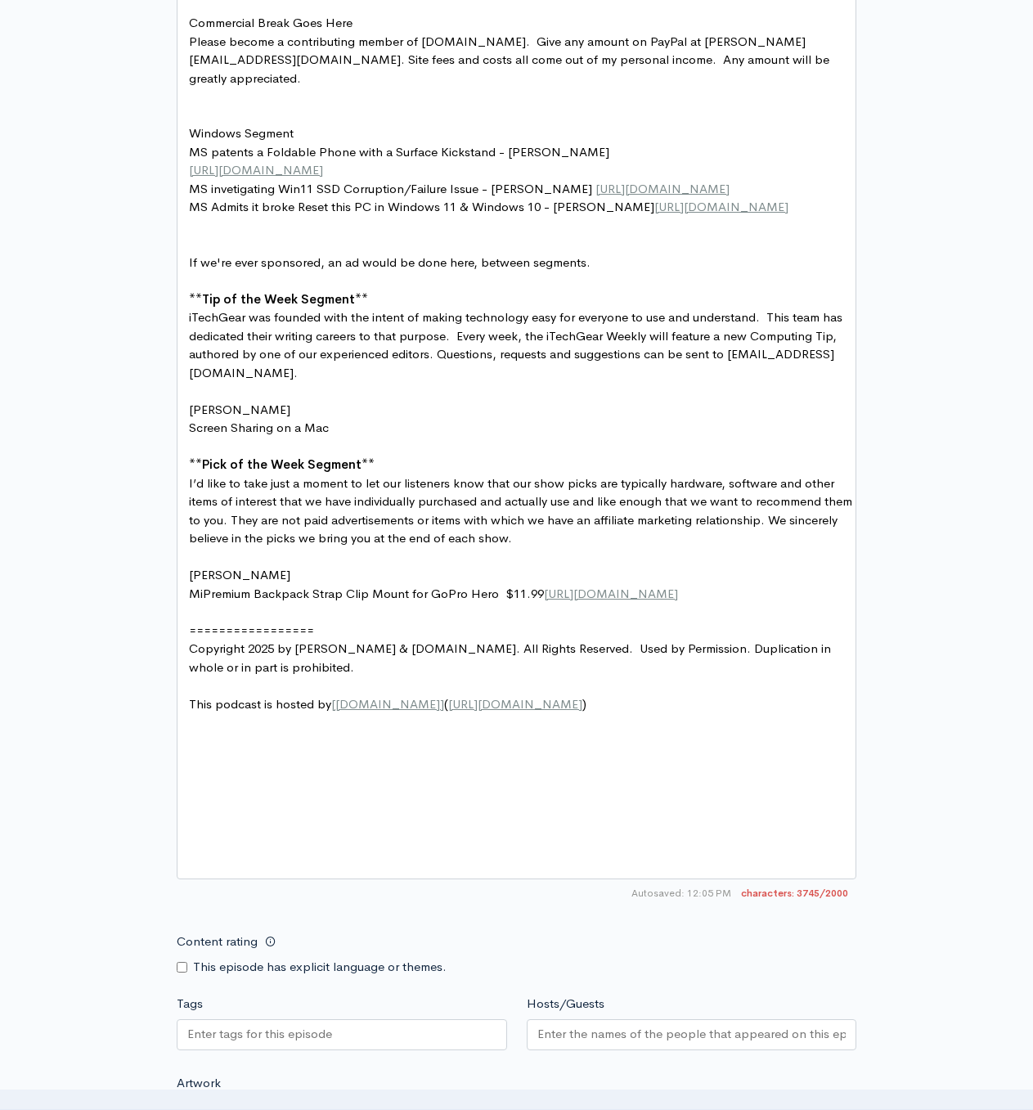
type textarea "Windows Segment"
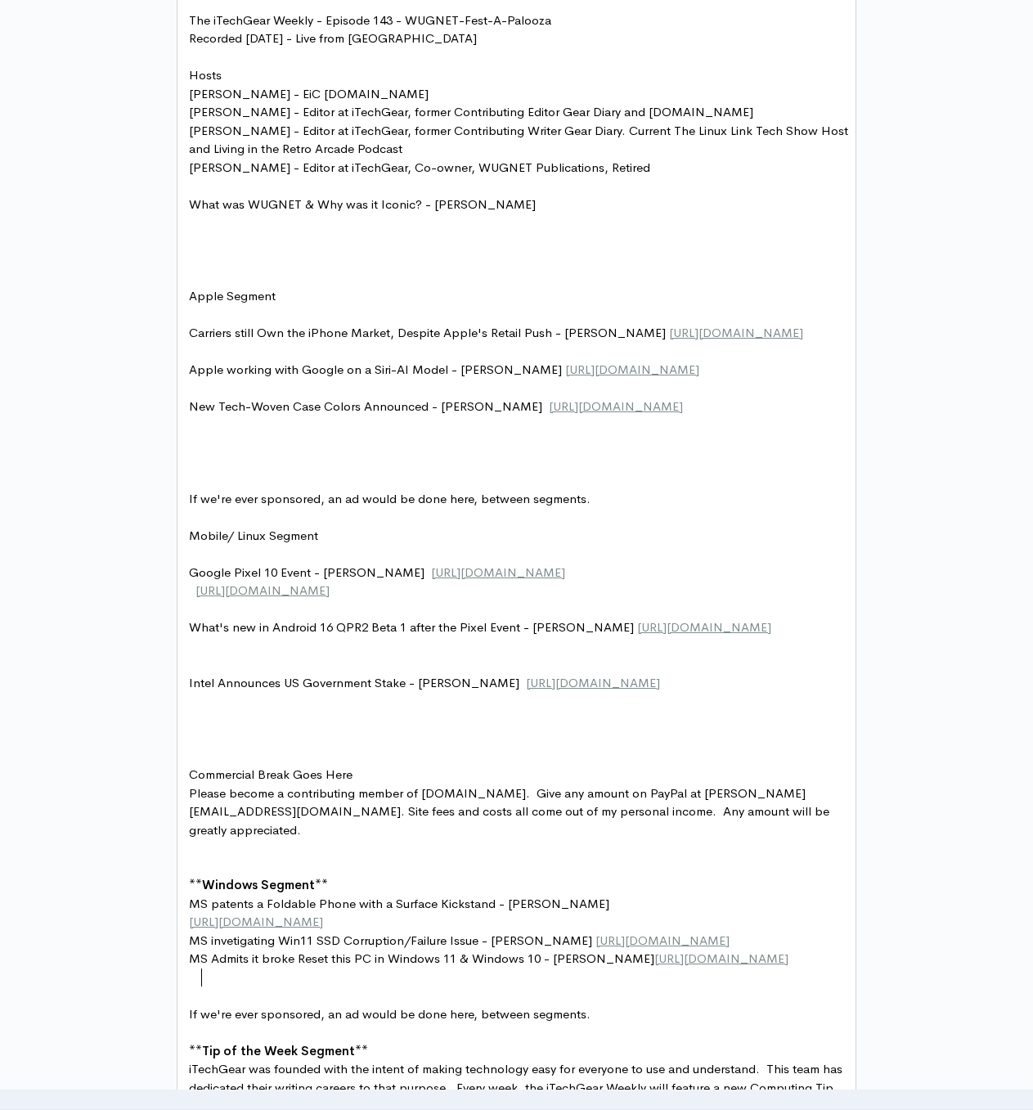
click at [205, 892] on span "Windows Segment" at bounding box center [258, 885] width 113 height 16
type textarea "and costs all come out of my personal income. Any amount will be greatly apprec…"
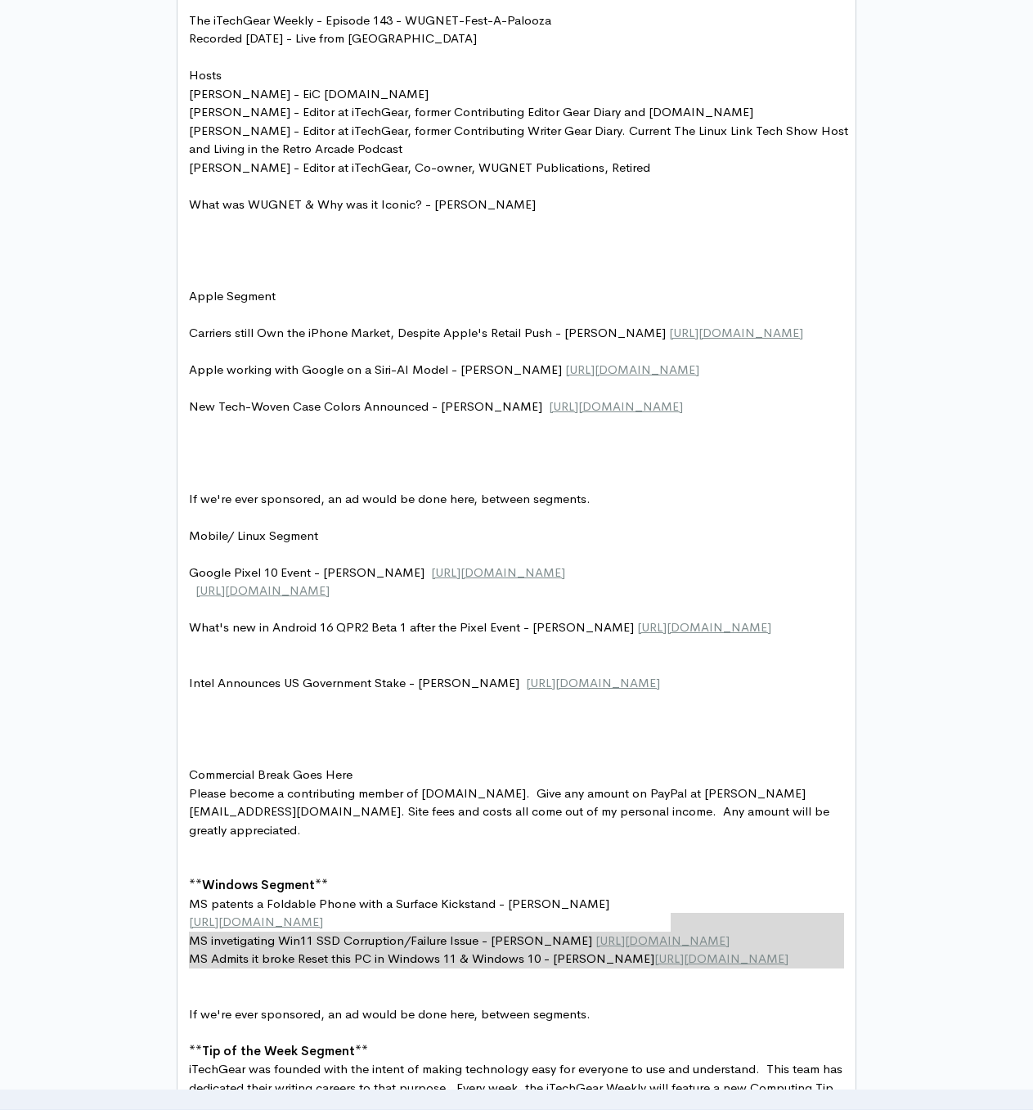
type textarea "."
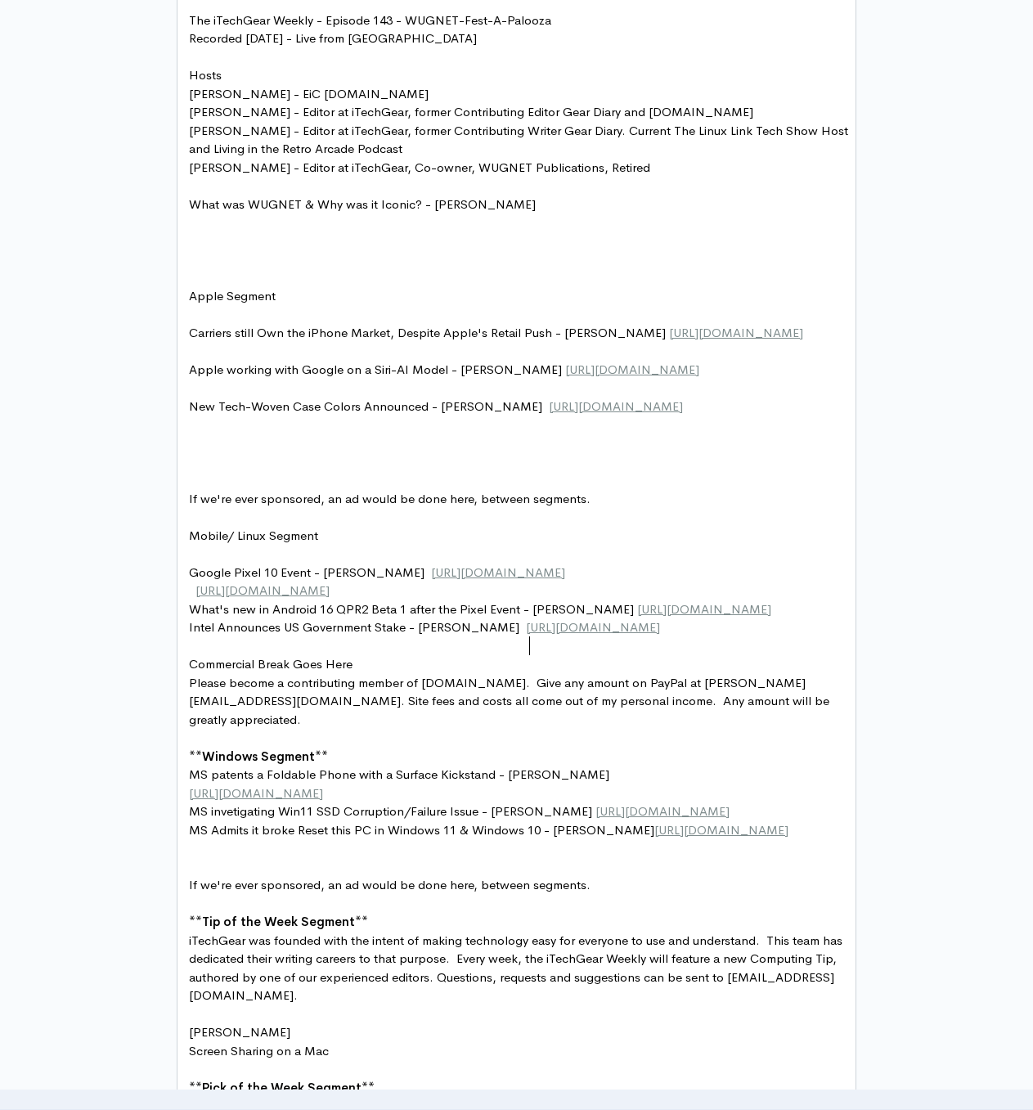
type textarea ","
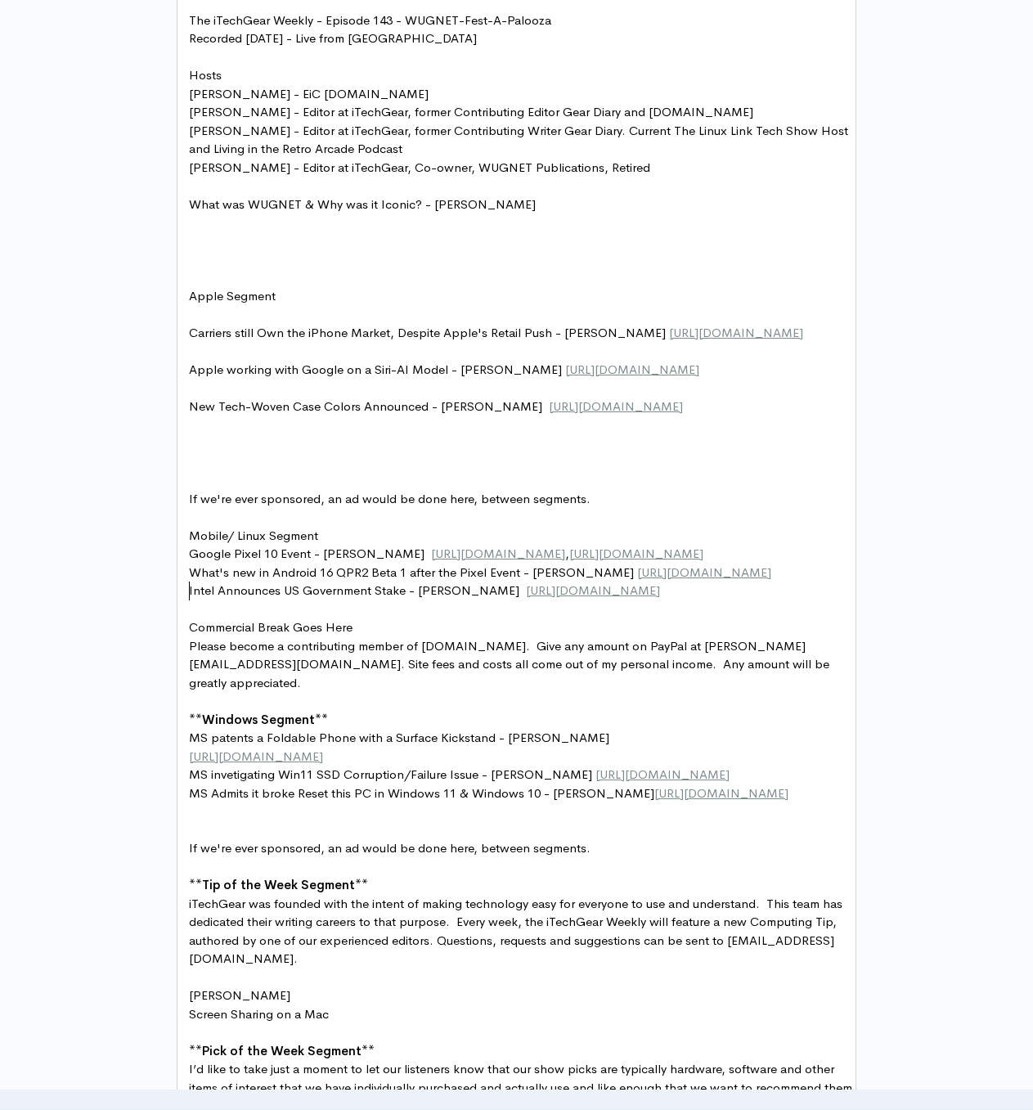
type textarea "Mobile/ Linux Segment"
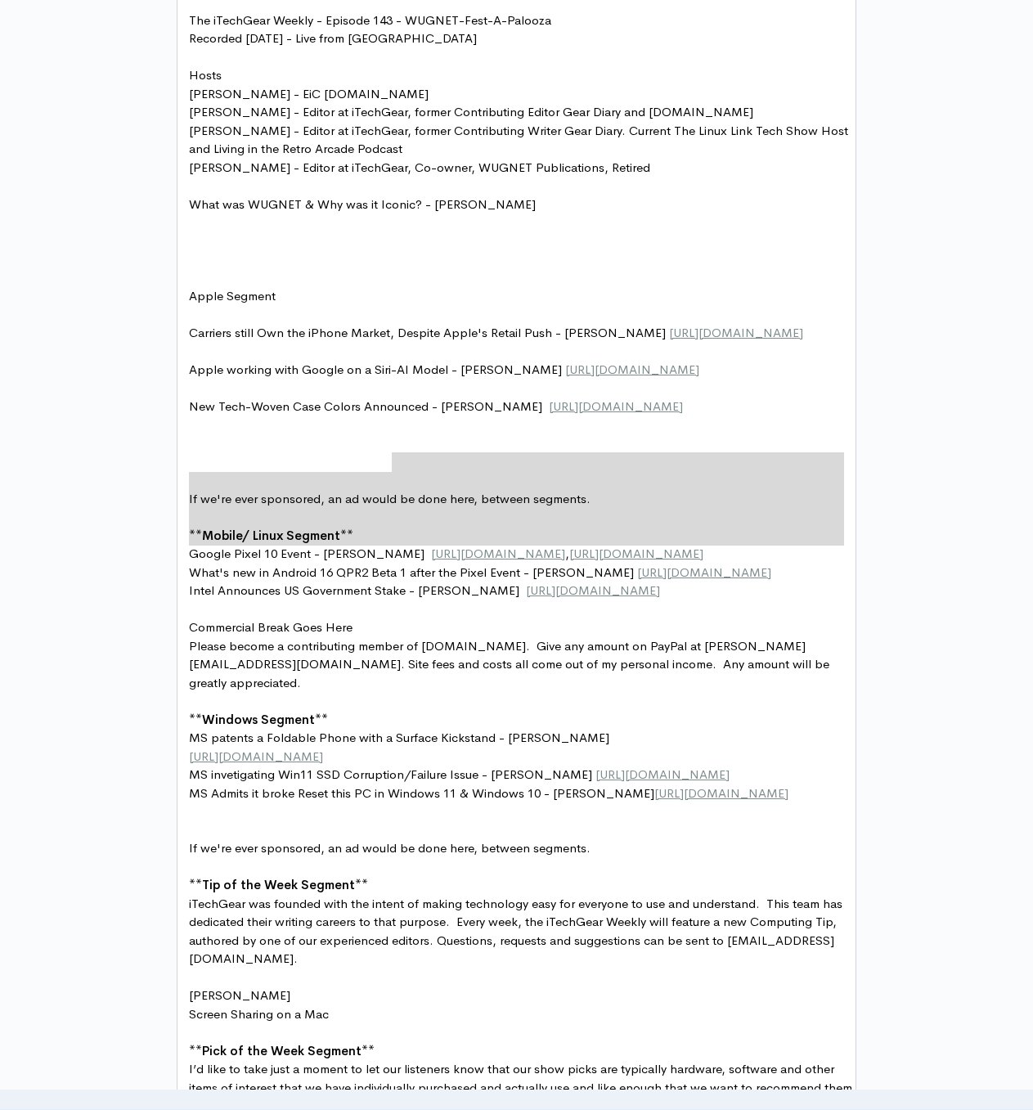
type textarea "/"
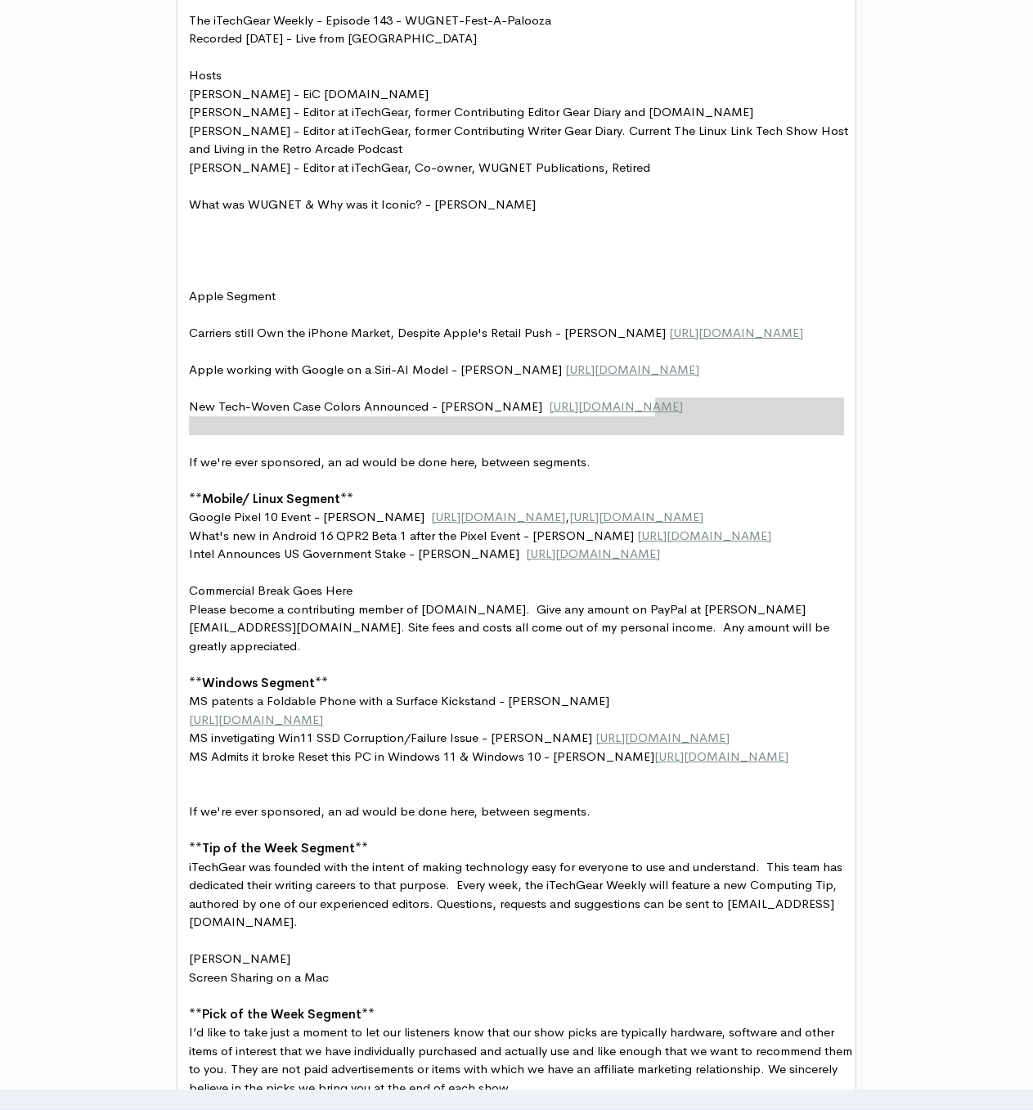
type textarea "l"
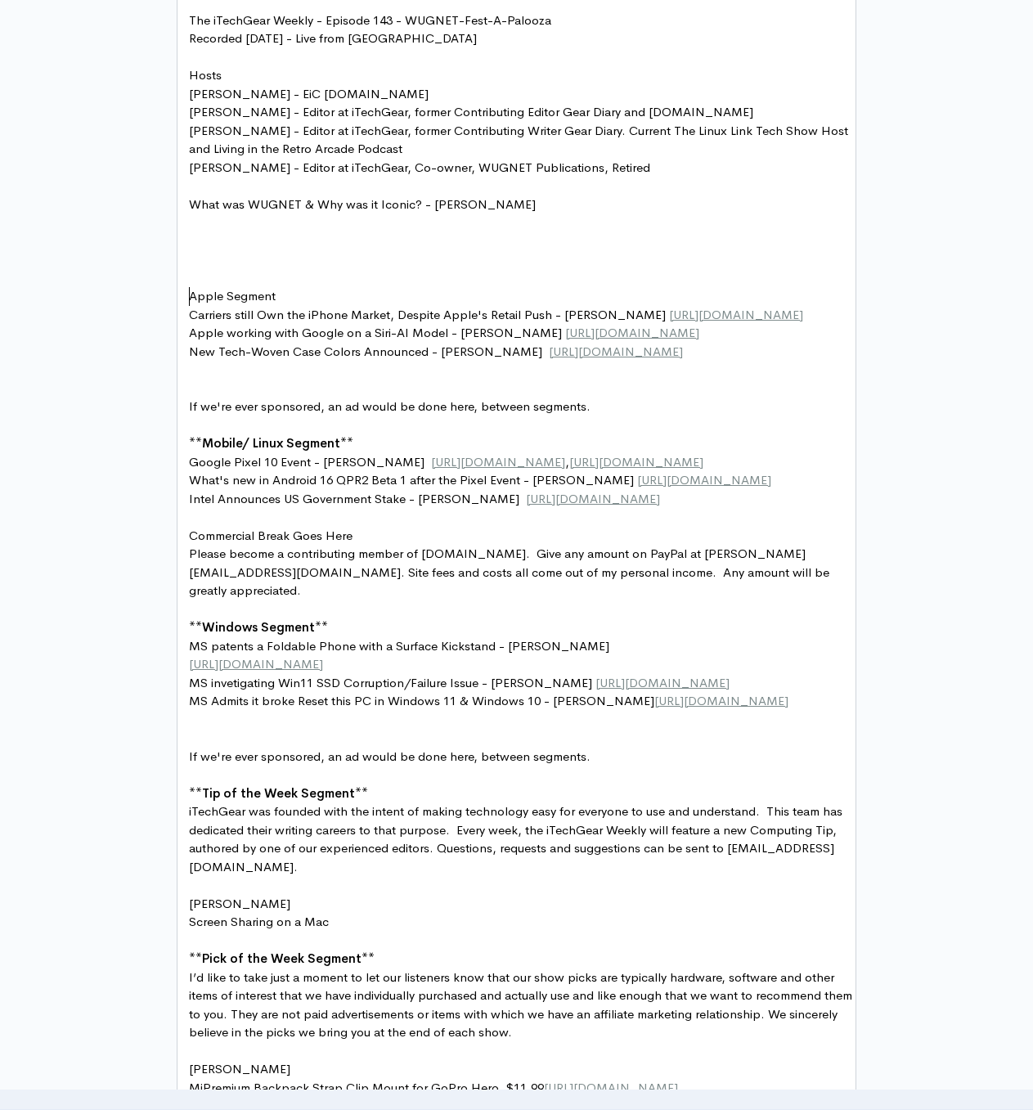
type textarea "Apple Segment"
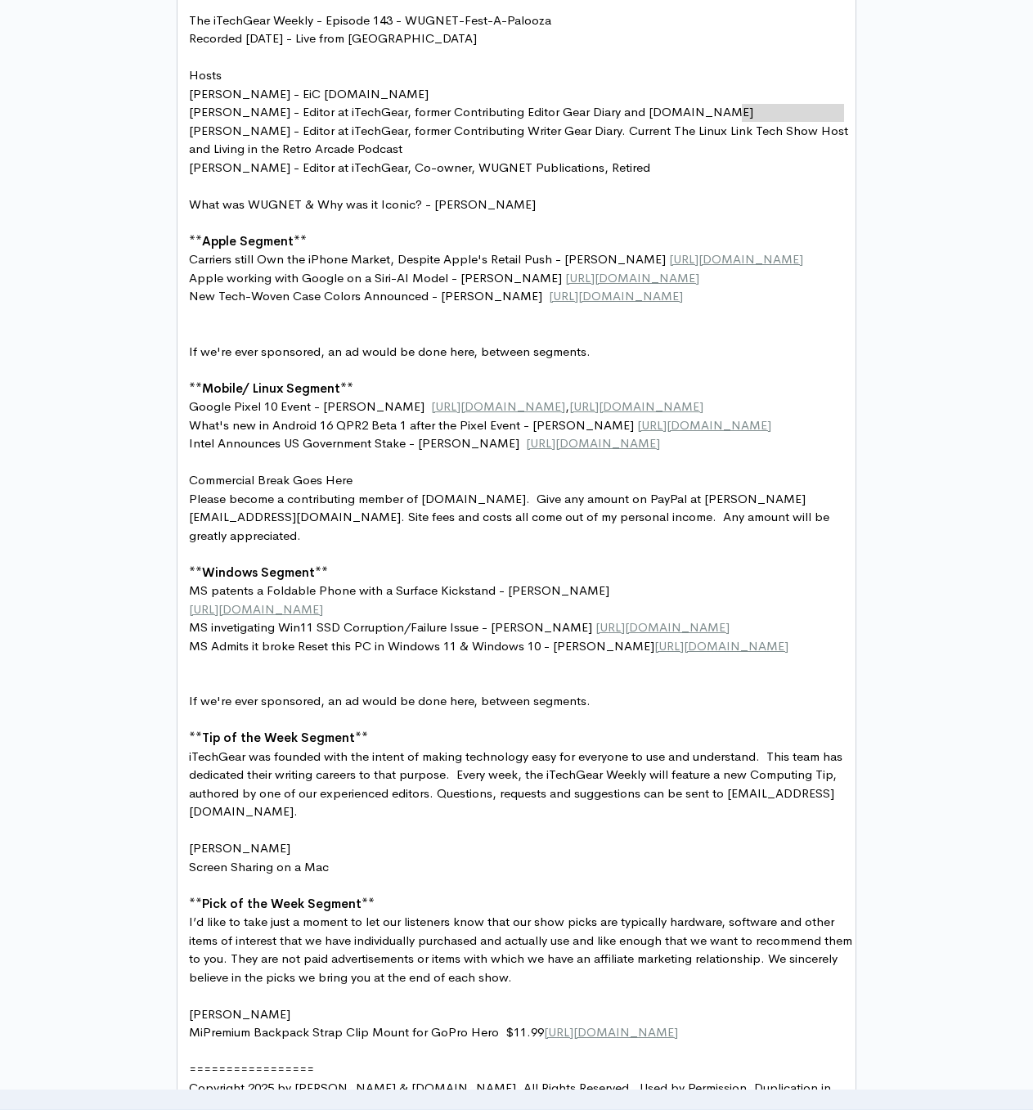
type textarea "m"
type textarea "Hosts"
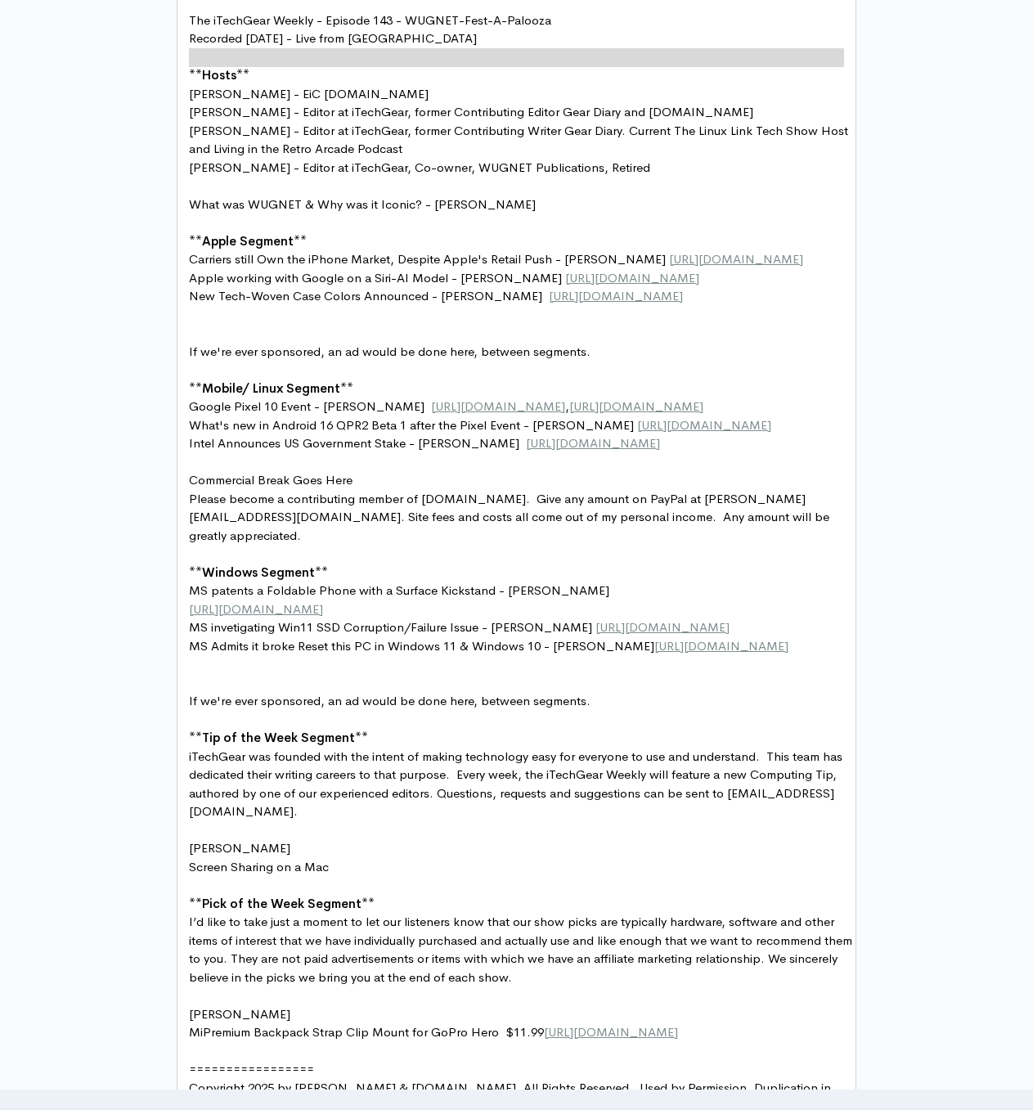
type textarea "Recorded [DATE] - Live from [GEOGRAPHIC_DATA]"
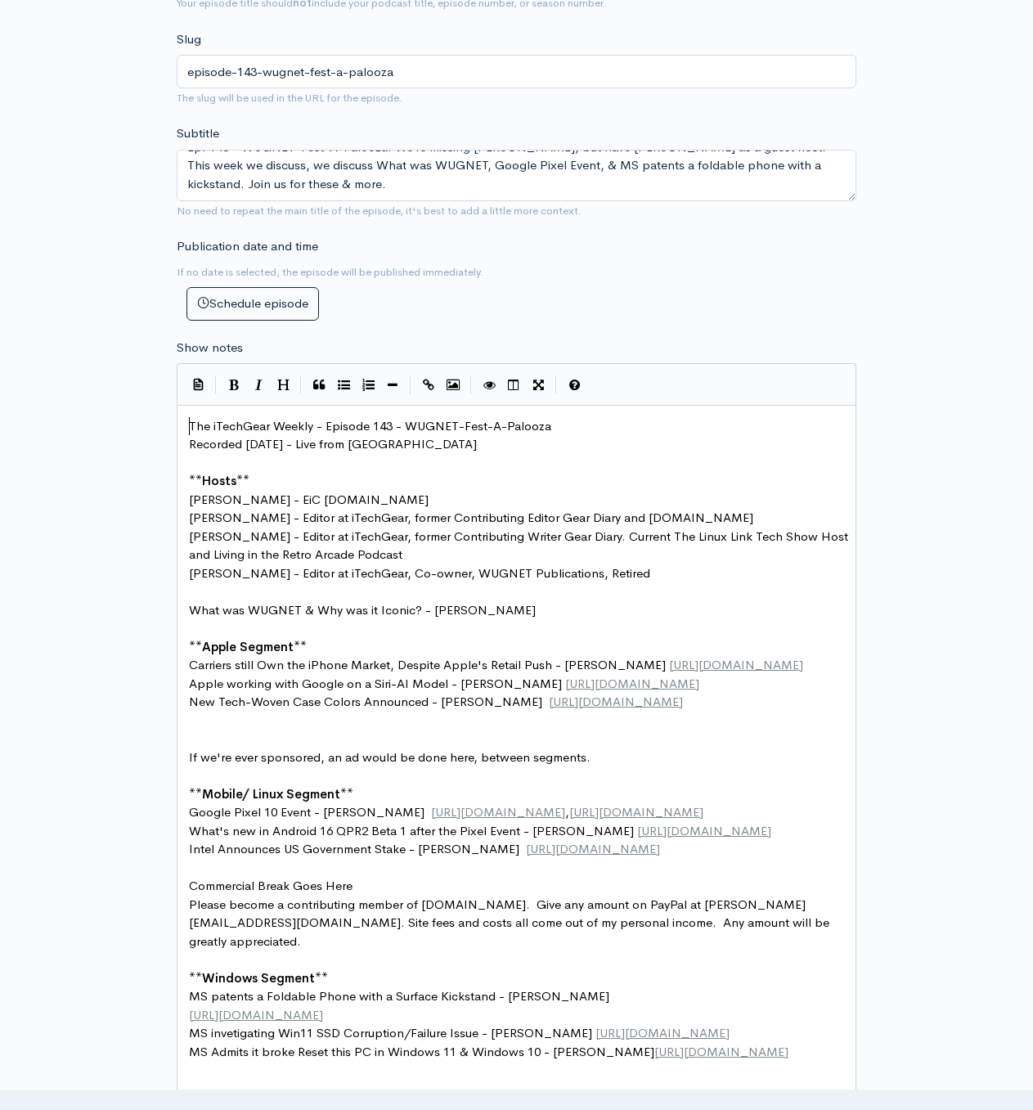
scroll to position [637, 0]
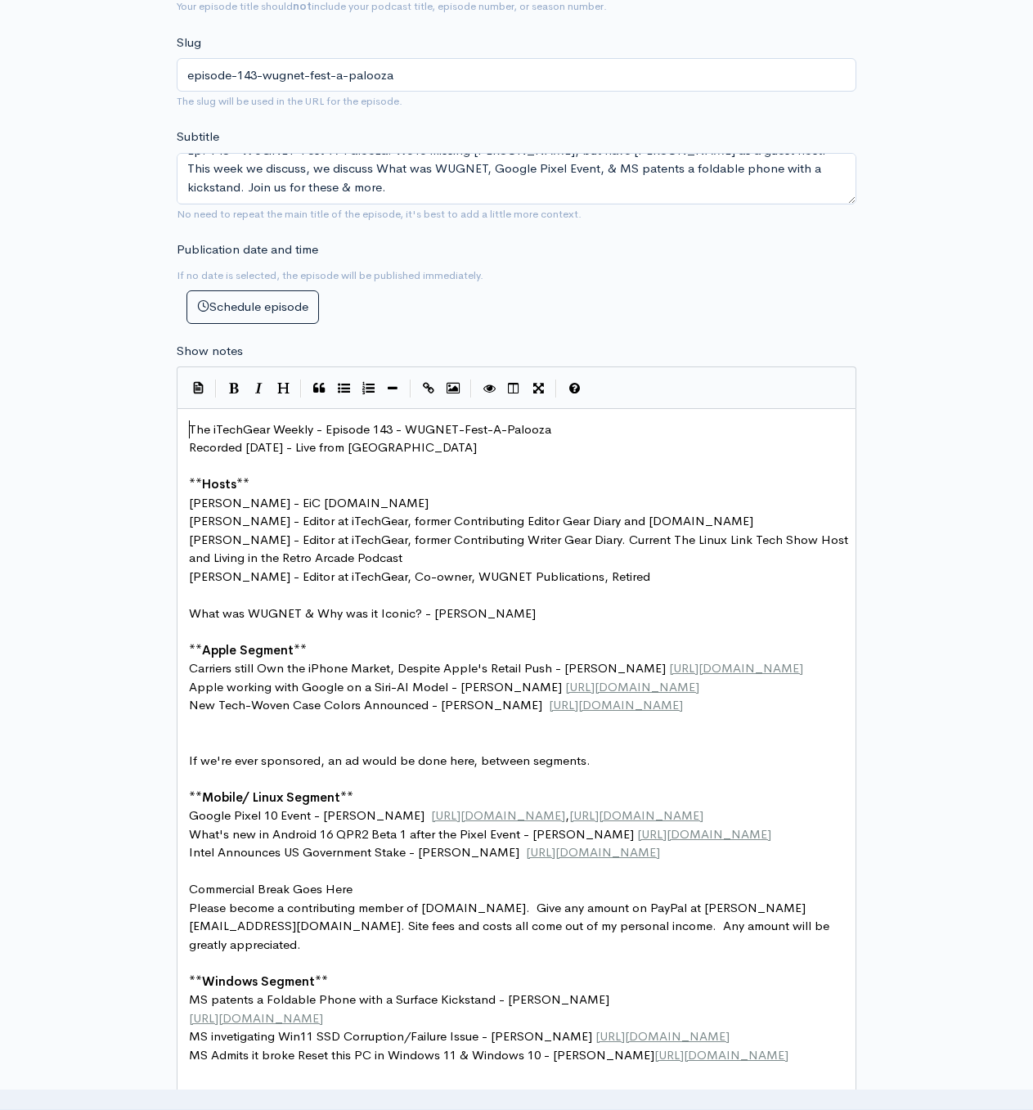
click at [290, 384] on button "Heading" at bounding box center [283, 388] width 25 height 25
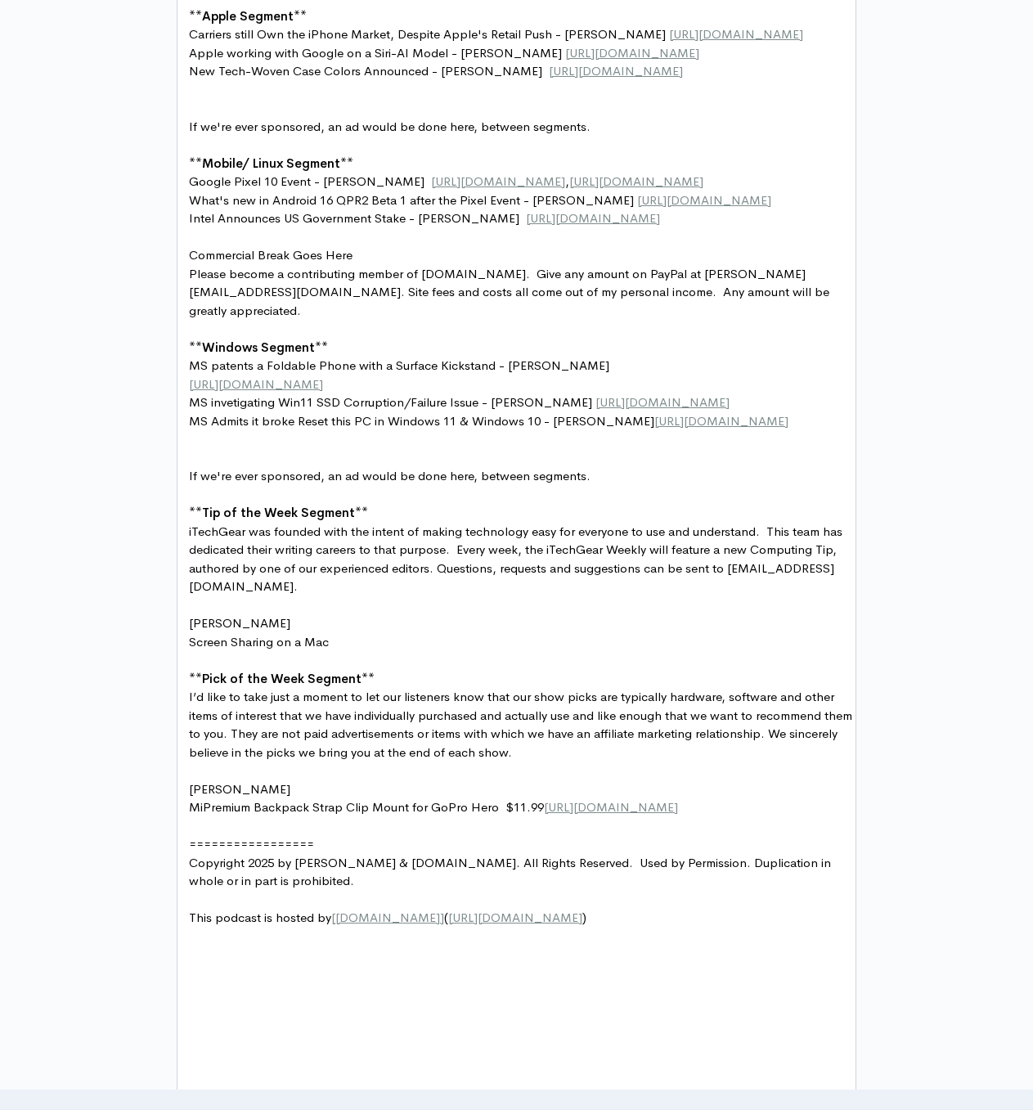
scroll to position [1291, 0]
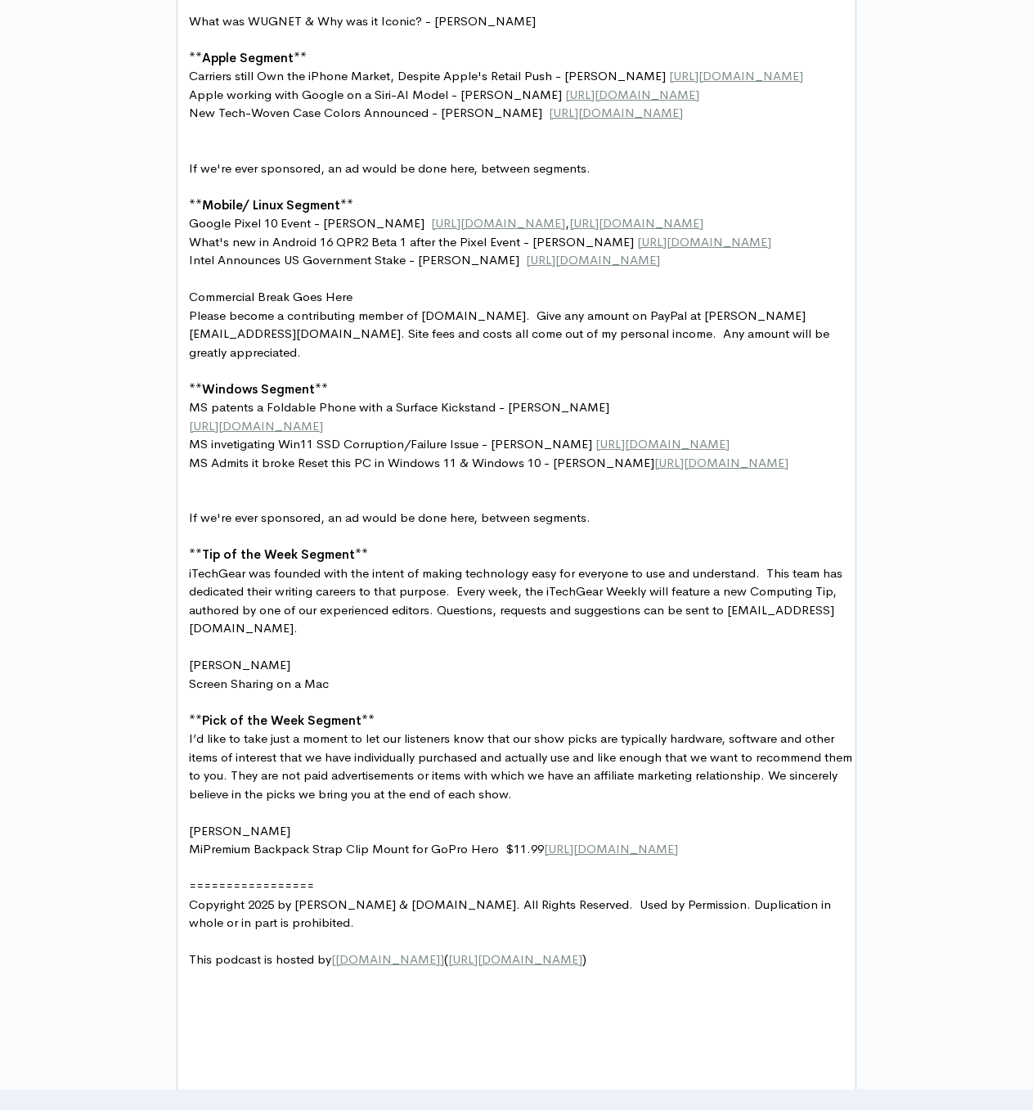
click at [706, 50] on pre "** Apple Segment **" at bounding box center [523, 58] width 674 height 19
click at [667, 841] on pre "Joel" at bounding box center [523, 831] width 674 height 19
click at [408, 473] on pre "MS Admits it broke Reset this PC in Windows 11 & Windows 10 - Chris https://www…" at bounding box center [523, 463] width 674 height 19
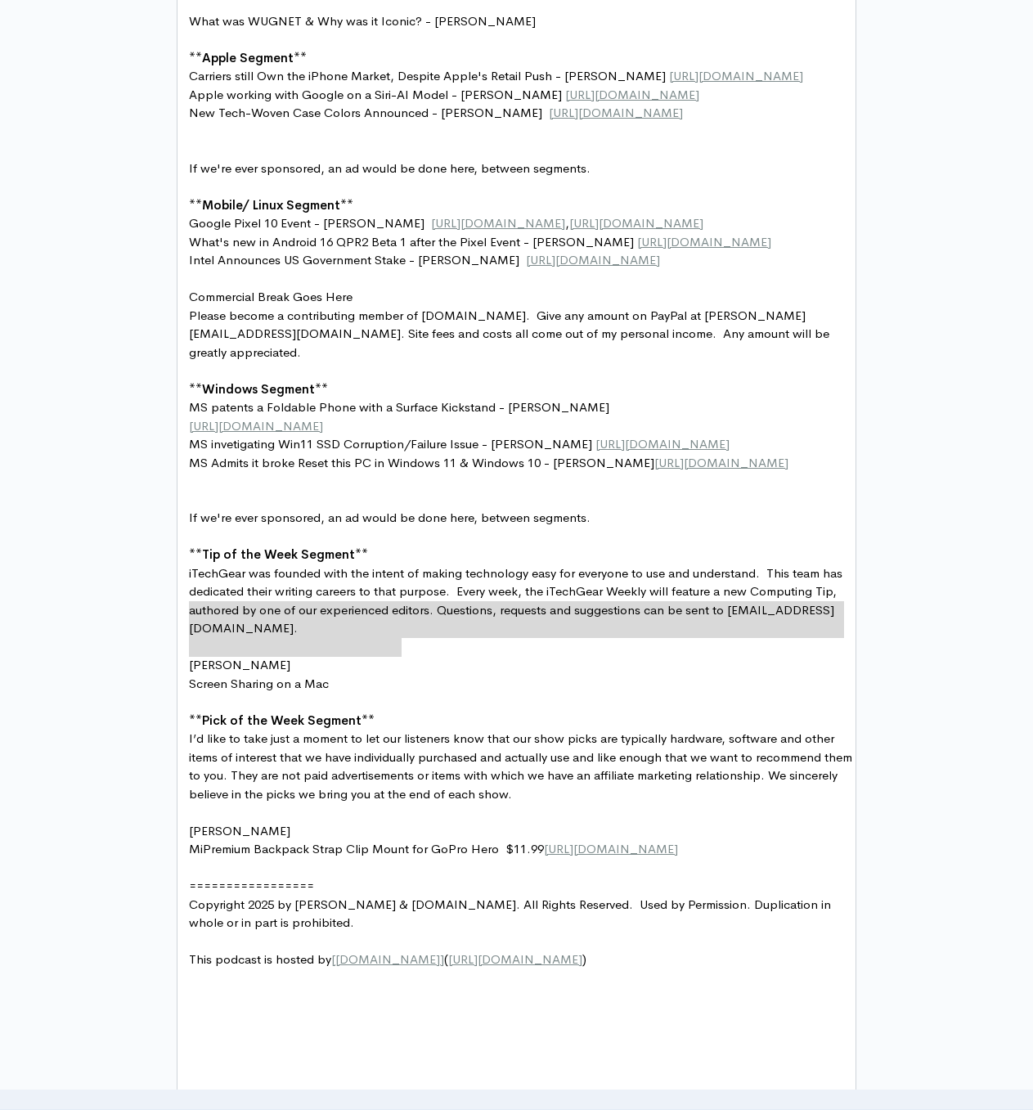
type textarea "https://www.windowslatest.com/2025/08/19/microsoft-admits-it-broke-reset-this-p…"
paste textarea
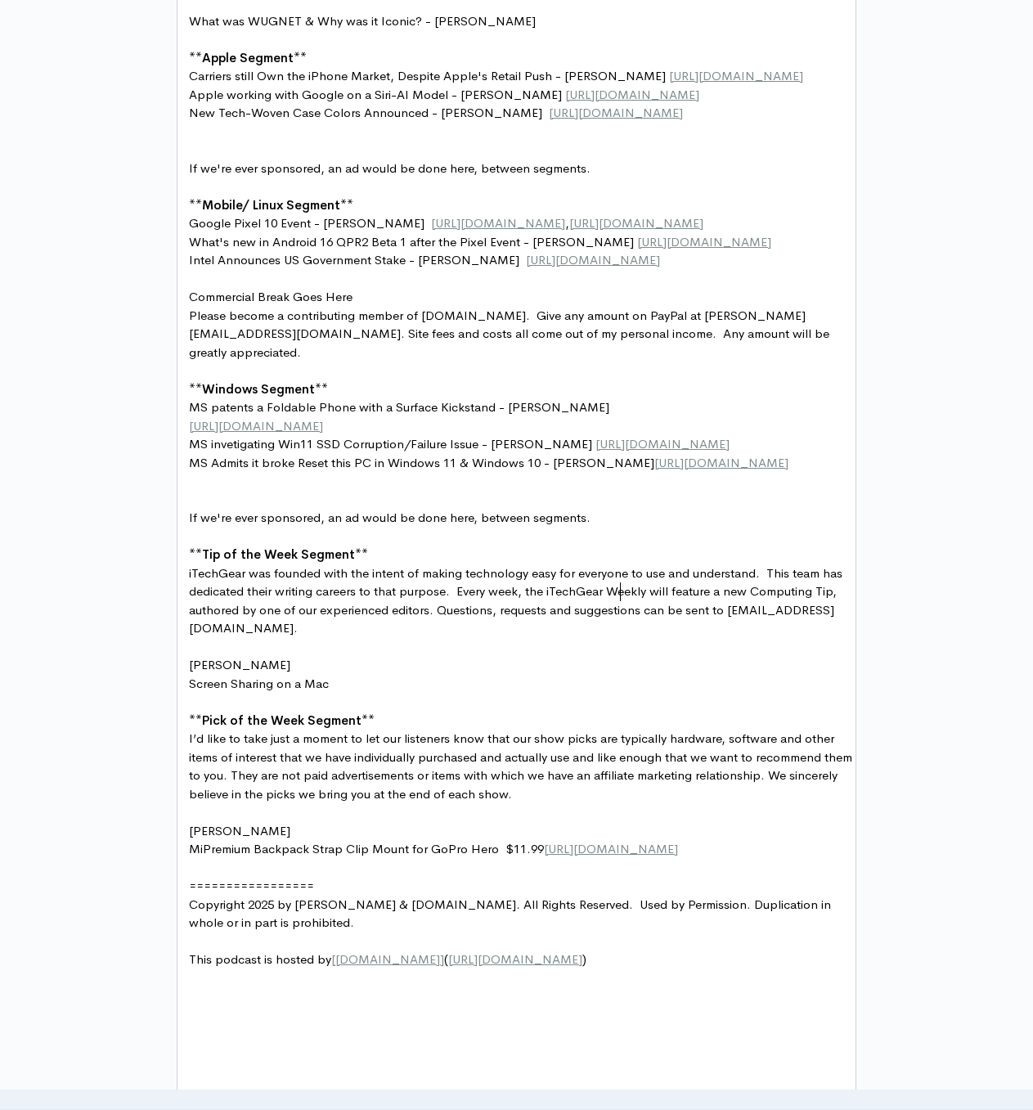
click at [644, 454] on pre "MS invetigating Win11 SSD Corruption/Failure Issue - Joel https://www.windowsla…" at bounding box center [523, 444] width 674 height 19
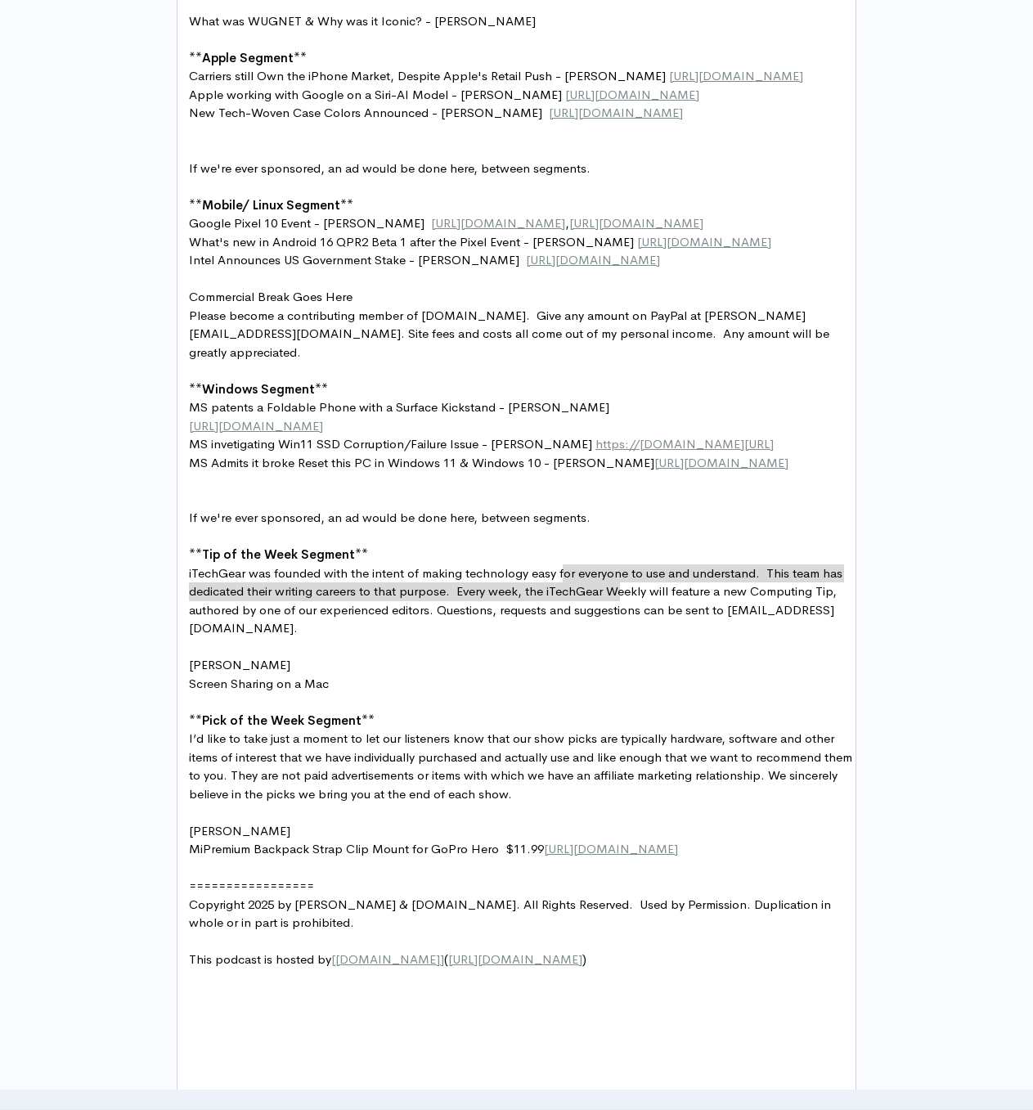
type textarea "https://www.windowslatest.com/2025/08/20/microsoft-is-investigating-windows-11-…"
paste textarea
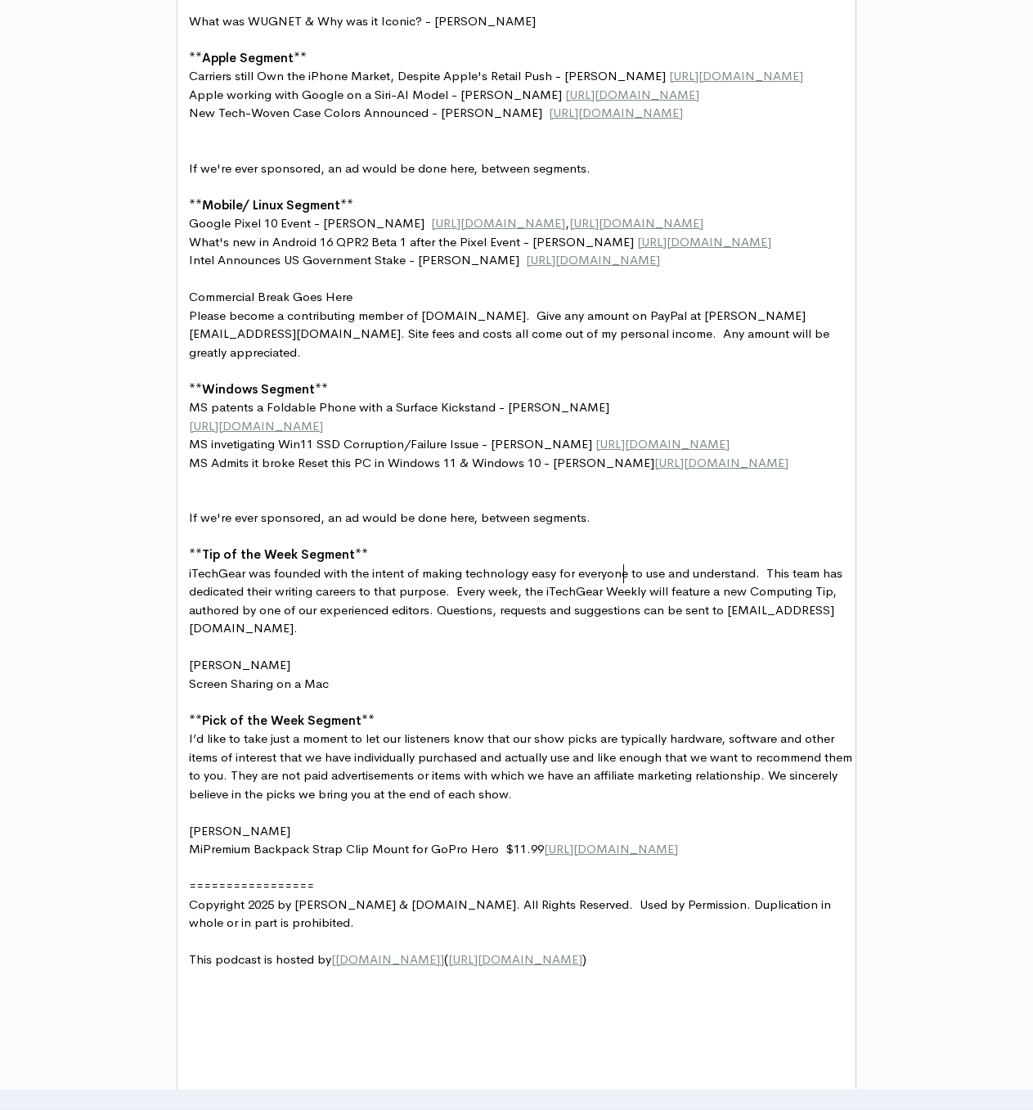
click at [483, 436] on pre "https://www.windowslatest.com/2025/08/18/microsoft-patents-a-foldable-phone-wit…" at bounding box center [523, 426] width 674 height 19
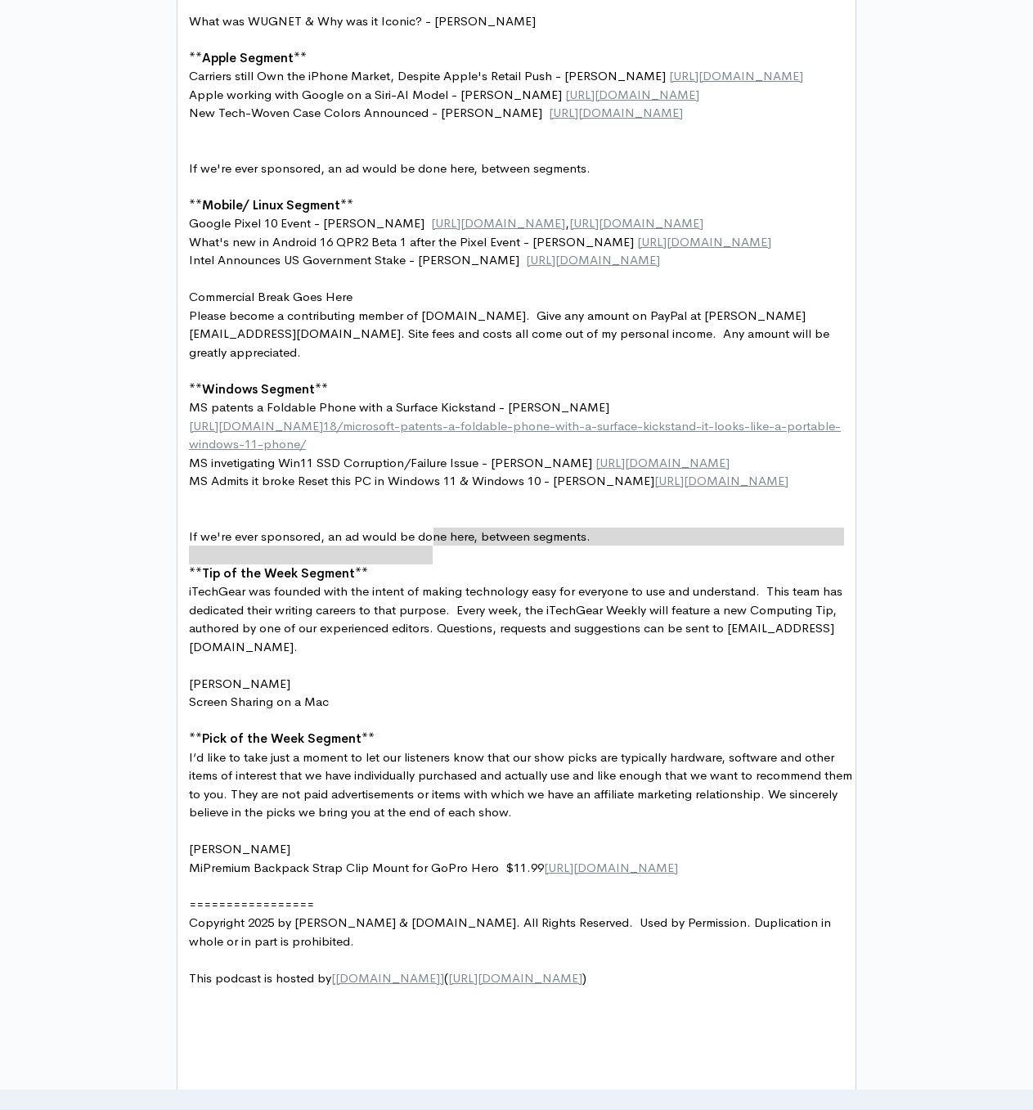
type textarea "https://www.windowslatest.com/2025/08/18/microsoft-patents-a-foldable-phone-wit…"
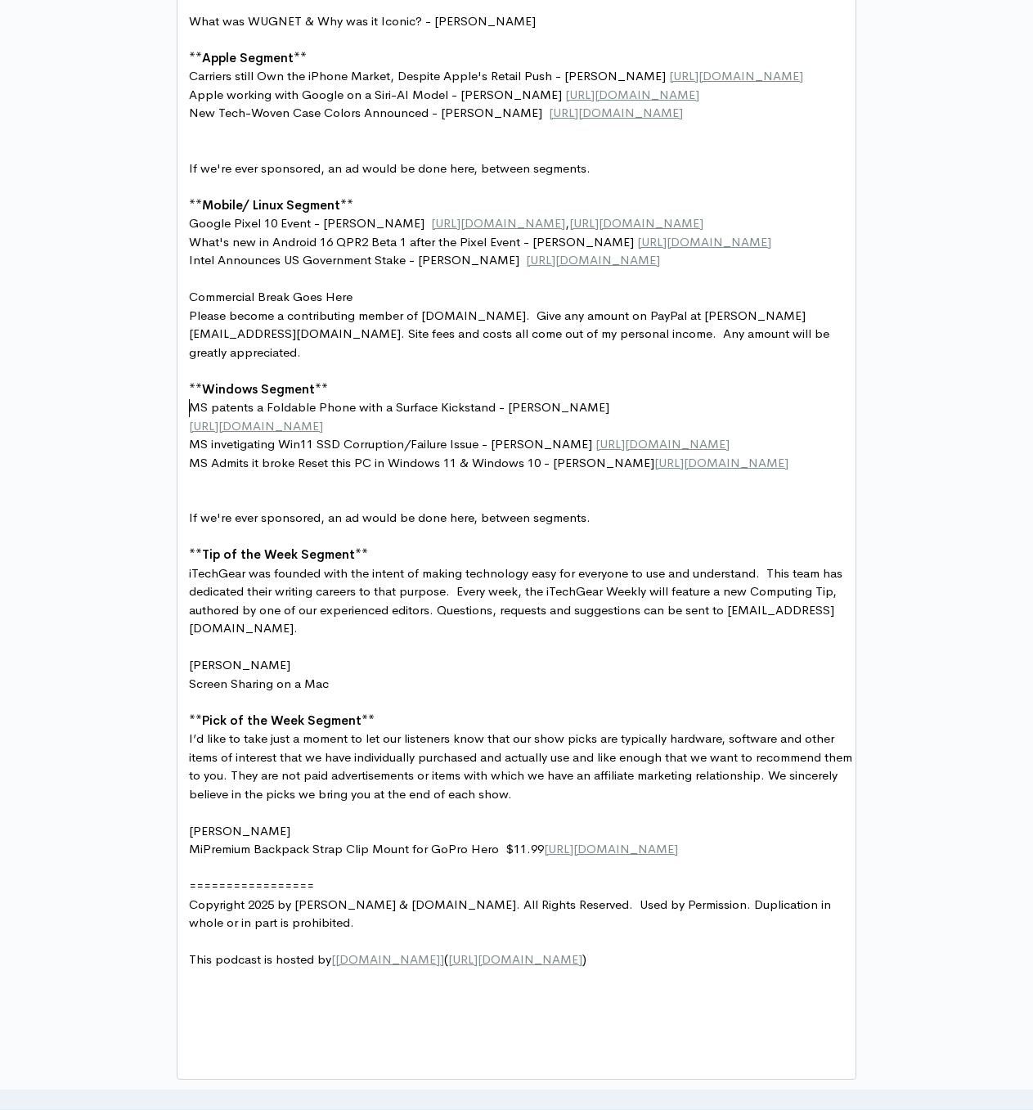
click at [539, 289] on pre "​" at bounding box center [523, 279] width 674 height 19
type textarea "https://www.thurrott.com/hardware/324920/intel-announces-u-s-government-investm…"
paste textarea
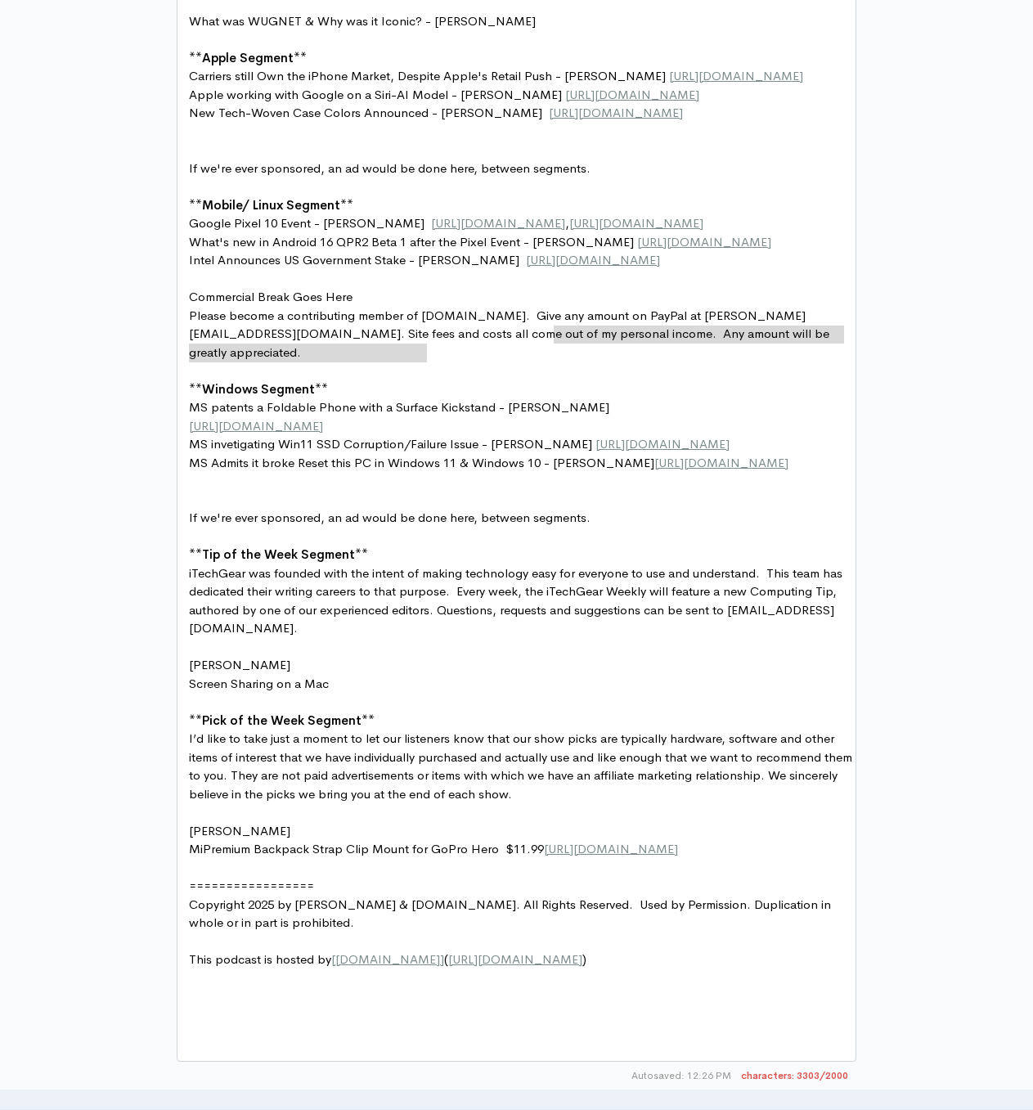
type textarea "https://www.androidcentral.com/apps-software/android-16-qpr2-beta-1-is-here"
paste textarea
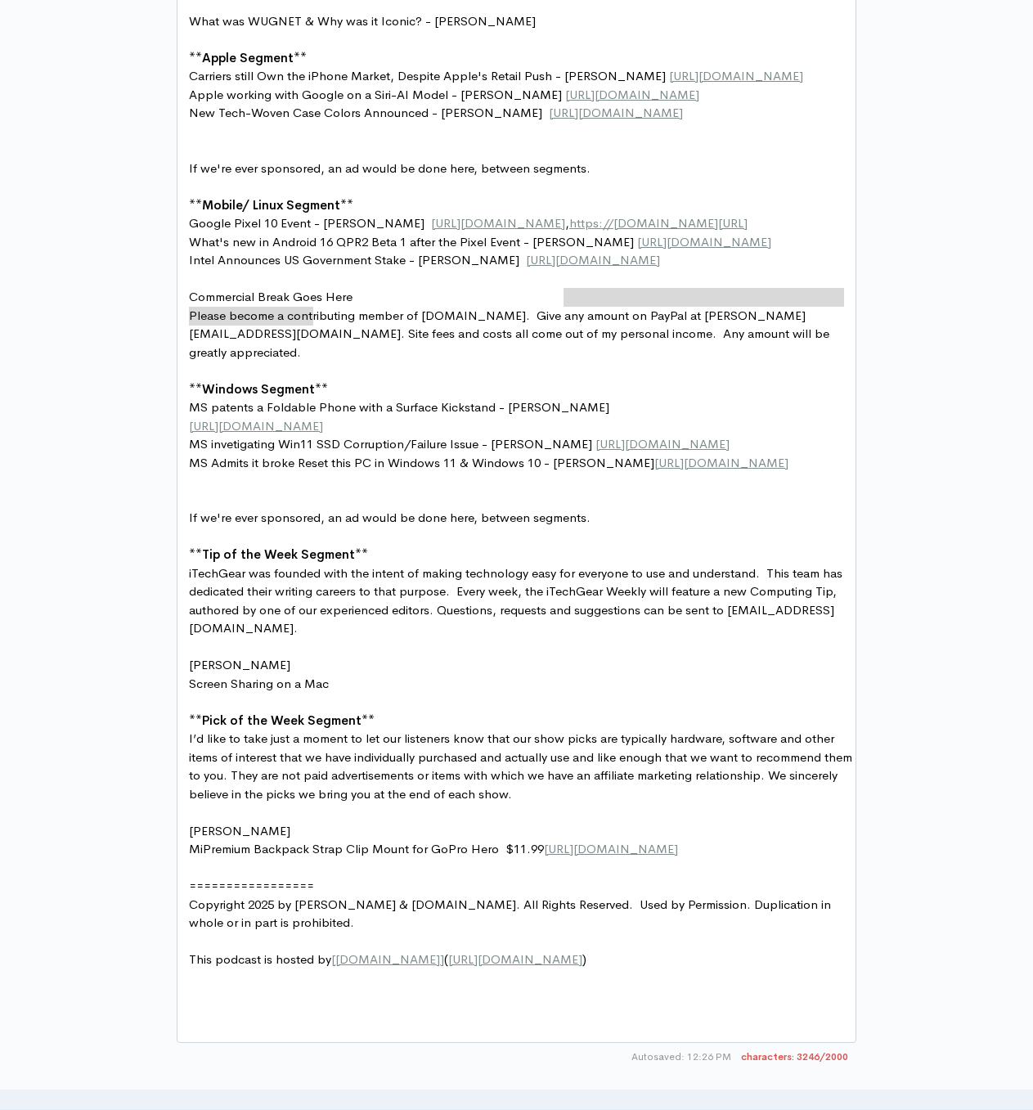
type textarea "https://www.droid-life.com/2025/08/20/pixelsnap-accessories-pixel-10/"
paste textarea
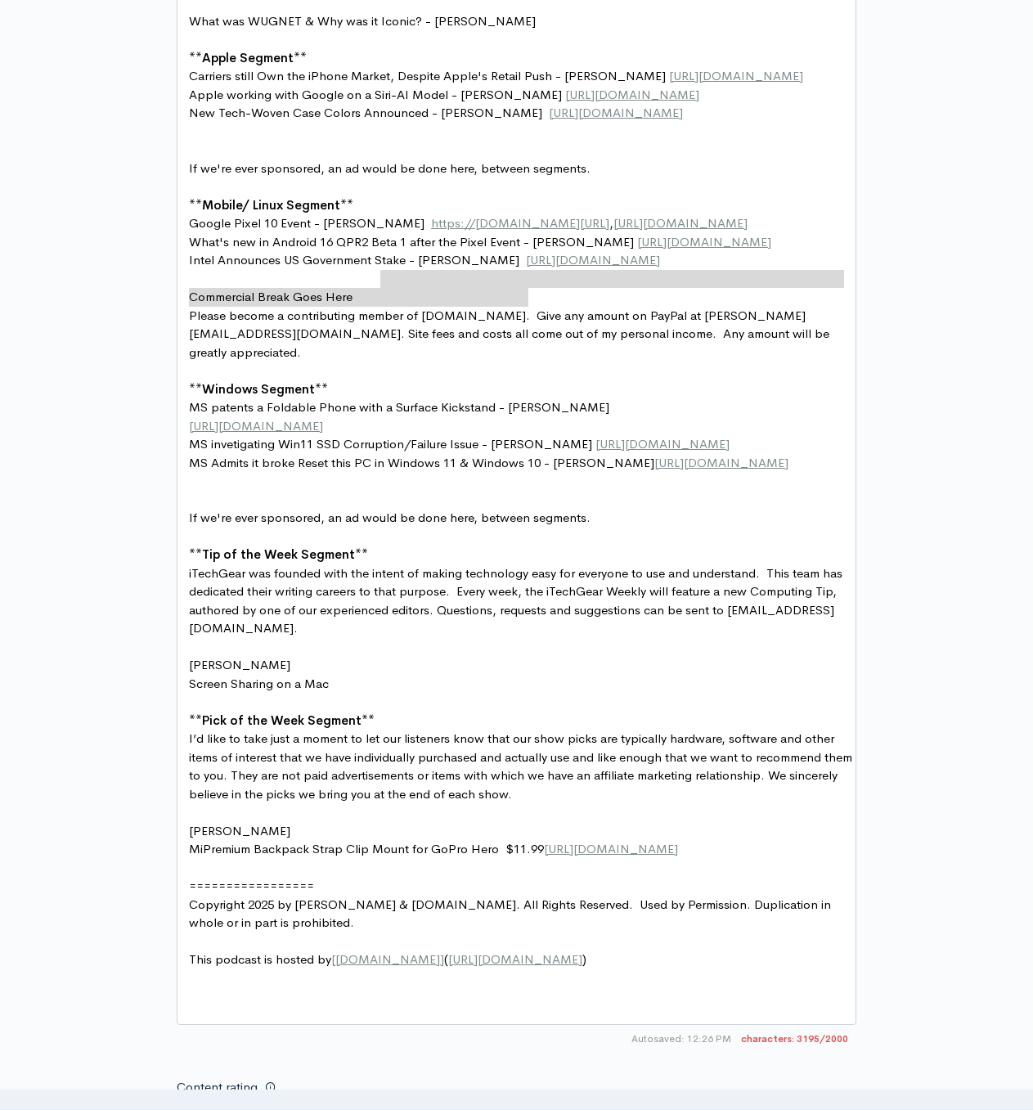
type textarea "https://www.msn.com/en-us/news/technology/google-pixel-10-launch-event-the-8-bi…"
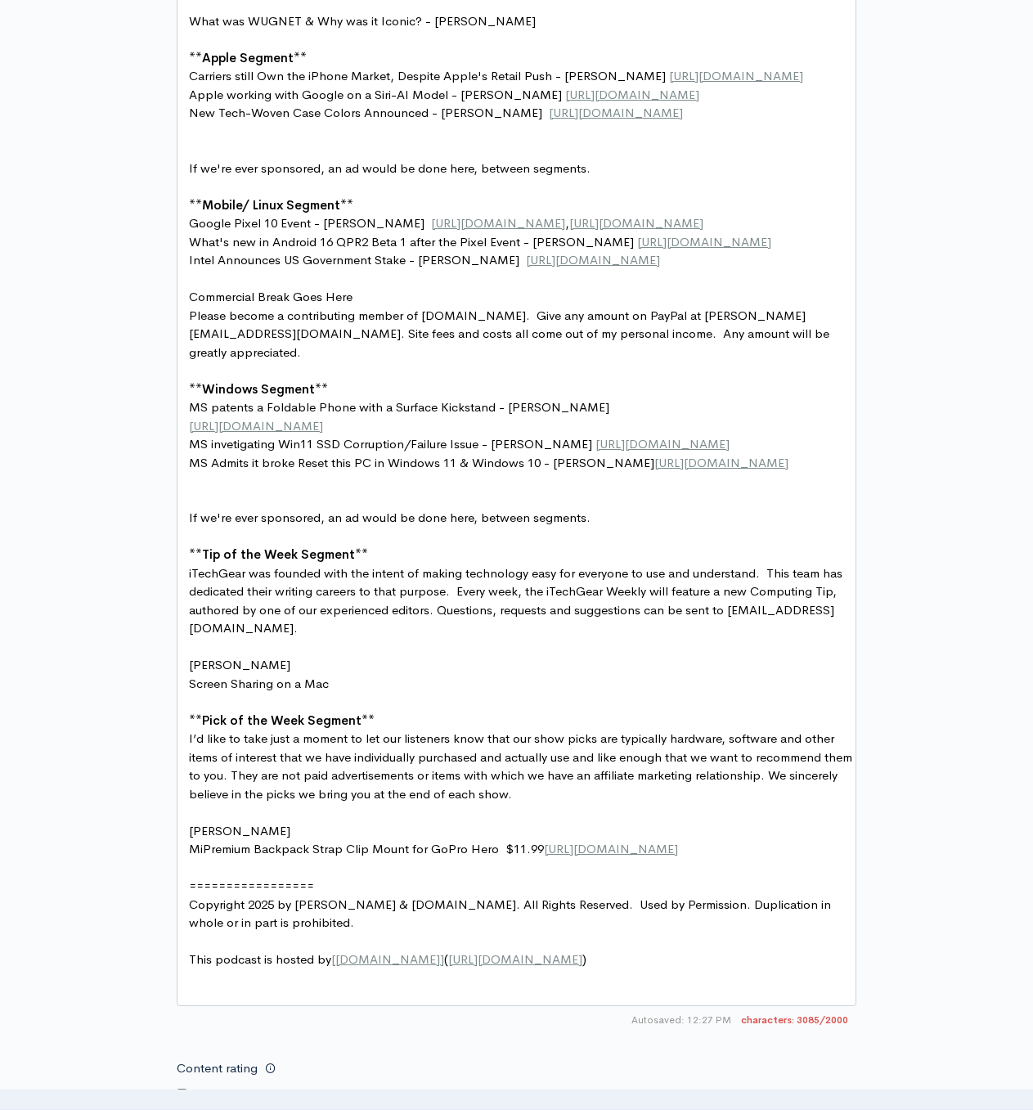
click at [603, 123] on pre "New Tech-Woven Case Colors Announced - Larry https://9to5mac.com/2025/08/21/lea…" at bounding box center [523, 113] width 674 height 19
type textarea "https://9to5mac.com/2025/08/21/leaker-shares-alleged-iphone-17-techwoven-case-c…"
paste textarea
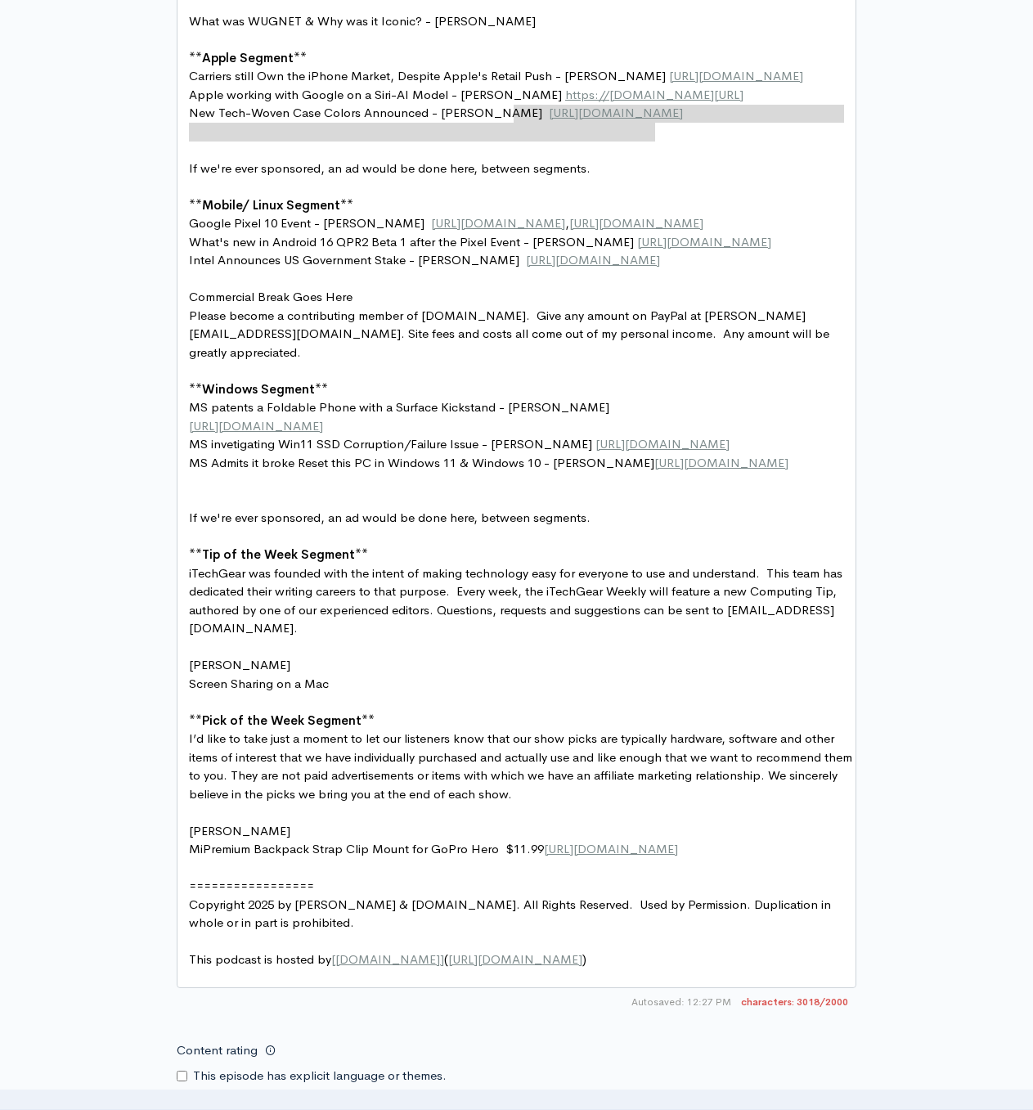
type textarea "https://www.thurrott.com/a-i/apple-intelligence/324917/apple-is-reportedly-work…"
paste textarea
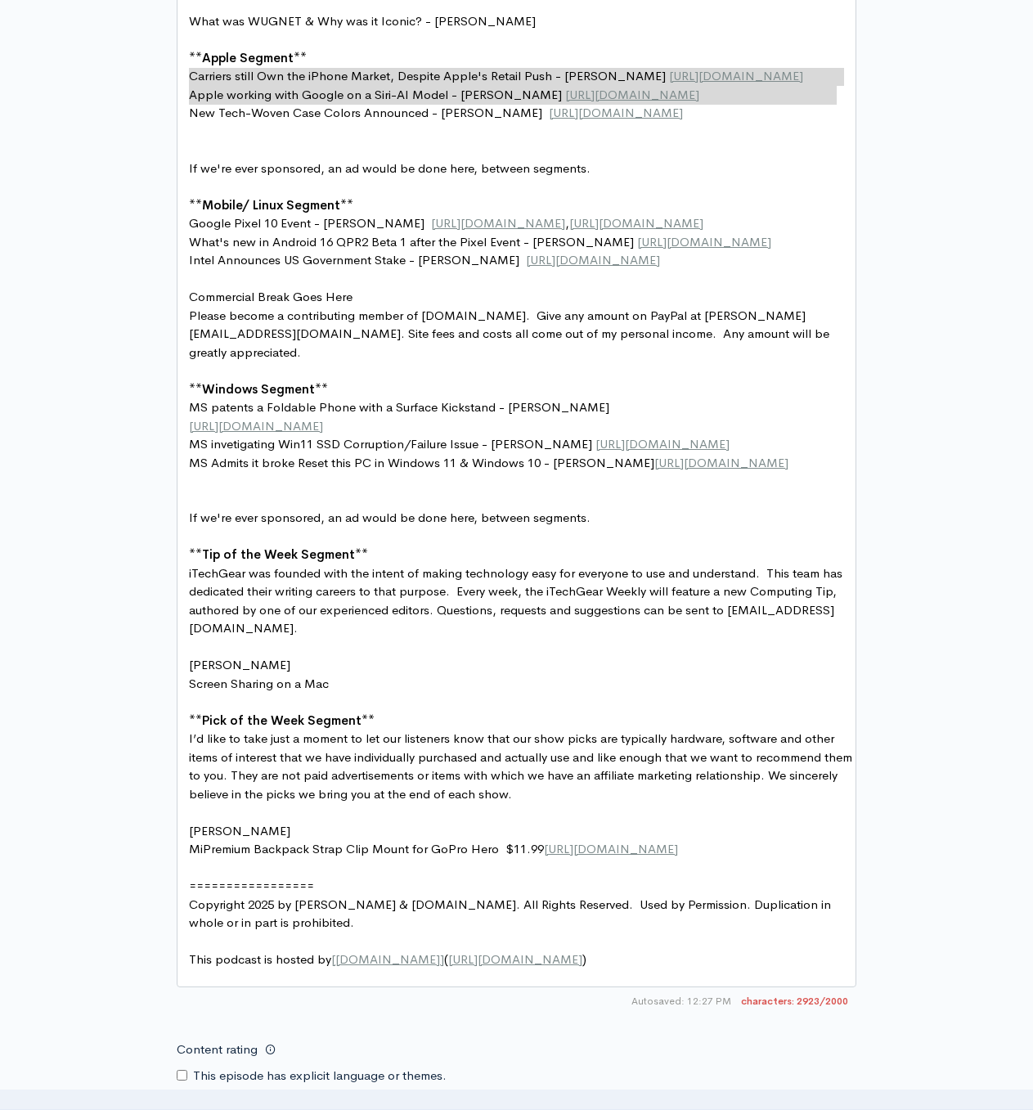
type textarea "https://appleinsider.com/articles/25/08/20/wireless-carriers-still-own-iphone-m…"
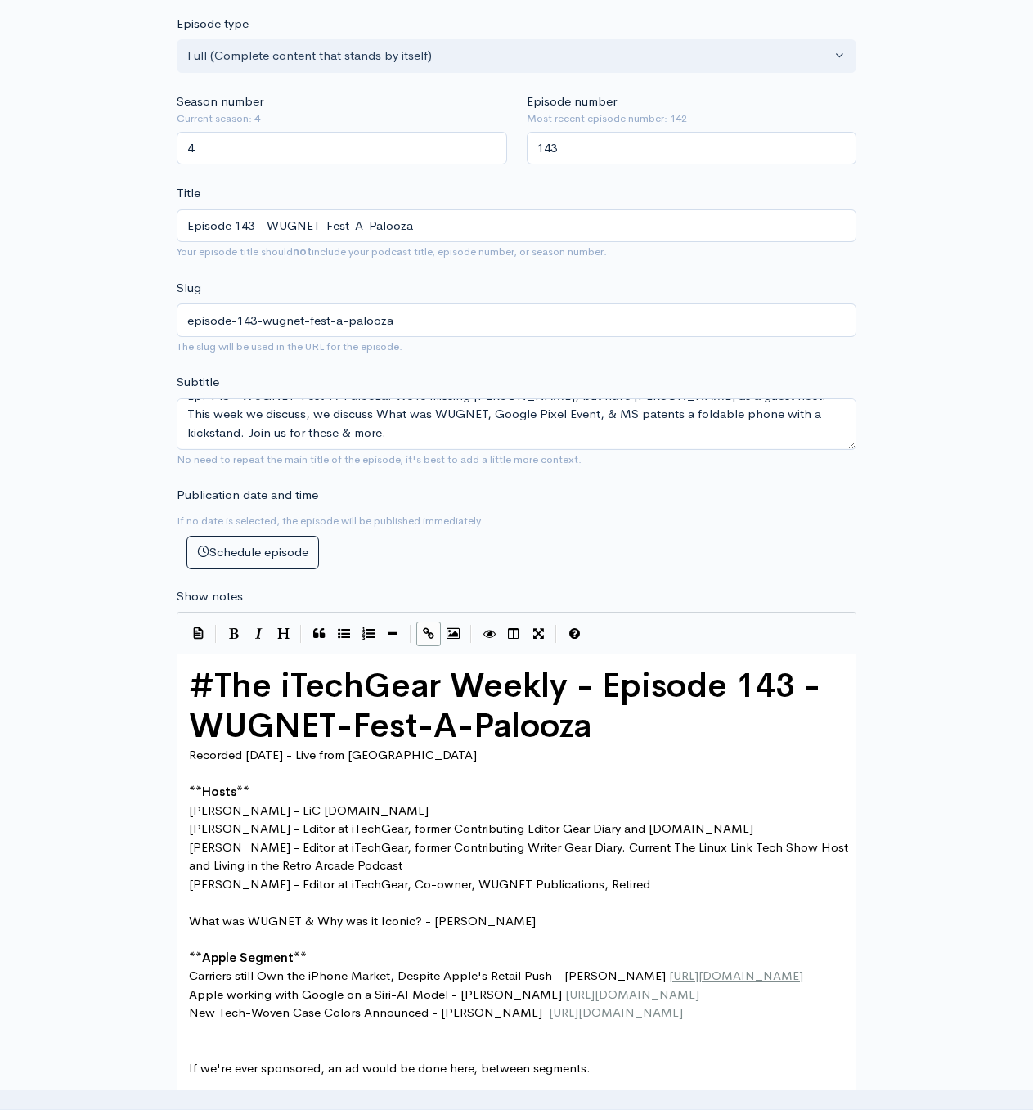
scroll to position [18, 0]
click at [667, 536] on div "Publication date and time If no date is selected, the episode will be published…" at bounding box center [516, 527] width 699 height 83
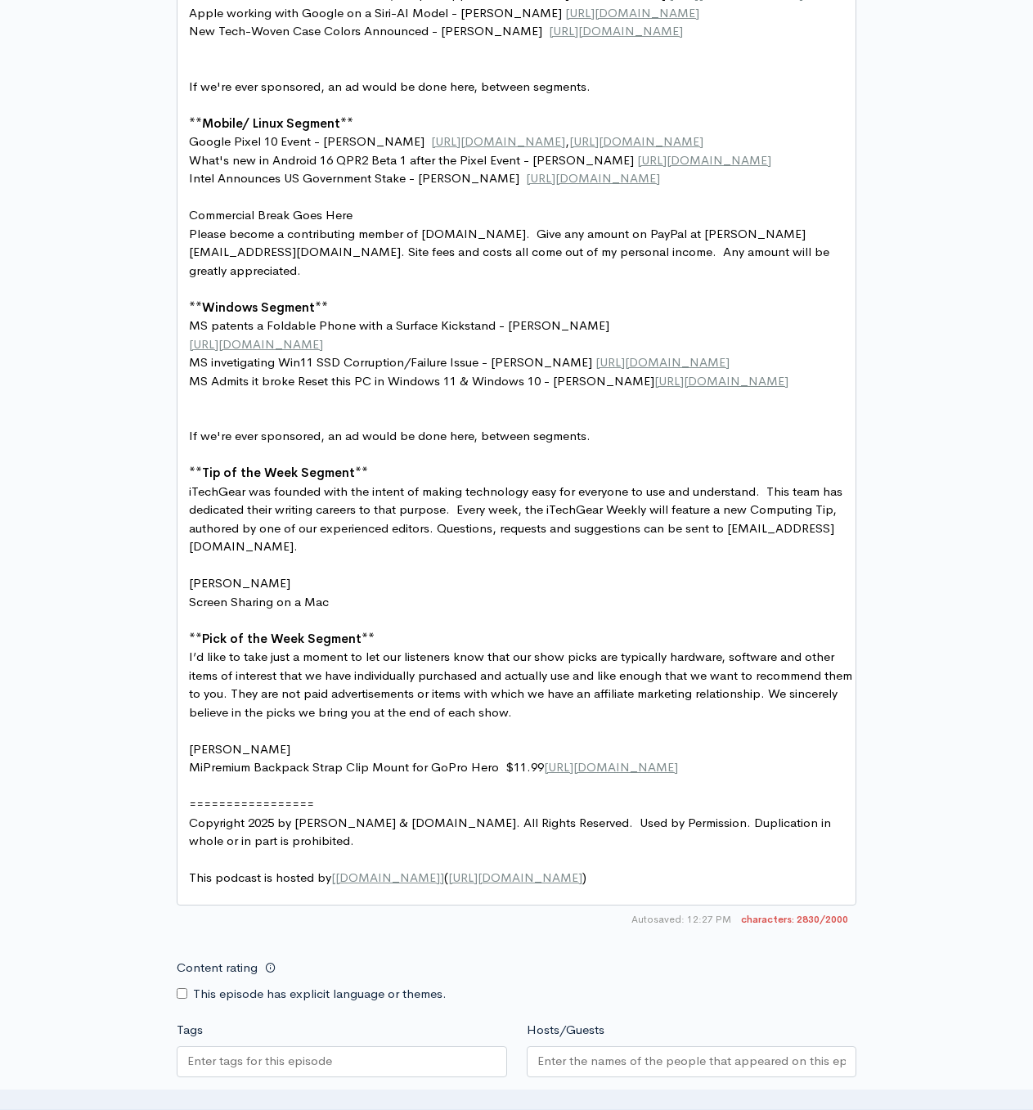
scroll to position [1864, 0]
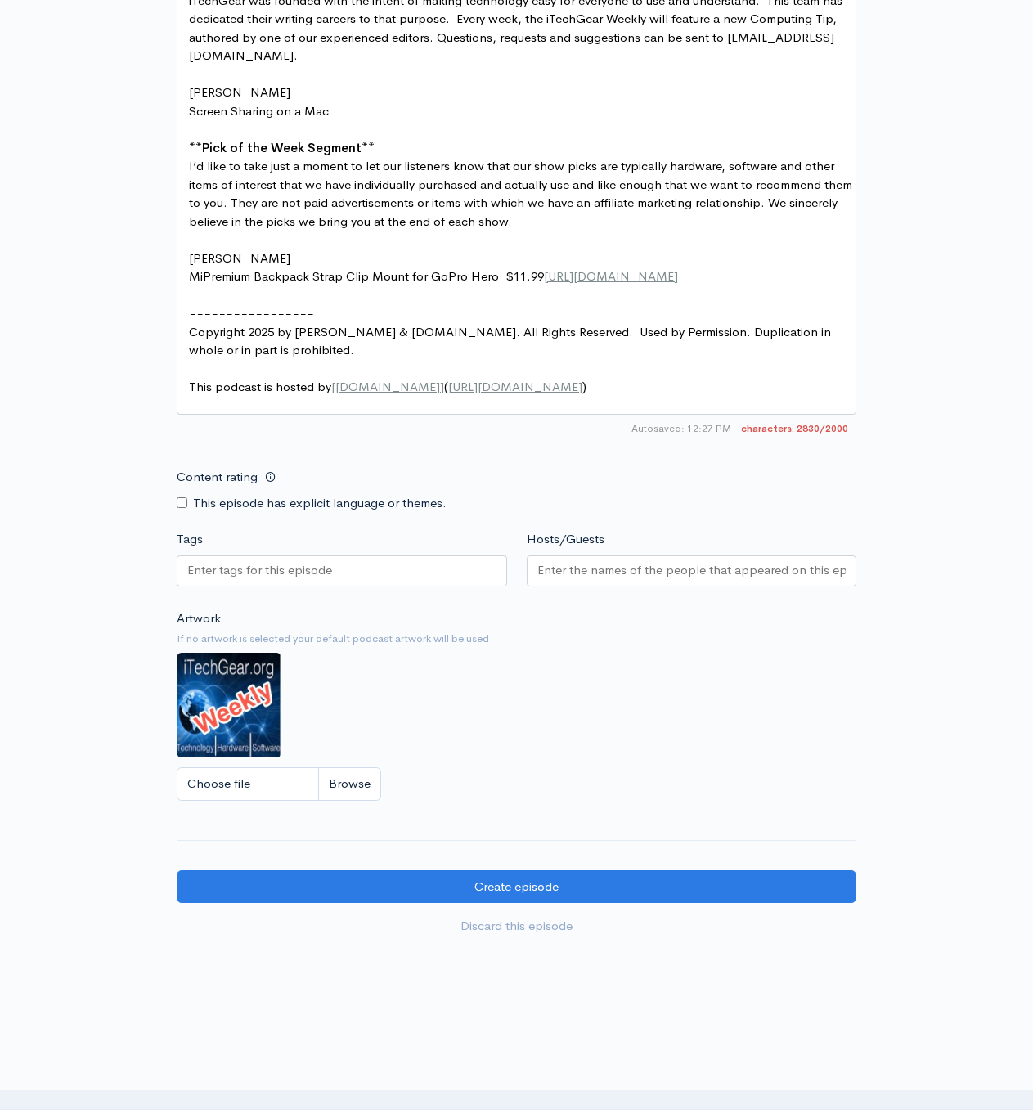
click at [577, 561] on input "Hosts/Guests" at bounding box center [691, 570] width 309 height 19
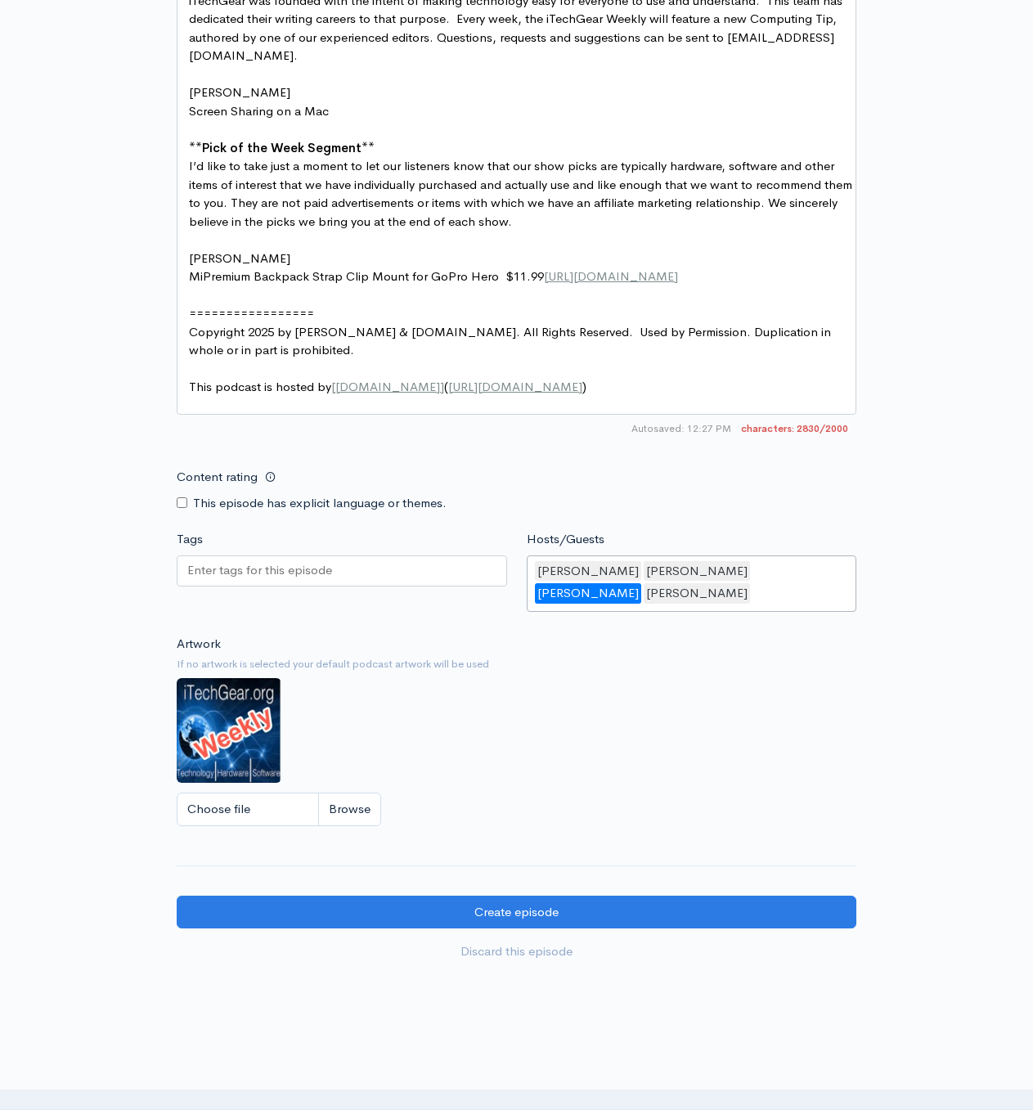
click at [641, 583] on div "[PERSON_NAME]" at bounding box center [588, 593] width 106 height 20
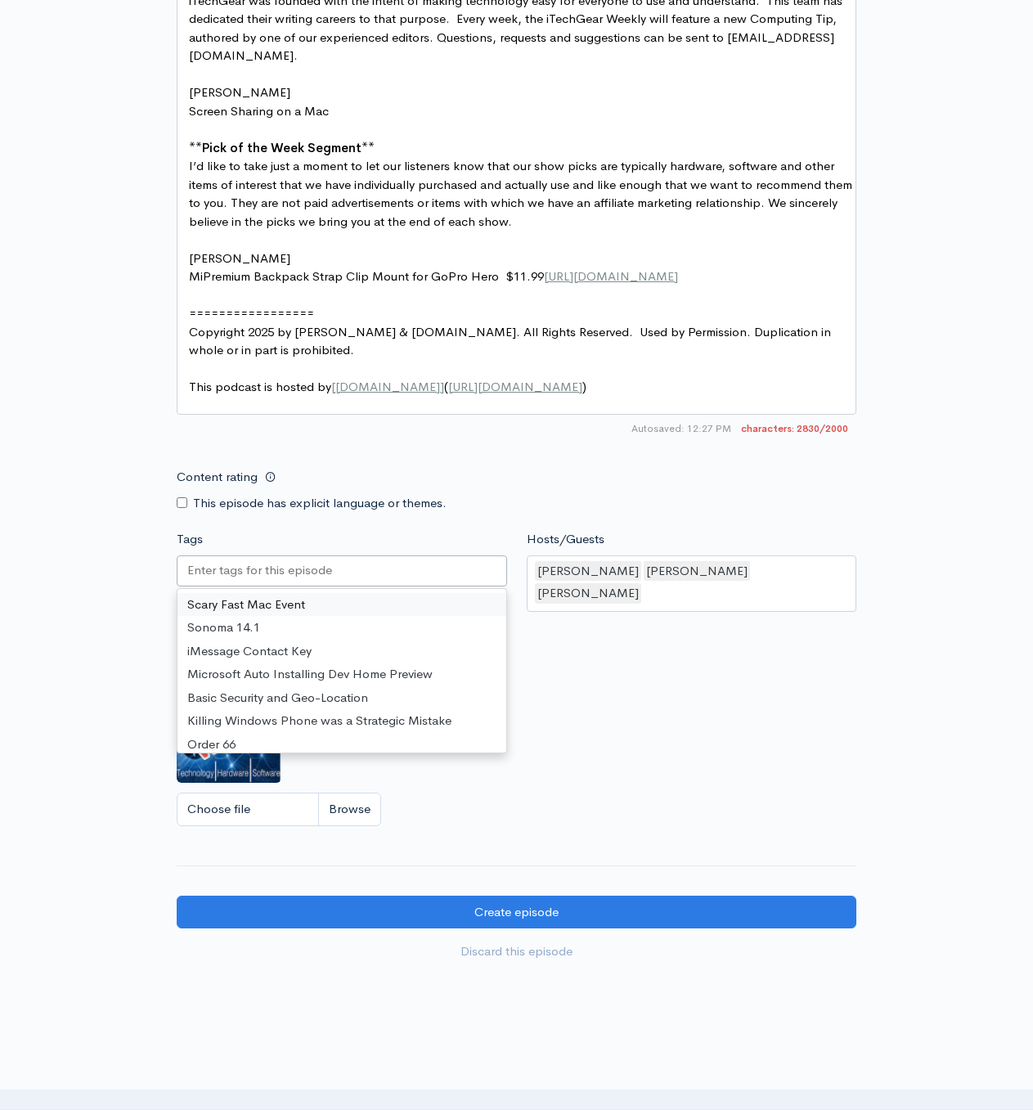
click at [403, 555] on div at bounding box center [342, 570] width 330 height 31
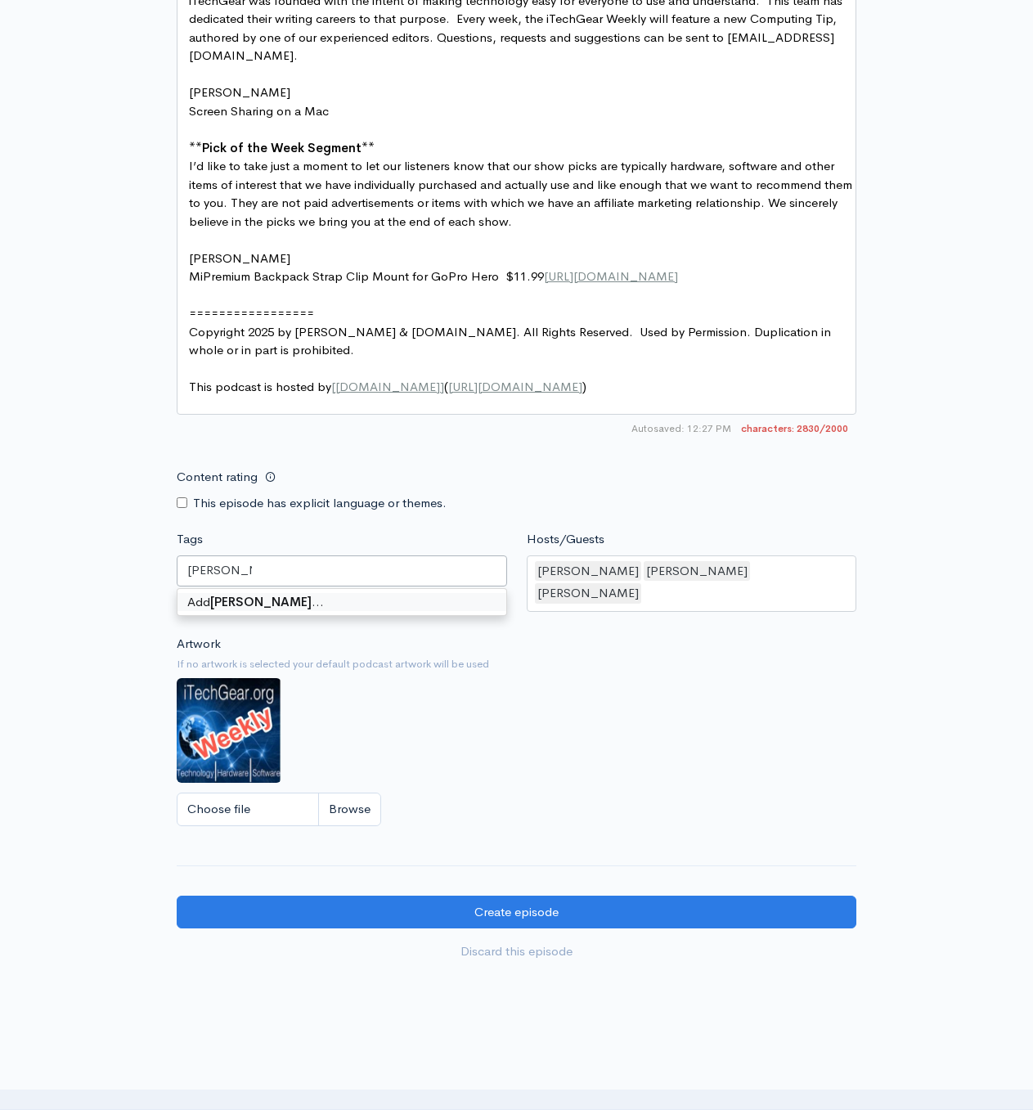
type input "Paul Thurrott"
type input "Thurrott.com"
type input "Windows Weekly"
type input "WinInfo"
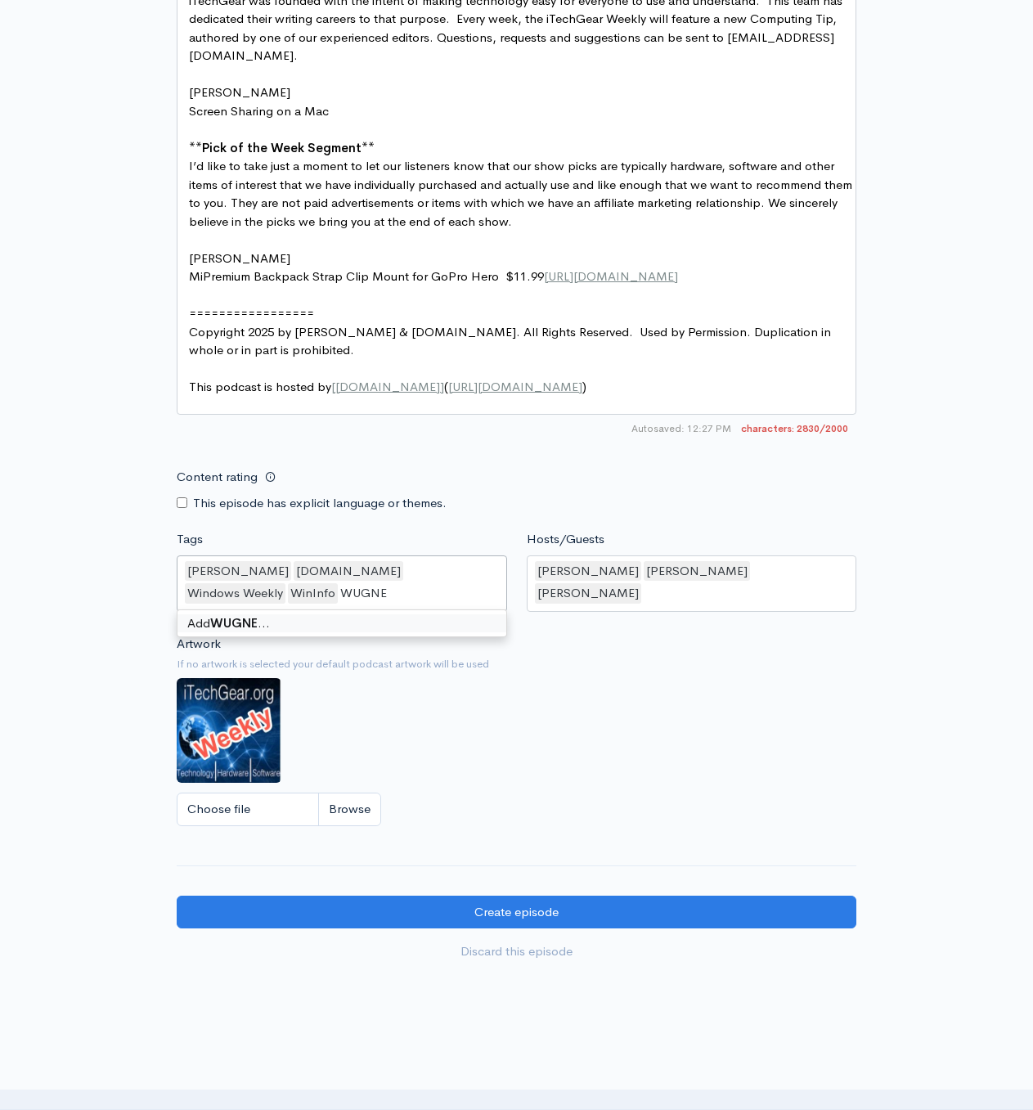
type input "WUGNET"
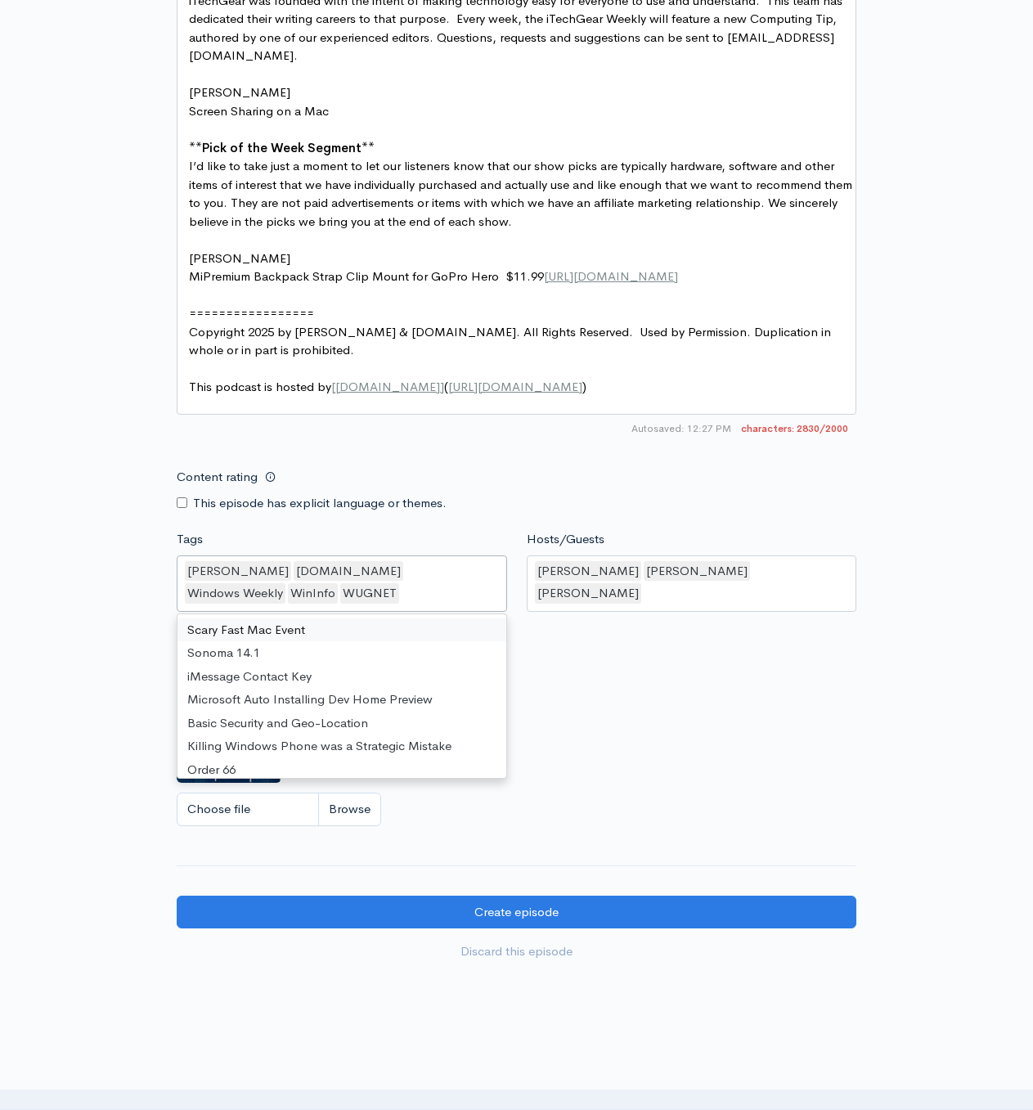
click at [276, 567] on div "Paul Thurrott Thurrott.com Windows Weekly WinInfo WUGNET" at bounding box center [342, 583] width 330 height 56
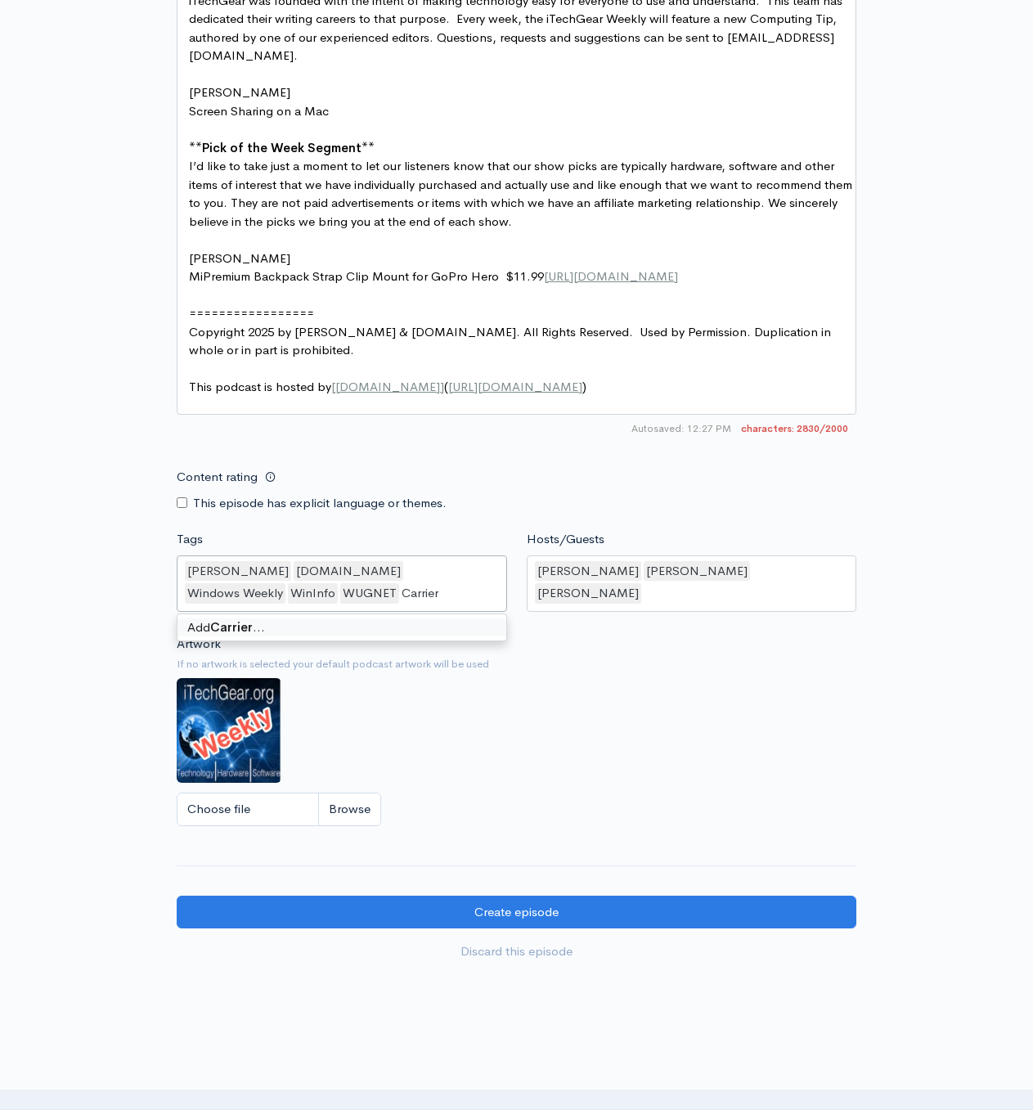
type input "Carriers"
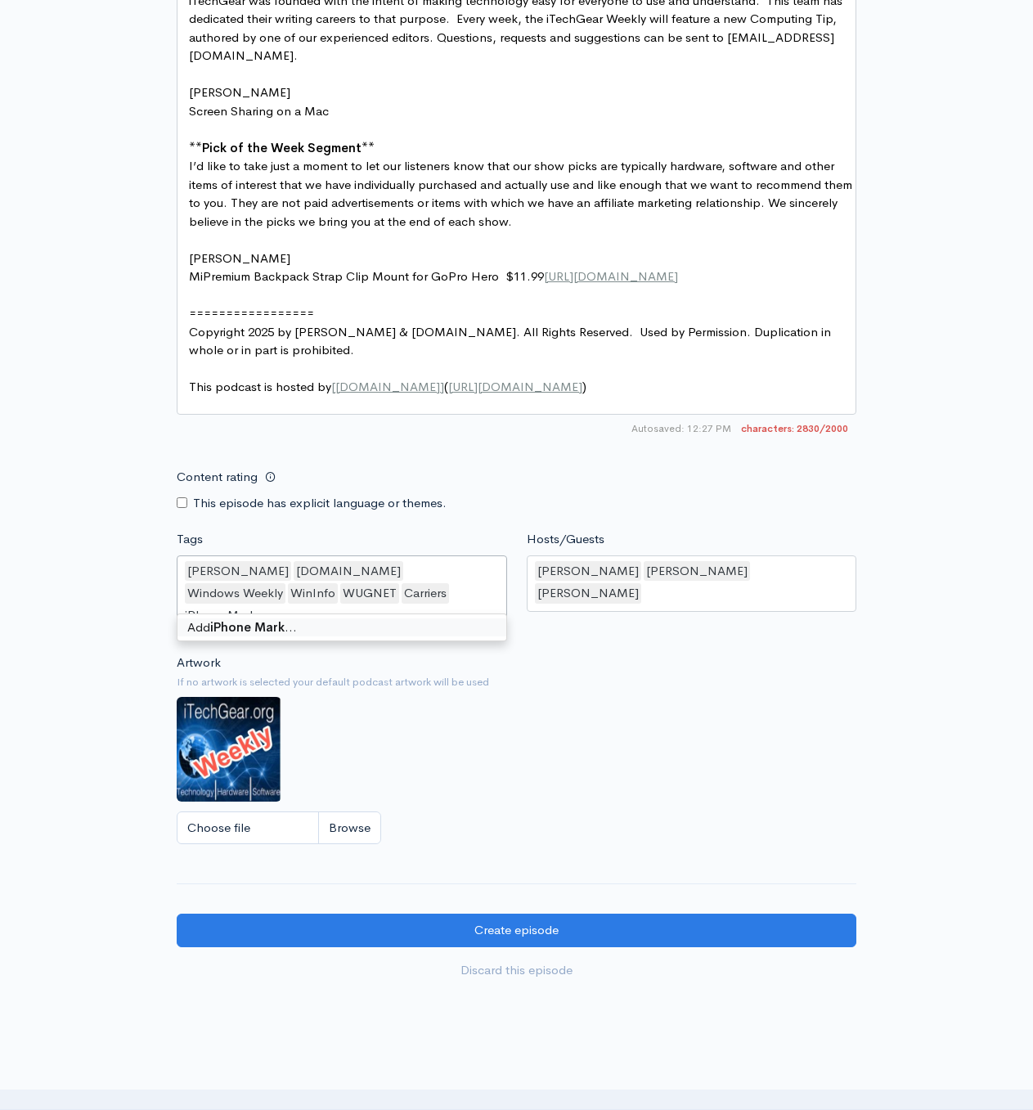
type input "iPhone Market"
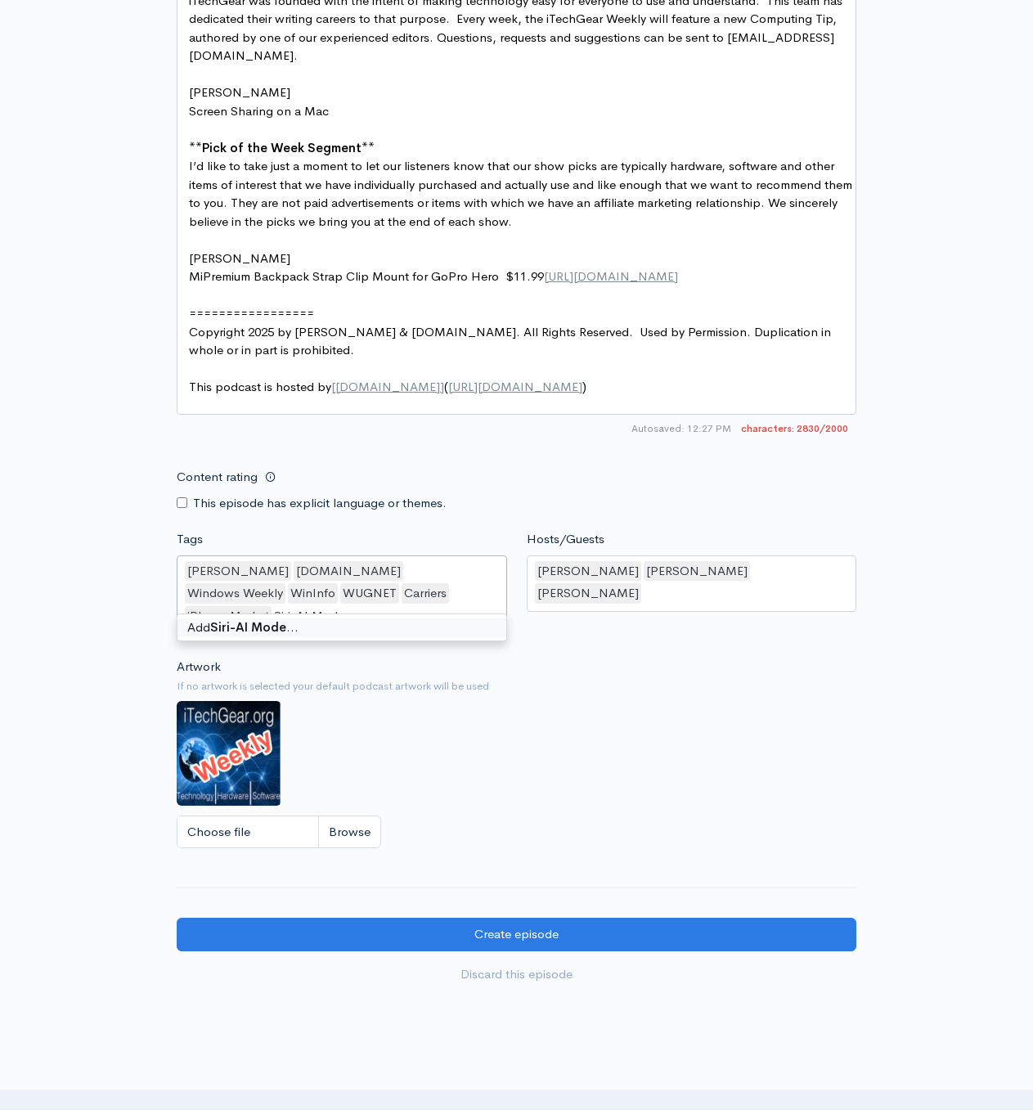
type input "Siri-AI Model"
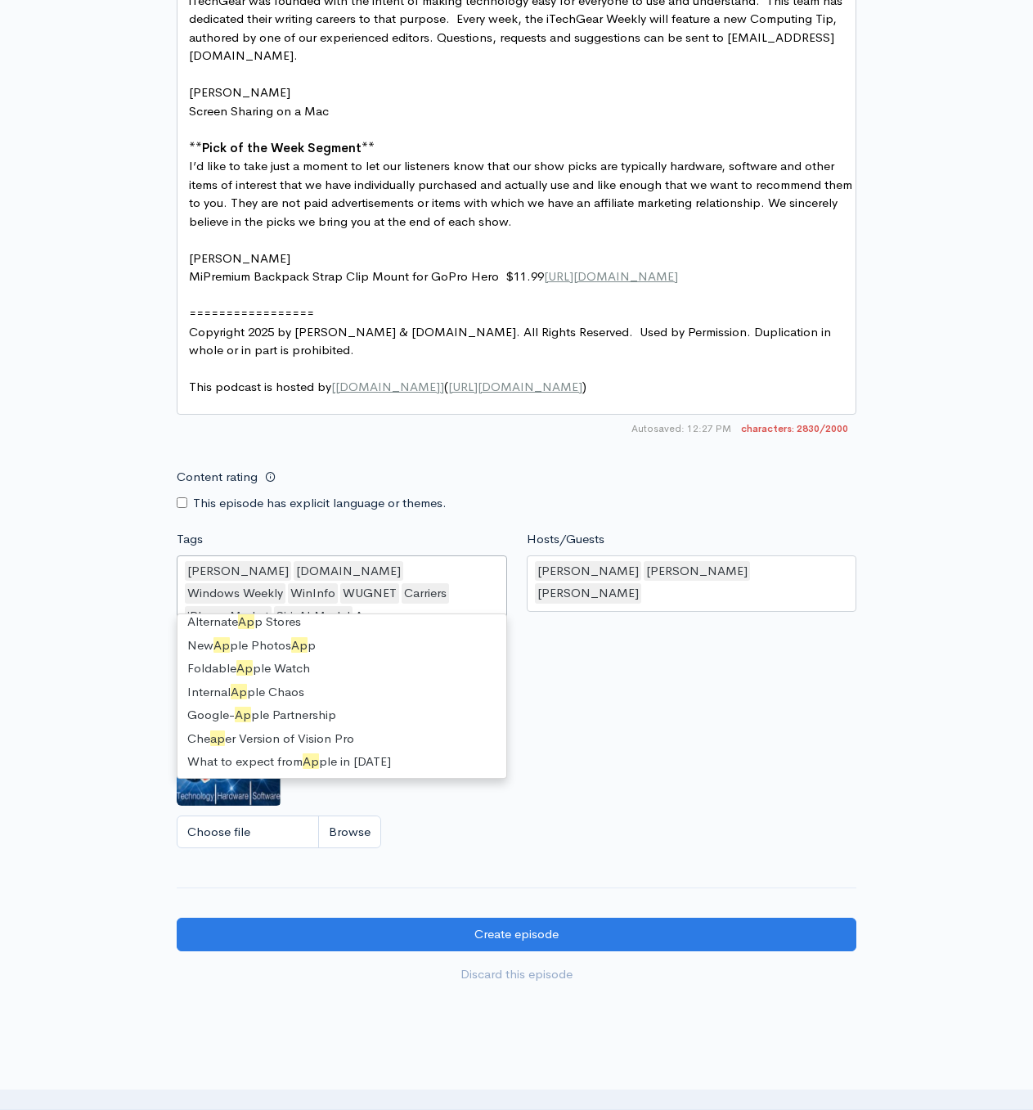
scroll to position [23, 0]
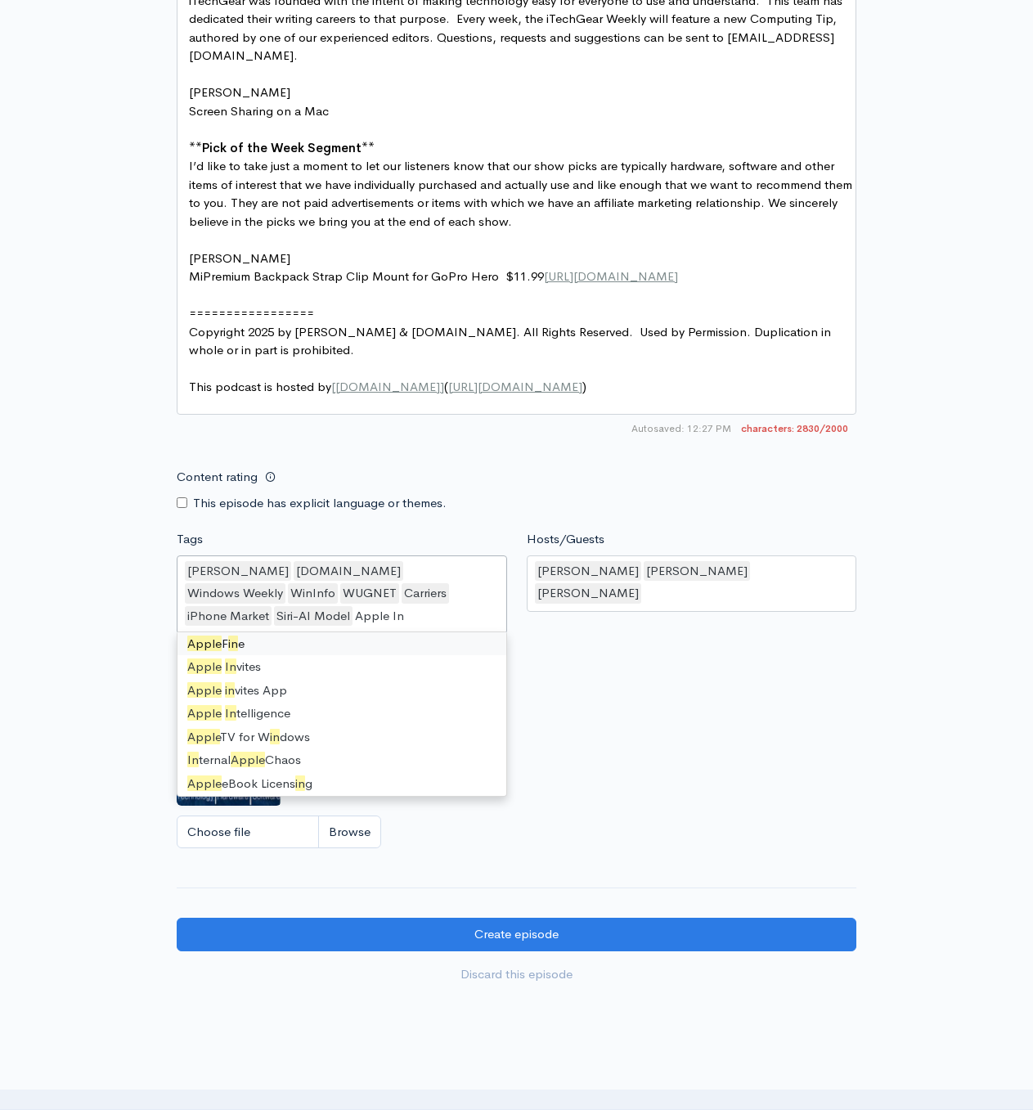
type input "Apple Int"
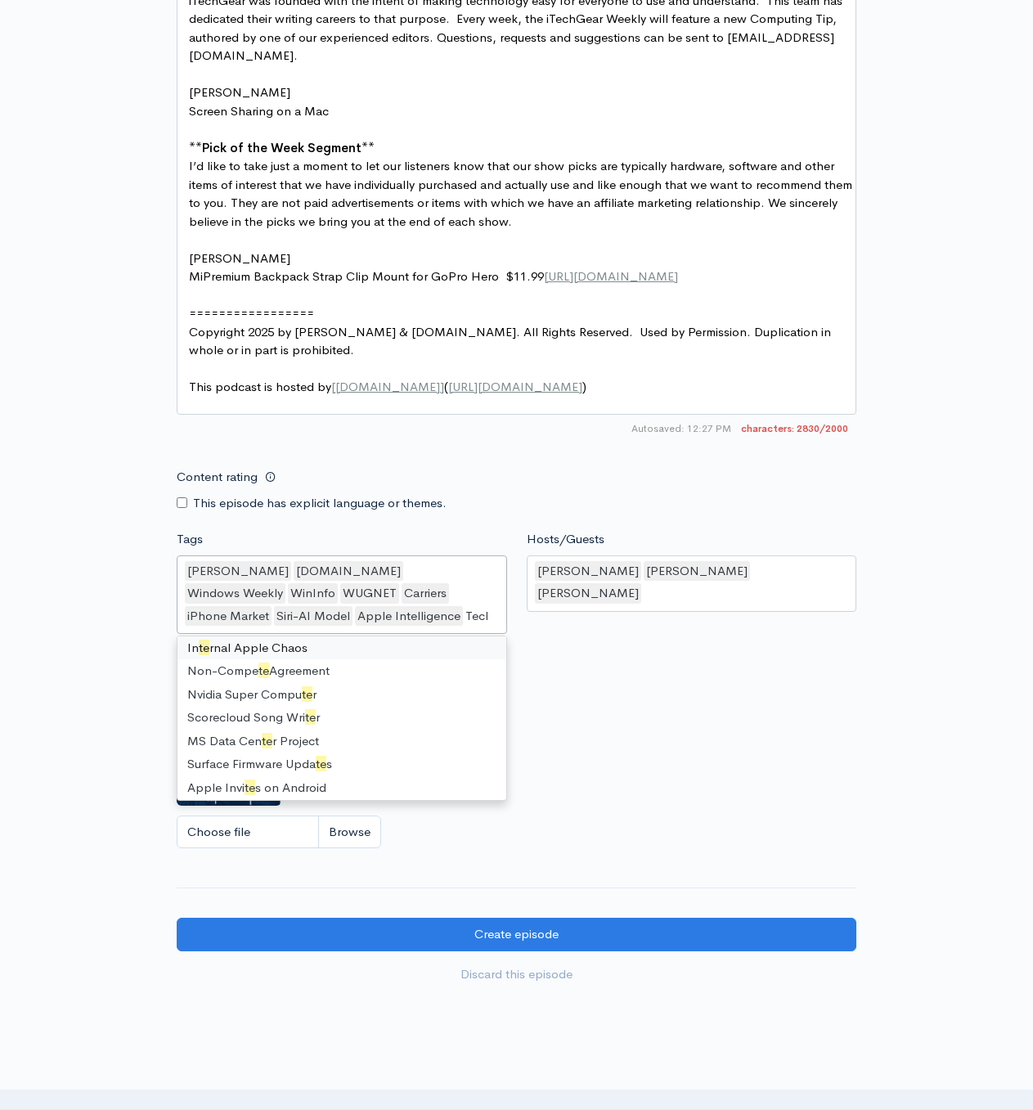
scroll to position [0, 0]
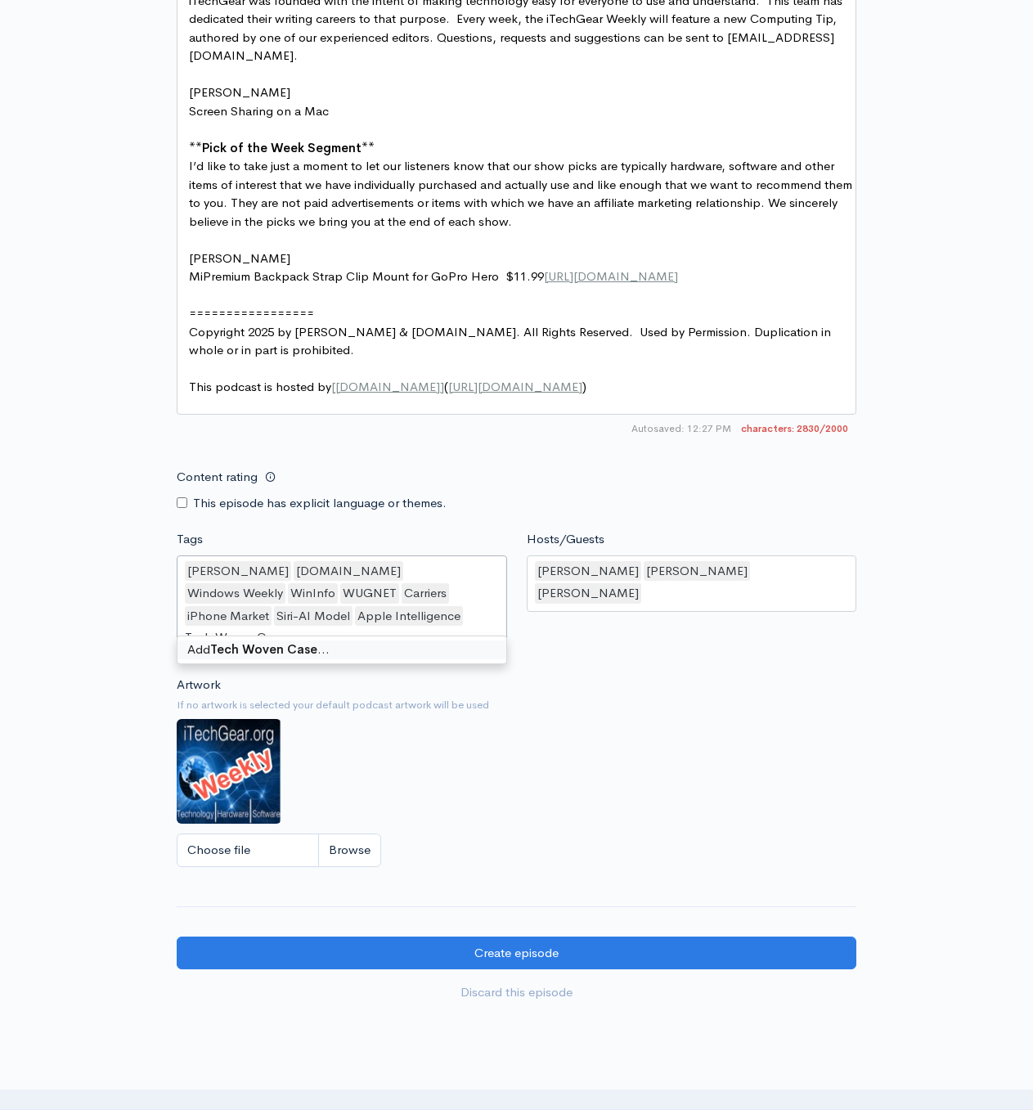
type input "Tech Woven Cases"
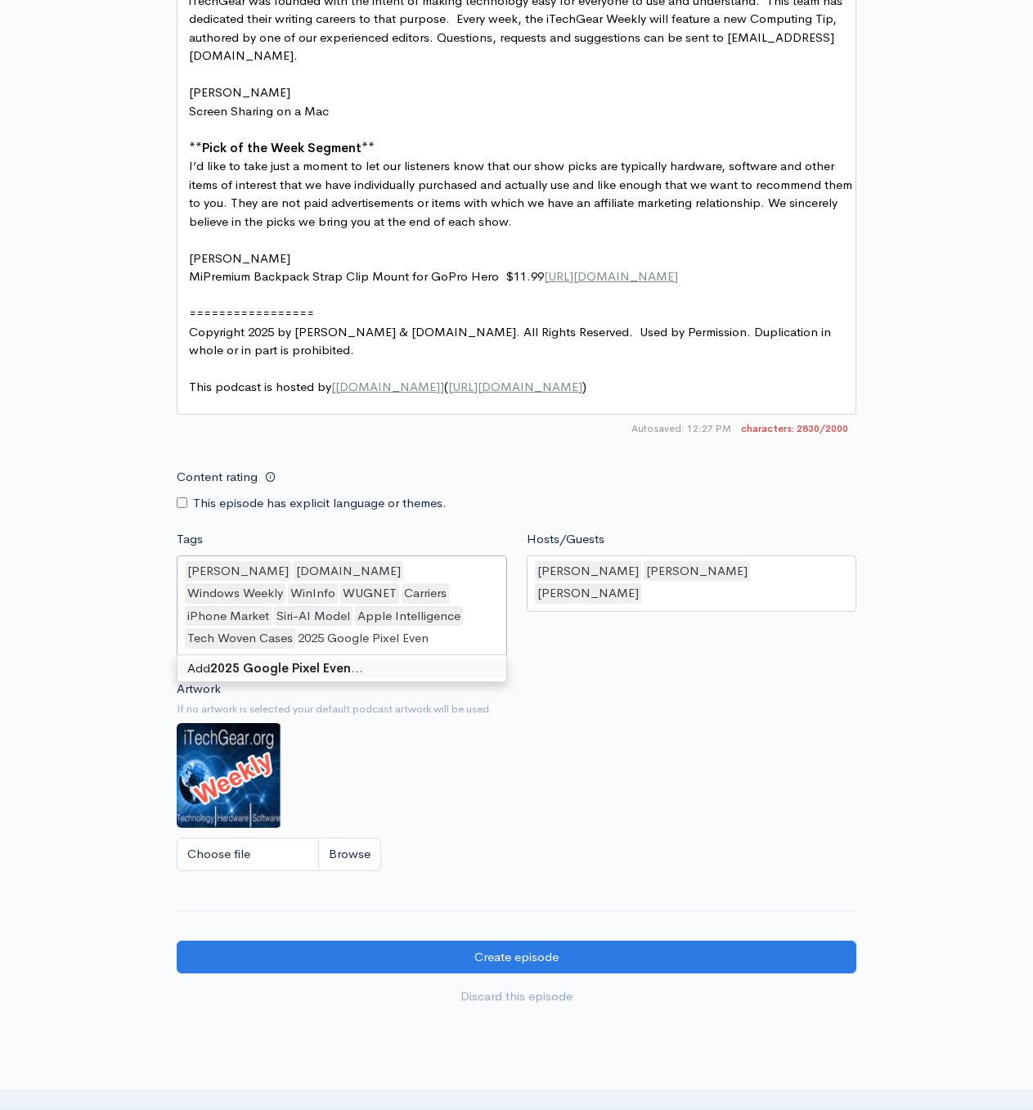
type input "2025 Google Pixel Event"
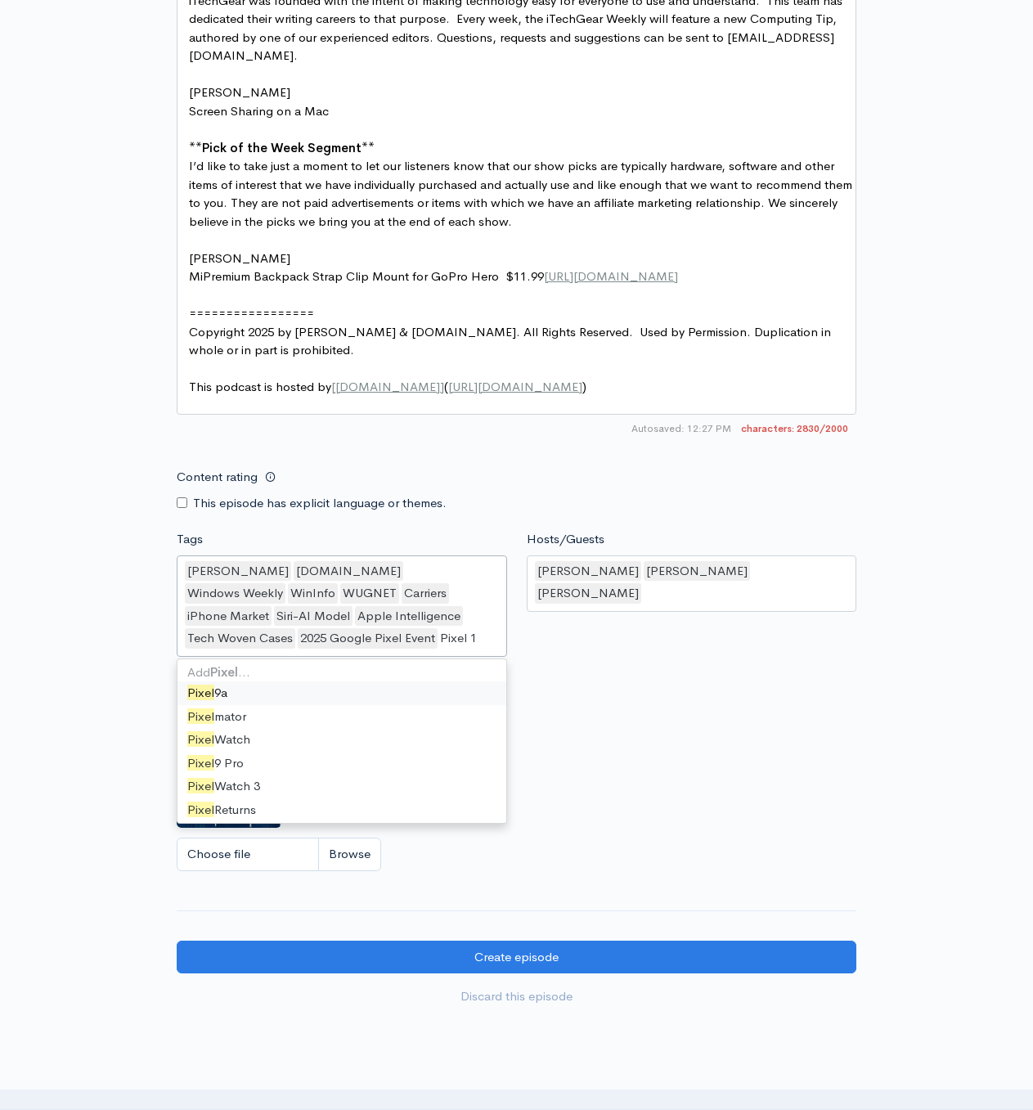
type input "Pixel 10"
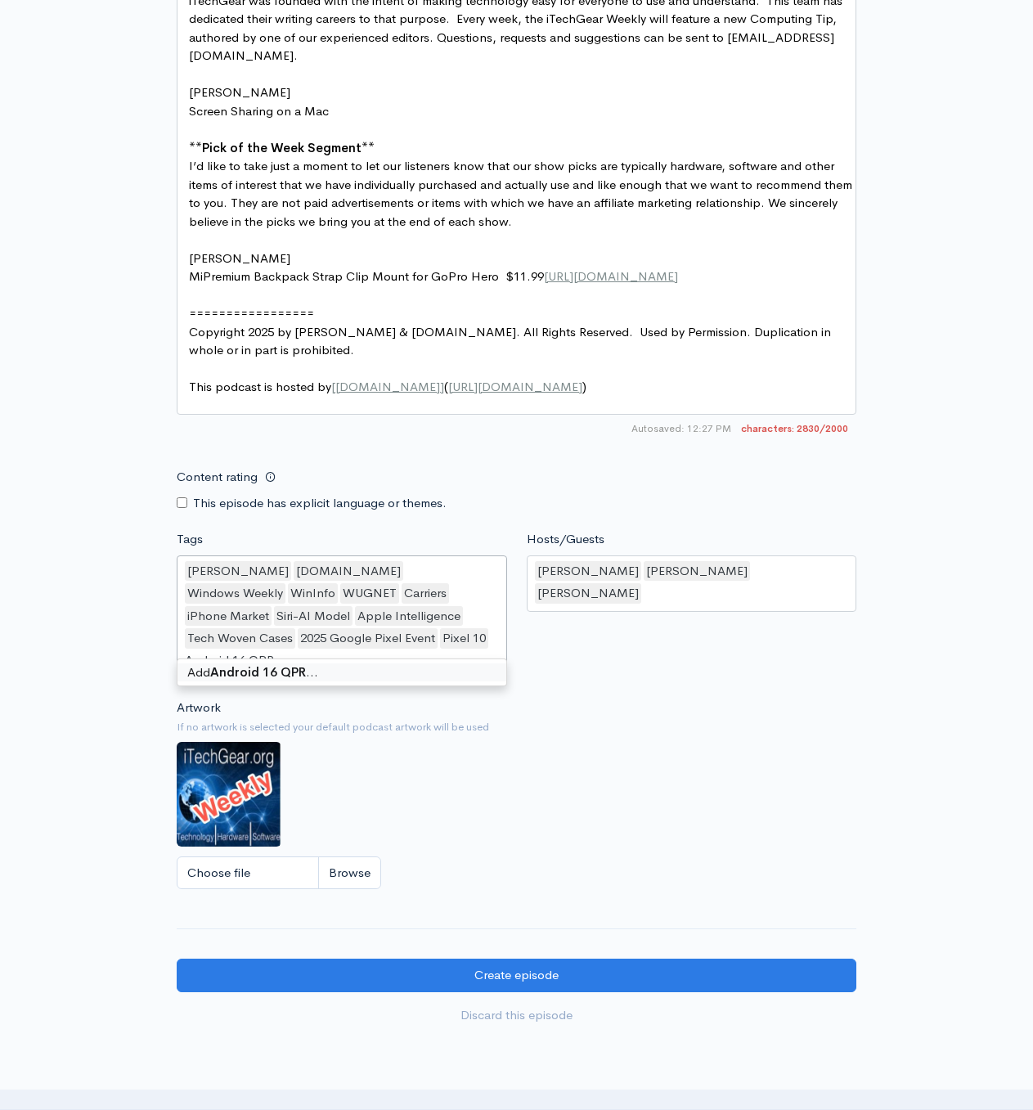
type input "Android 16 QPR2"
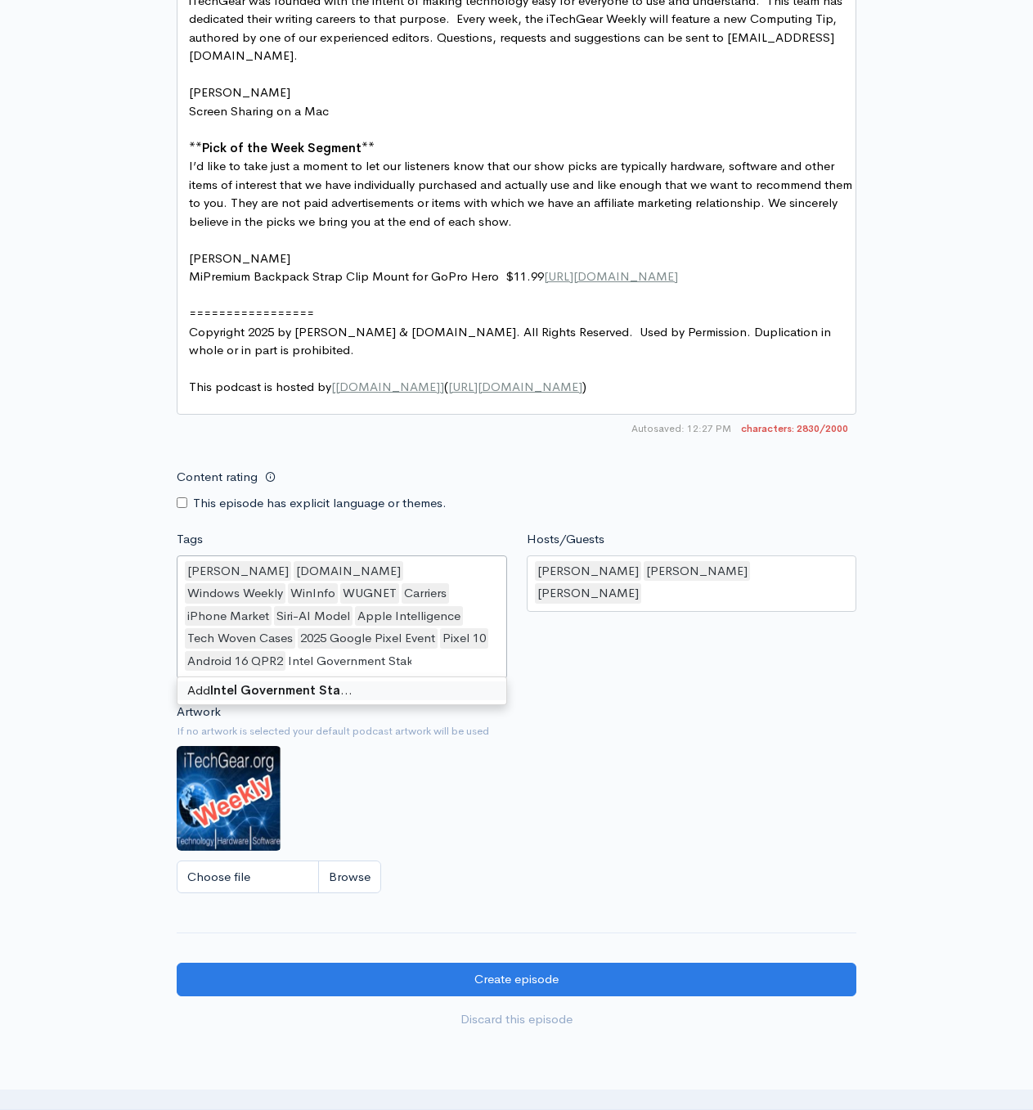
type input "Intel Government Stake"
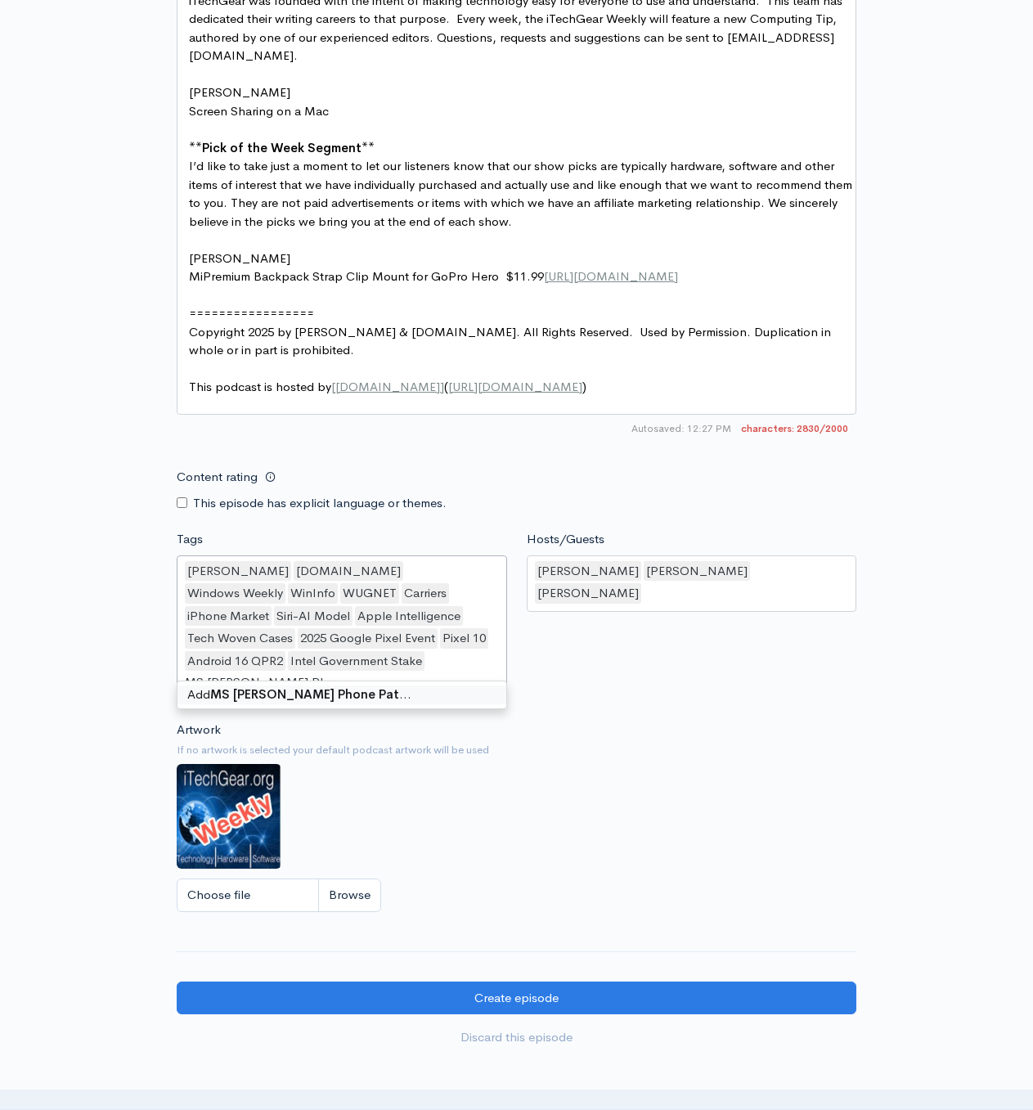
type input "MS Foldable Phone Patent"
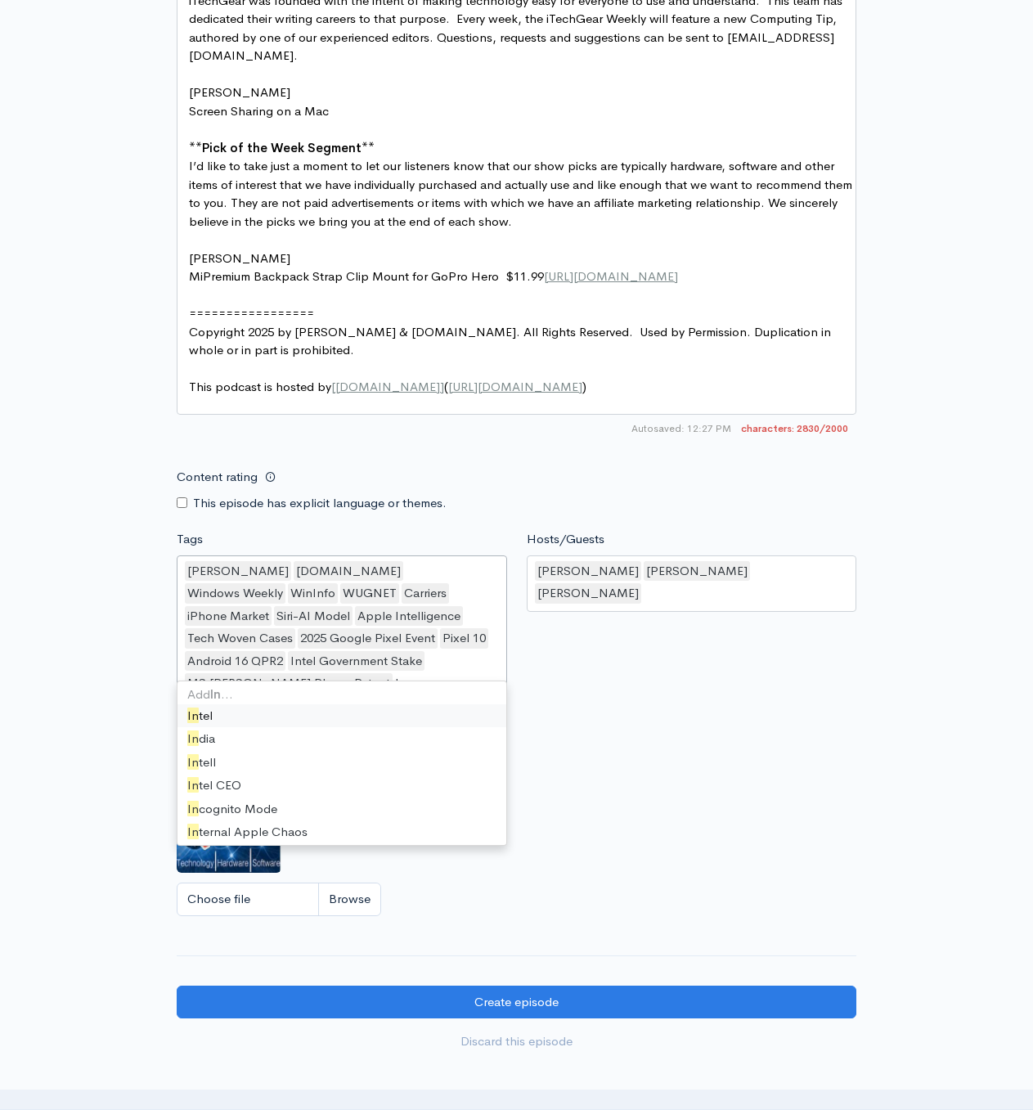
type input "I"
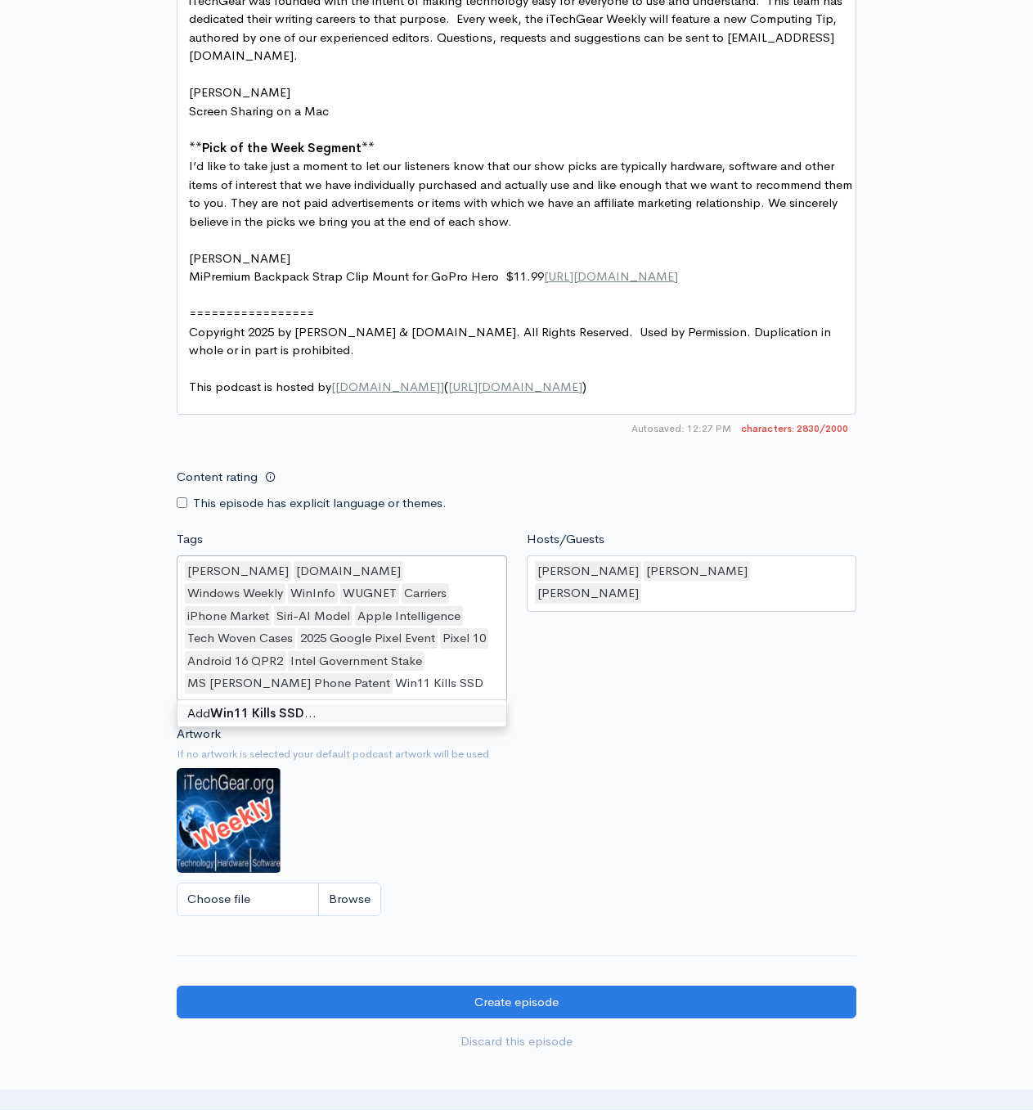
type input "Win11 Kills SSDs"
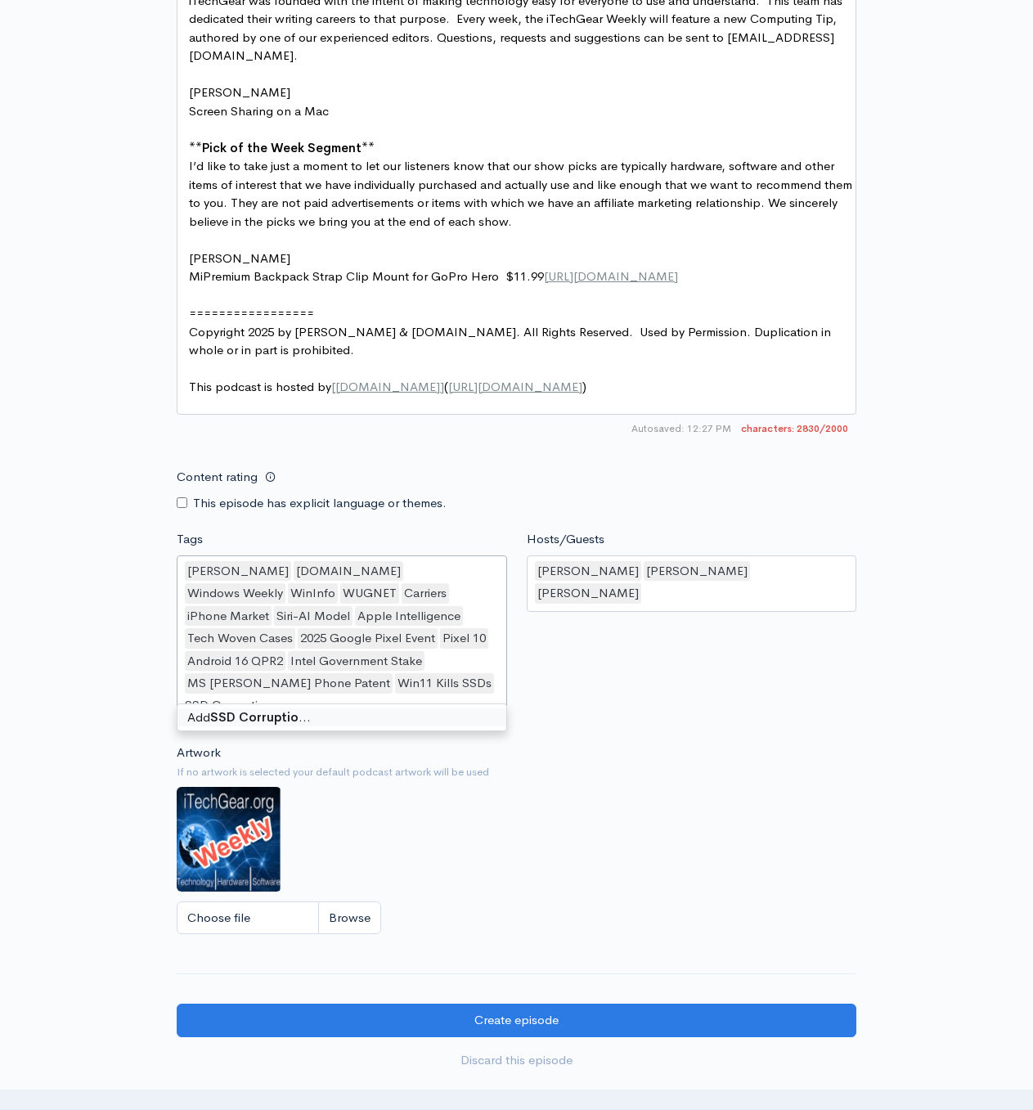
type input "SSD Corruption"
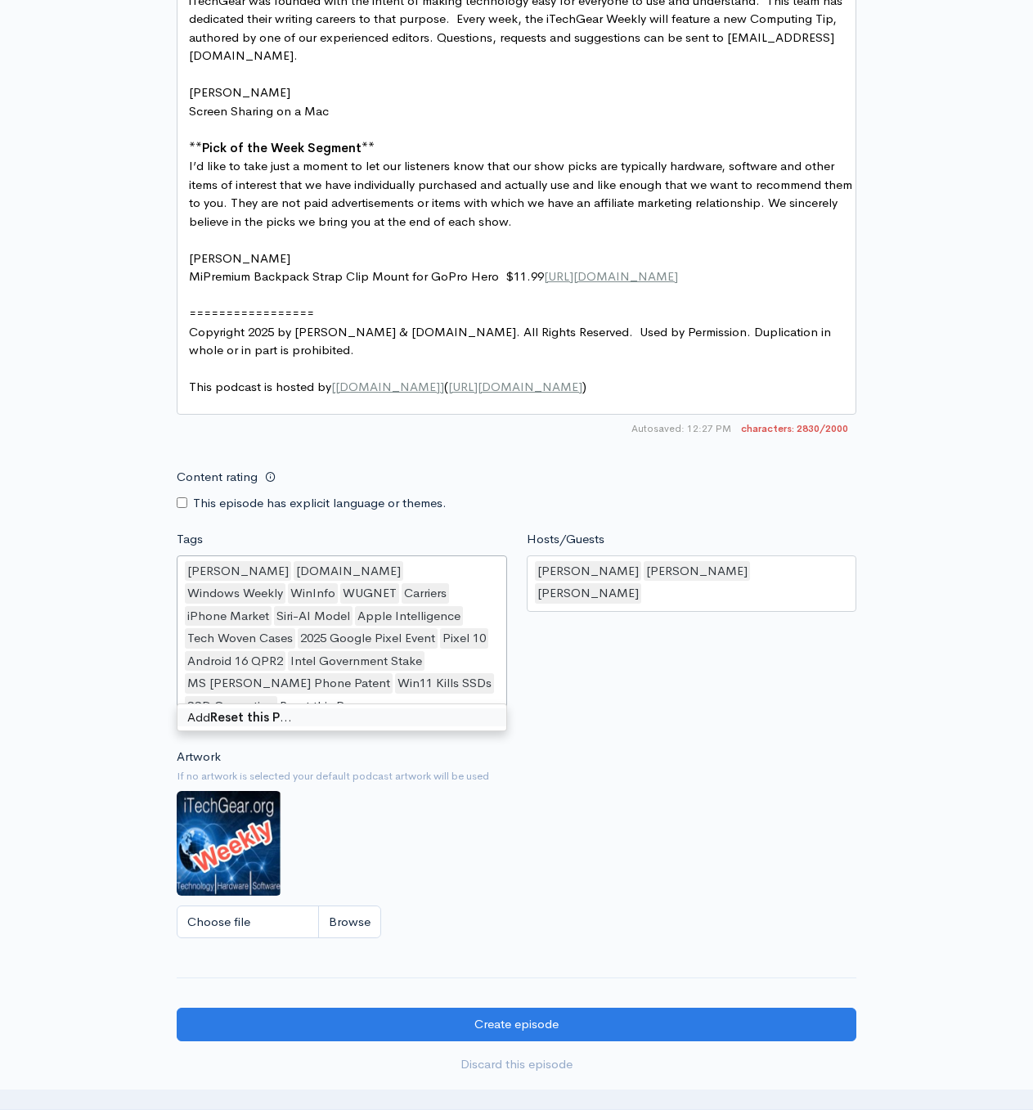
type input "Reset this PC"
click at [644, 779] on div "Artwork If no artwork is selected your default podcast artwork will be used Cho…" at bounding box center [517, 847] width 680 height 201
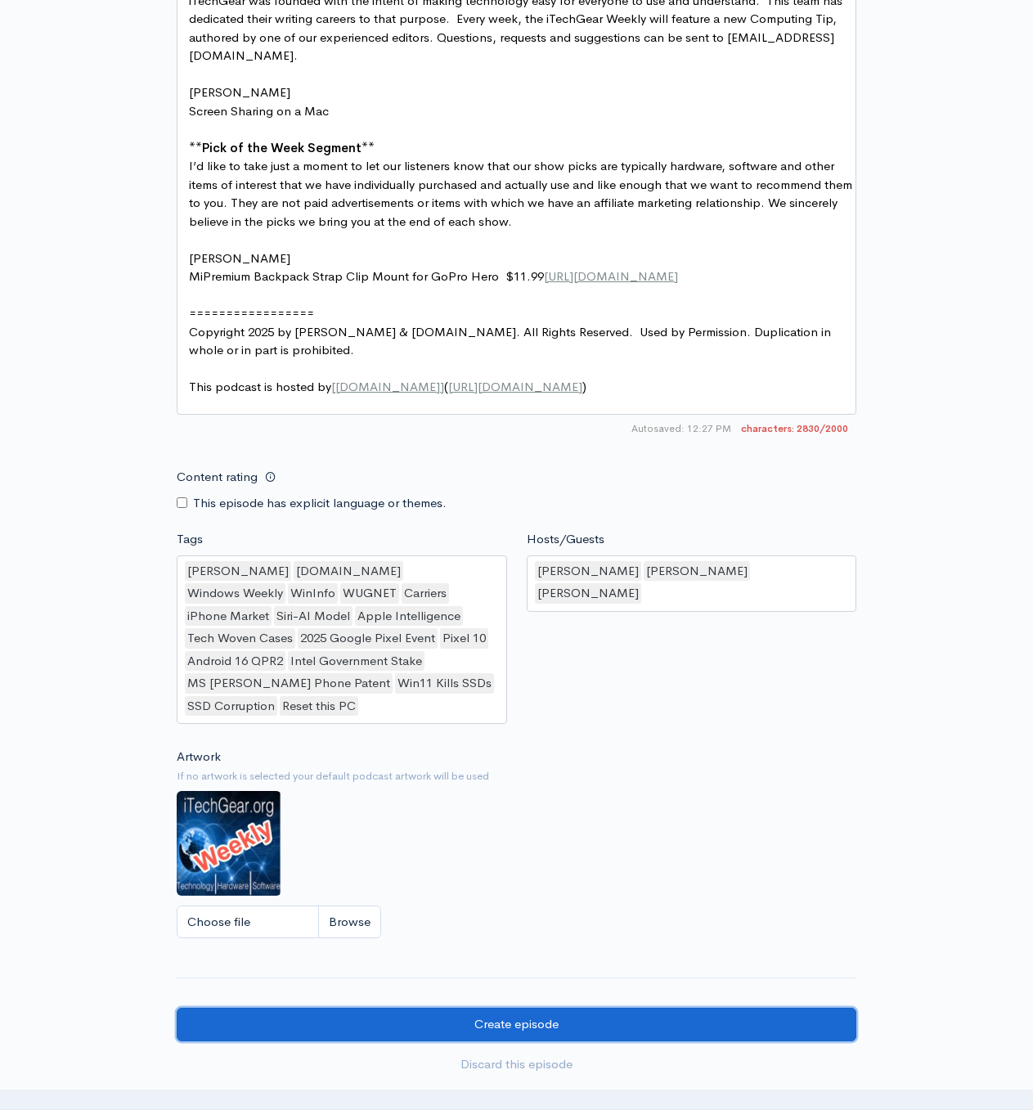
click at [495, 1008] on input "Create episode" at bounding box center [517, 1025] width 680 height 34
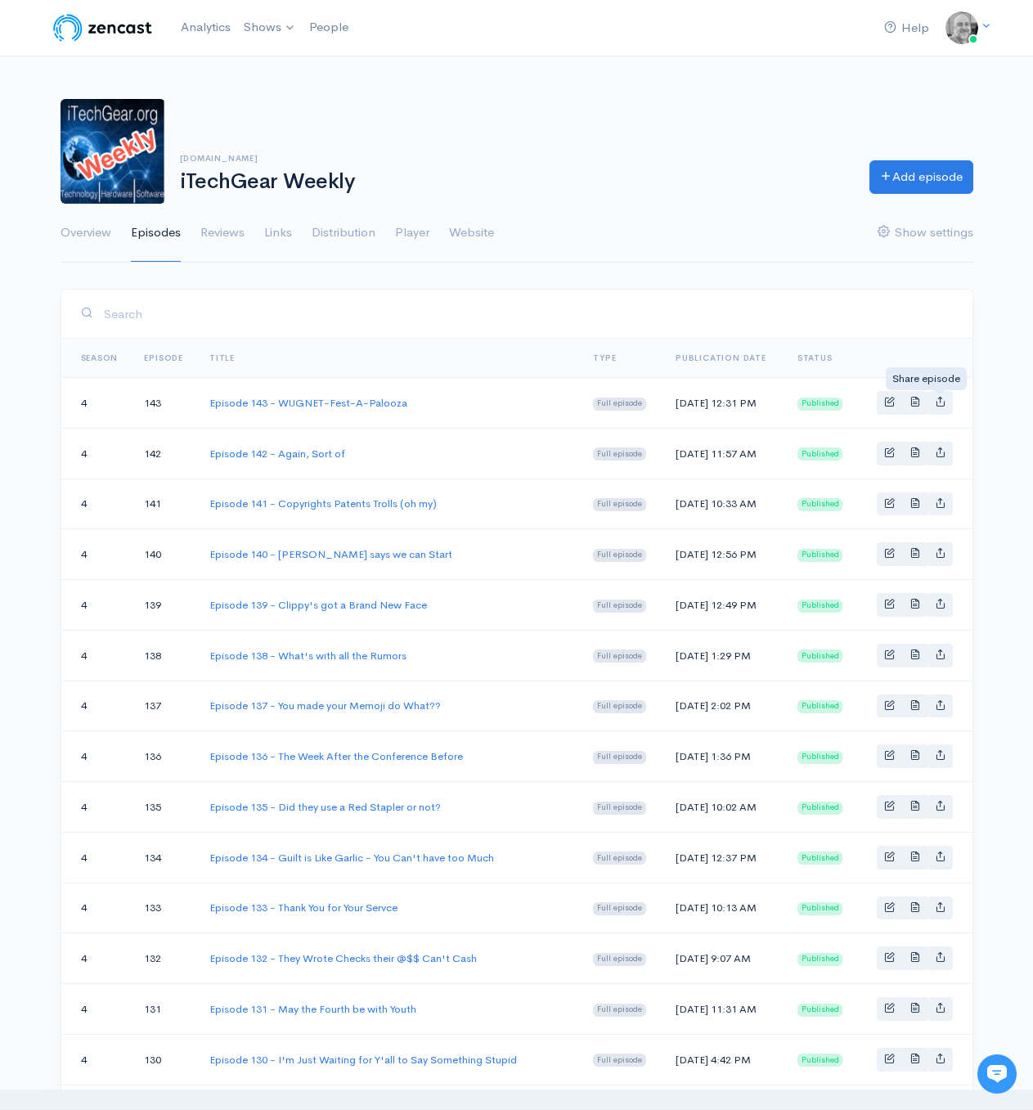
click at [945, 403] on link "Basic example" at bounding box center [939, 403] width 25 height 24
type input "https://itechgear-weekly.zencast.website/episodes/episode-143-wugnet-fest-a-pal…"
type input "https://media.zencast.fm/itechgear-weekly/cc475b33-8110-4009-9f27-64f496204663.…"
type input "<iframe src='https://share.zencast.fm/embed/episode/cc475b33-8110-4009-9f27-64f…"
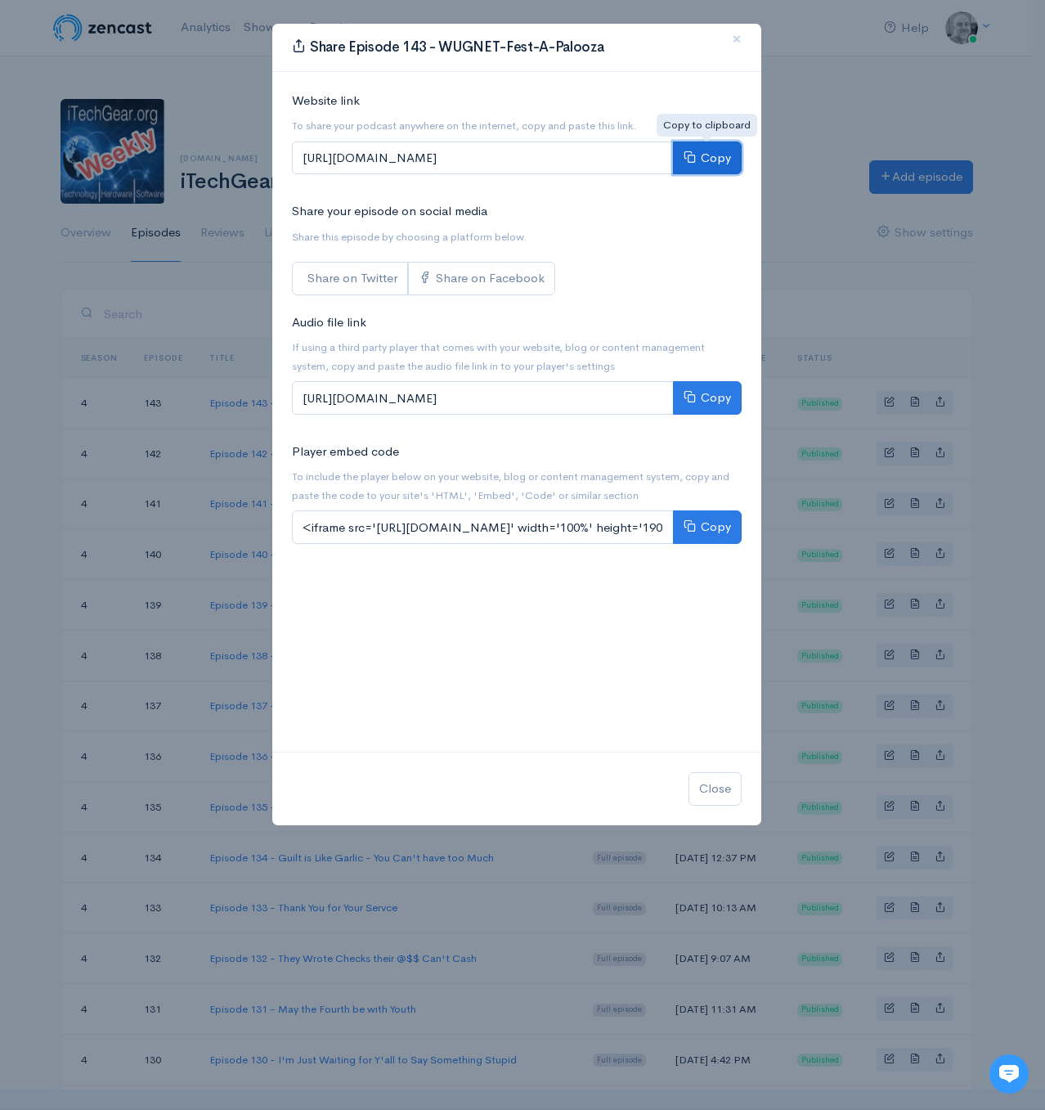
click at [693, 159] on icon at bounding box center [690, 156] width 12 height 12
click at [12, 690] on div "Share Episode 143 - WUGNET-Fest-A-Palooza × Website link To share your podcast …" at bounding box center [522, 555] width 1045 height 1110
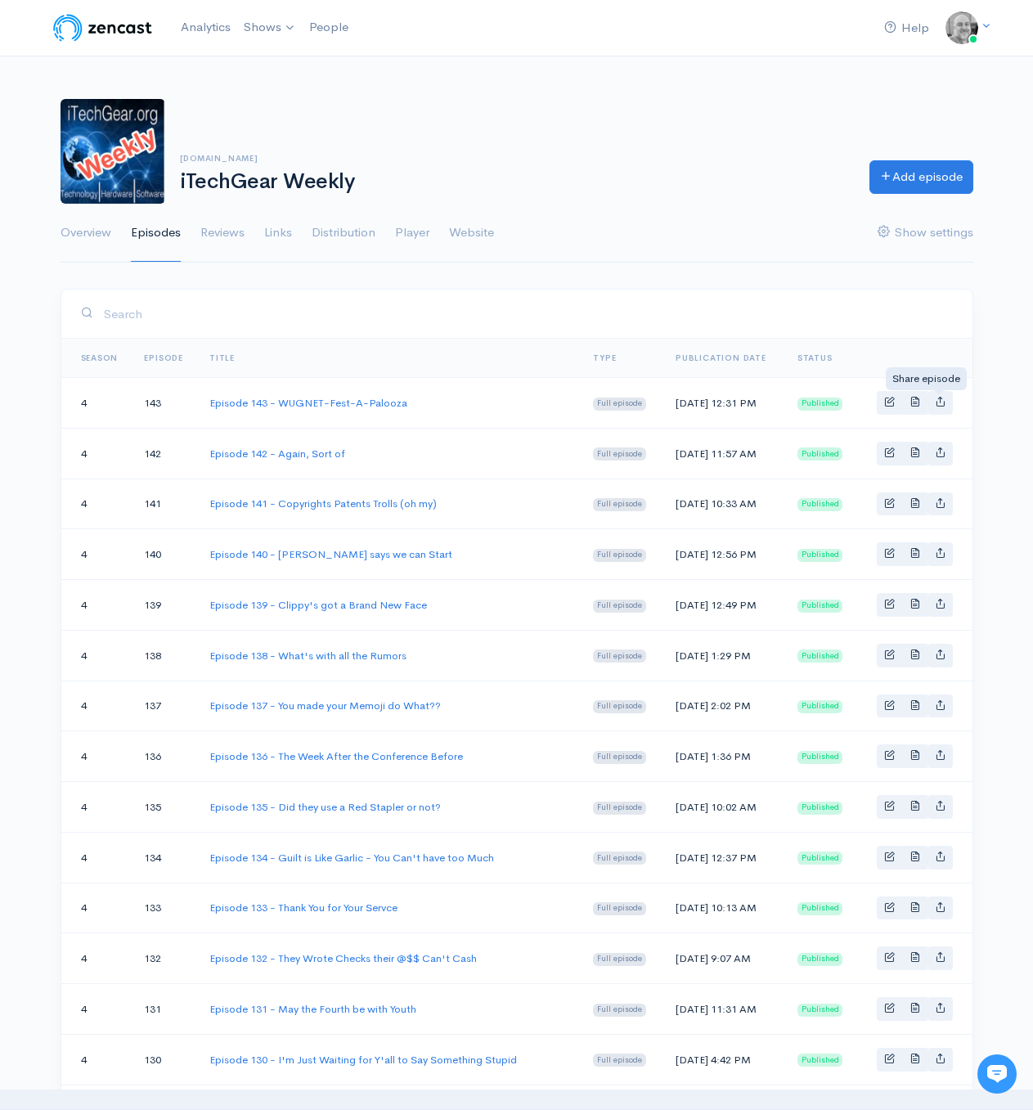
click at [944, 405] on icon "Basic example" at bounding box center [940, 401] width 11 height 11
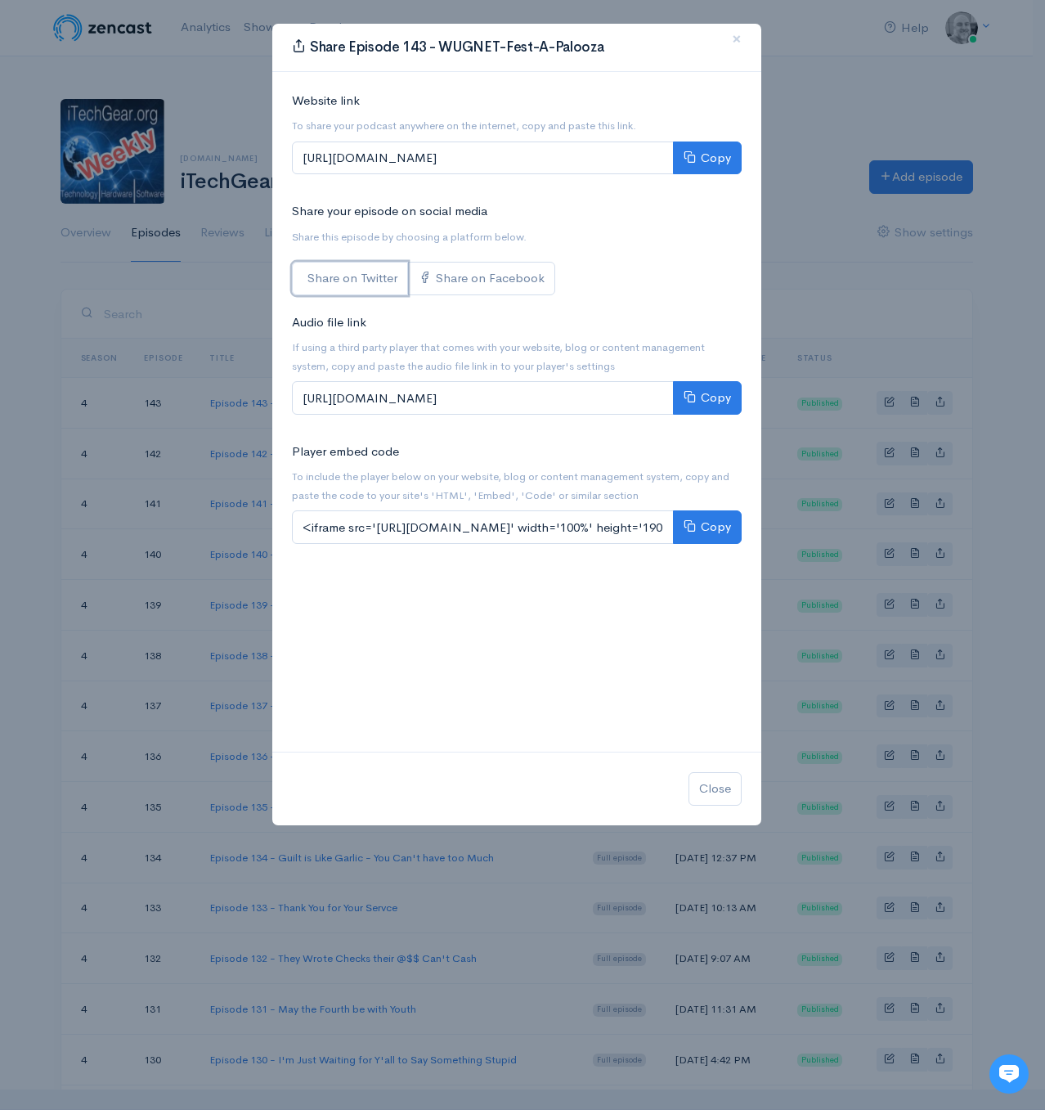
click at [345, 278] on link "Share on Twitter" at bounding box center [350, 279] width 116 height 34
click at [590, 786] on div "Close" at bounding box center [516, 789] width 489 height 74
click at [709, 397] on button "Copy" at bounding box center [707, 398] width 69 height 34
click at [736, 38] on span "×" at bounding box center [737, 39] width 10 height 24
